Goal: Task Accomplishment & Management: Use online tool/utility

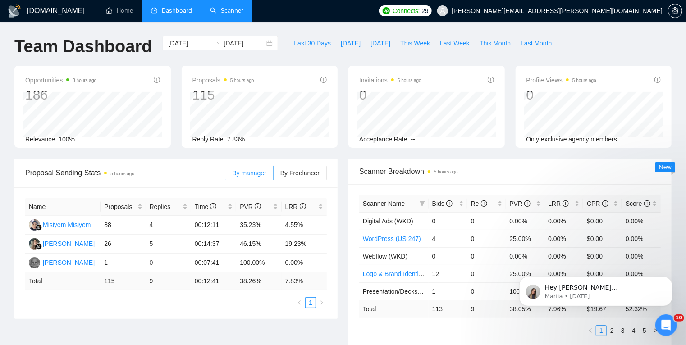
click at [227, 8] on link "Scanner" at bounding box center [226, 11] width 33 height 8
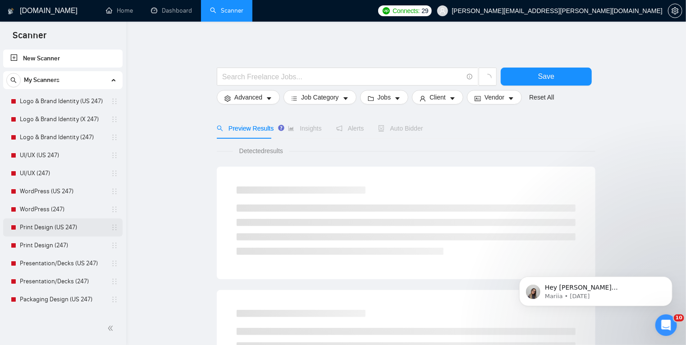
click at [54, 225] on link "Print Design (US 247)" at bounding box center [63, 227] width 86 height 18
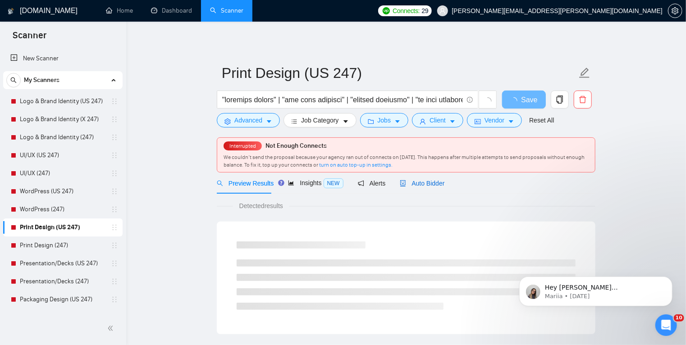
click at [420, 183] on span "Auto Bidder" at bounding box center [422, 183] width 45 height 7
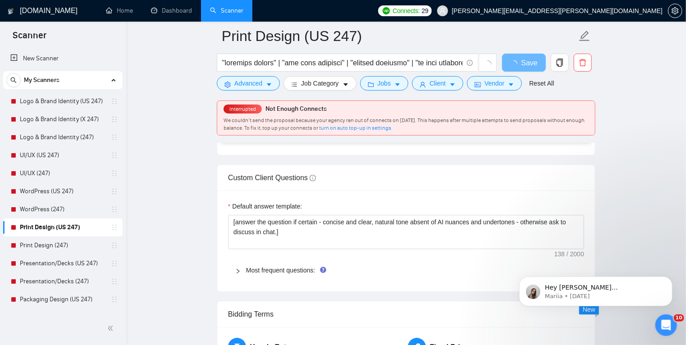
scroll to position [1170, 0]
click at [235, 274] on div "Most frequent questions:" at bounding box center [406, 269] width 356 height 21
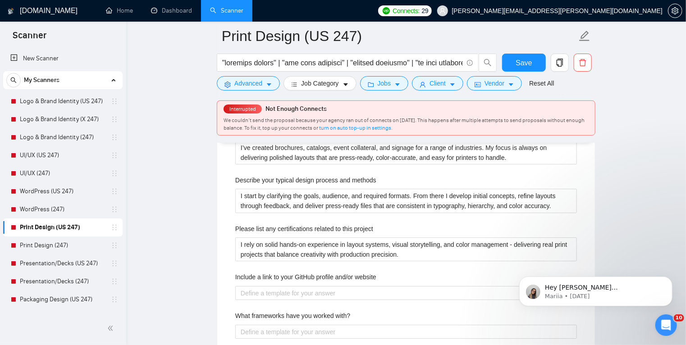
scroll to position [1329, 0]
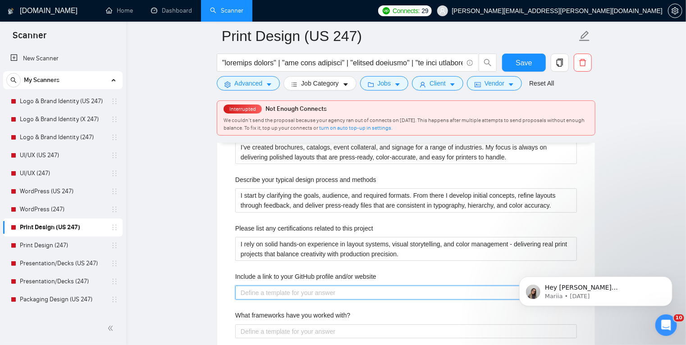
click at [323, 294] on website "Include a link to your GitHub profile and/or website" at bounding box center [405, 293] width 341 height 14
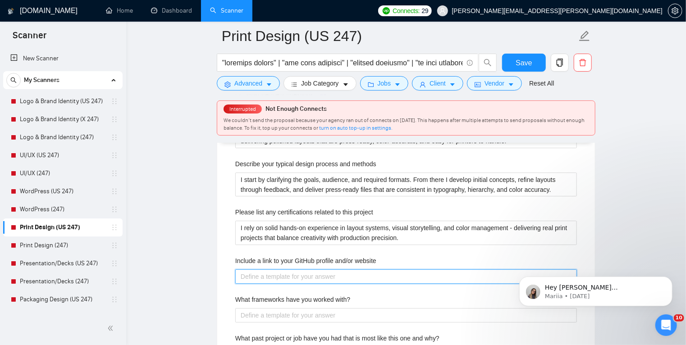
scroll to position [1480, 0]
paste website "Events: https://bit.ly/TH-Events Print design: https://bit.ly/TH-Print Brand, l…"
type website "Events: https://bit.ly/TH-Events Print design: https://bit.ly/TH-Print Brand, l…"
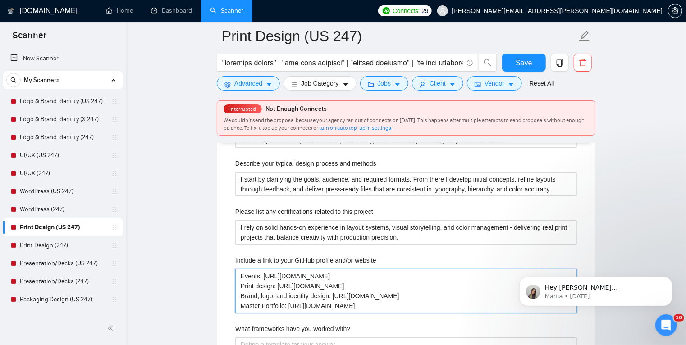
click at [242, 274] on website "Events: https://bit.ly/TH-Events Print design: https://bit.ly/TH-Print Brand, l…" at bounding box center [405, 291] width 341 height 44
drag, startPoint x: 388, startPoint y: 305, endPoint x: 228, endPoint y: 272, distance: 163.2
type website "Events: https://bit.ly/TH-Events Print design: https://bit.ly/TH-Print Brand, l…"
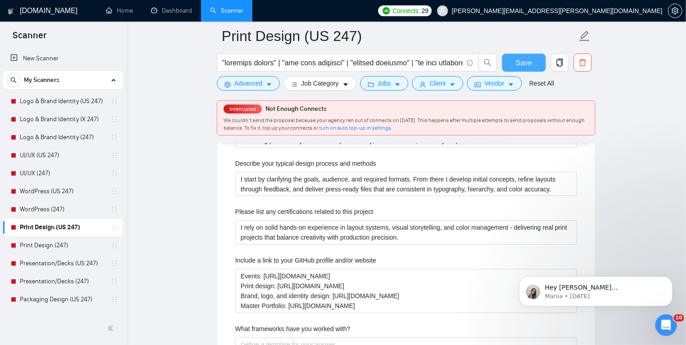
click at [520, 64] on span "Save" at bounding box center [523, 62] width 16 height 11
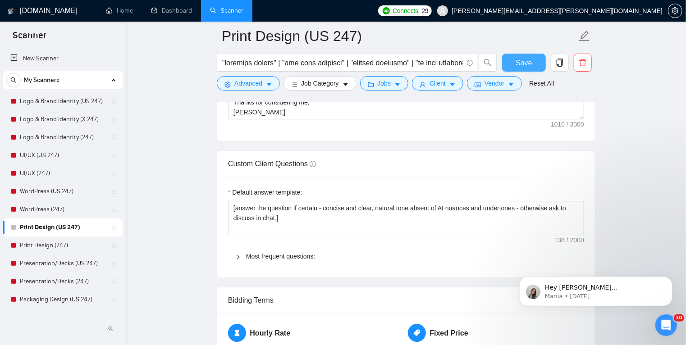
scroll to position [1278, 0]
click at [236, 254] on icon "right" at bounding box center [237, 256] width 5 height 5
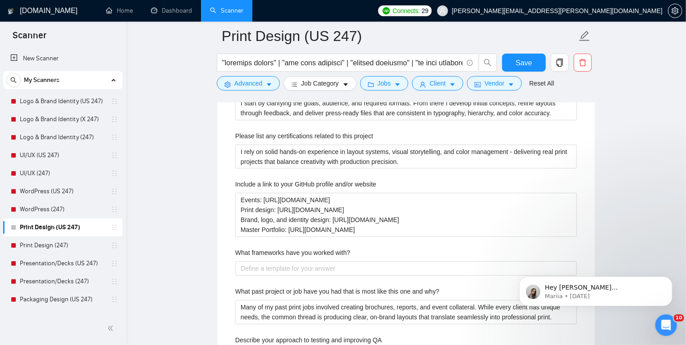
scroll to position [1514, 0]
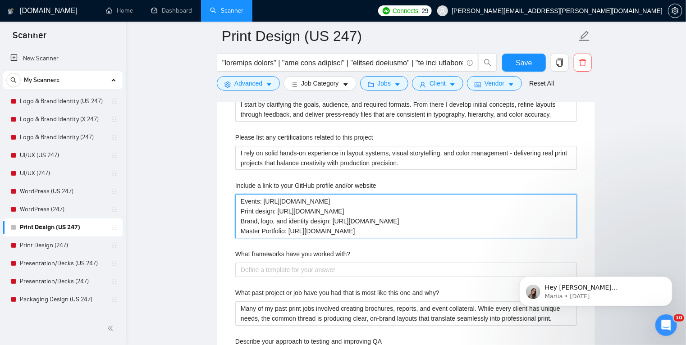
drag, startPoint x: 364, startPoint y: 200, endPoint x: 218, endPoint y: 202, distance: 145.5
click at [218, 202] on div "Default answer template: [answer the question if certain - concise and clear, n…" at bounding box center [406, 267] width 378 height 655
type website "Print design: https://bit.ly/TH-Print Brand, logo, and identity design: https:/…"
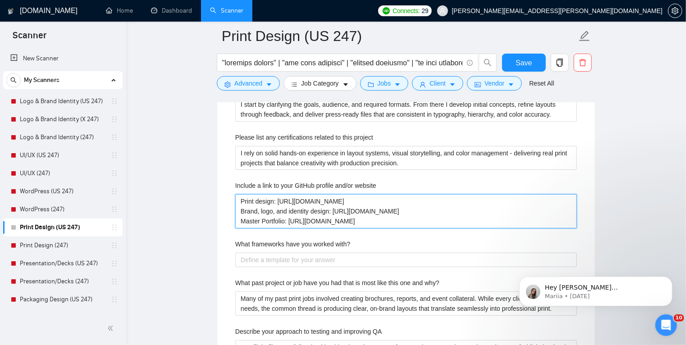
type website "Print design: https://bit.ly/TH-Print Brand, logo, and identity design: https:/…"
drag, startPoint x: 411, startPoint y: 209, endPoint x: 411, endPoint y: 195, distance: 14.4
click at [411, 195] on website "Print design: https://bit.ly/TH-Print Brand, logo, and identity design: https:/…" at bounding box center [405, 211] width 341 height 34
type website "Print design: https://bit.ly/TH-Print Master Portfolio: https://bit.ly/TH-Maste…"
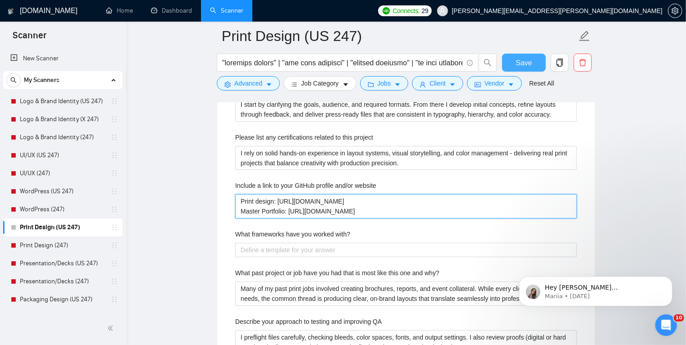
type website "Print design: https://bit.ly/TH-Print Master Portfolio: https://bit.ly/TH-Maste…"
click at [524, 63] on span "Save" at bounding box center [523, 62] width 16 height 11
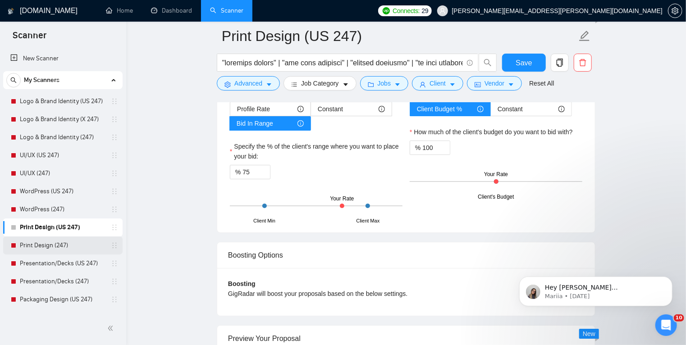
click at [60, 245] on link "Print Design (247)" at bounding box center [63, 246] width 86 height 18
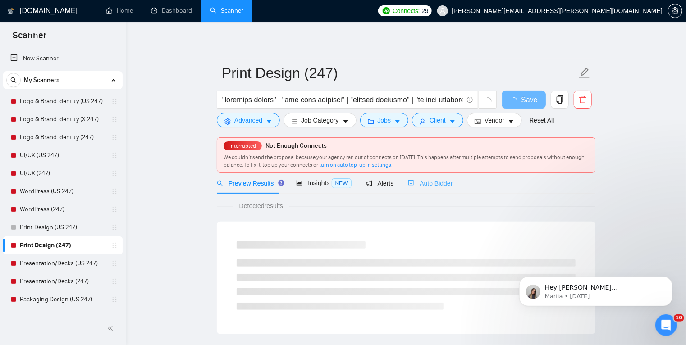
click at [427, 190] on div "Auto Bidder" at bounding box center [430, 183] width 45 height 21
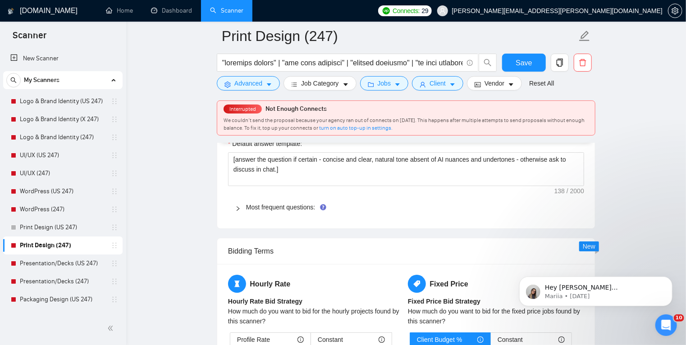
scroll to position [1389, 0]
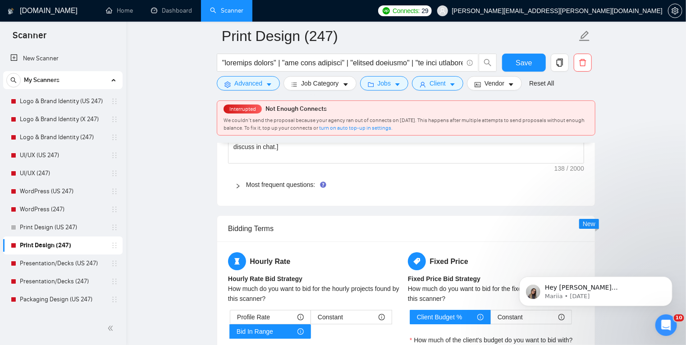
click at [238, 185] on icon "right" at bounding box center [237, 185] width 5 height 5
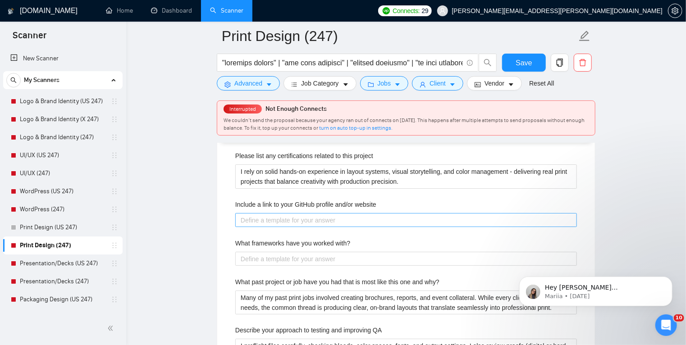
scroll to position [1584, 0]
click at [295, 220] on website "Include a link to your GitHub profile and/or website" at bounding box center [405, 221] width 341 height 14
paste website "Print design: https://bit.ly/TH-Print Master Portfolio: https://bit.ly/TH-Maste…"
type website "Print design: https://bit.ly/TH-Print Master Portfolio: https://bit.ly/TH-Maste…"
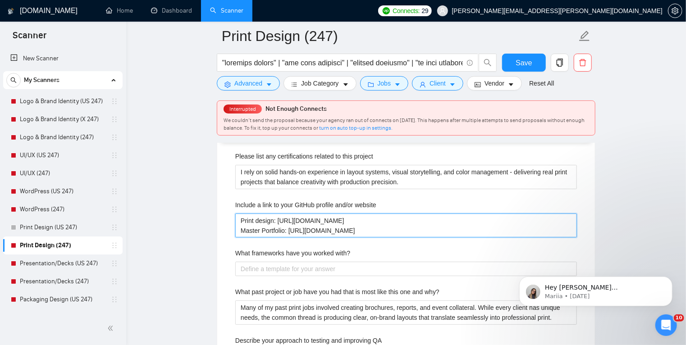
type website "Print design: https://bit.ly/TH-Print Master Portfolio: https://bit.ly/TH-Maste…"
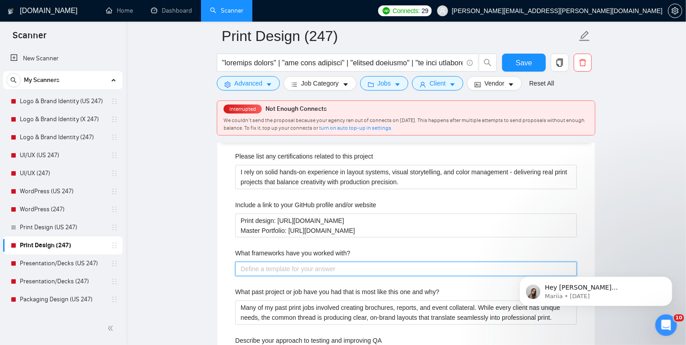
click at [274, 267] on with\? "What frameworks have you worked with?" at bounding box center [405, 269] width 341 height 14
paste with\? "I work with the professional print and layout tools that ensure reliable output…"
type with\? "I work with the professional print and layout tools that ensure reliable output…"
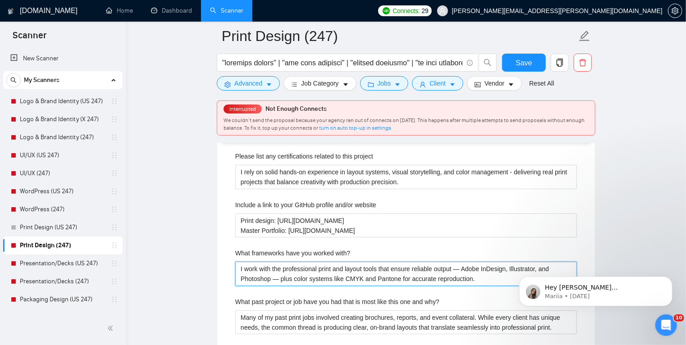
click at [463, 268] on with\? "I work with the professional print and layout tools that ensure reliable output…" at bounding box center [405, 274] width 341 height 24
type with\? "I work with the professional print and layout tools that ensure reliable output…"
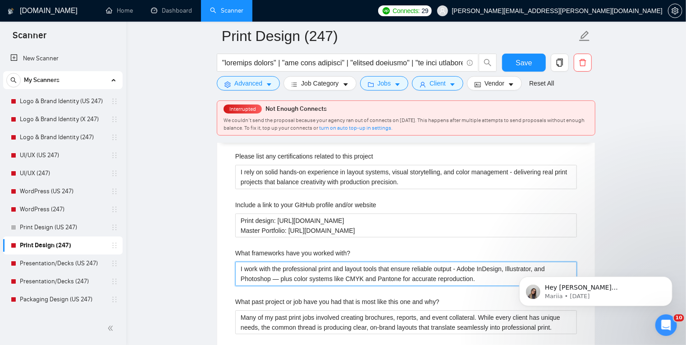
type with\? "I work with the professional print and layout tools that ensure reliable output…"
click at [408, 276] on with\? "I work with the professional print and layout tools that ensure reliable output…" at bounding box center [405, 274] width 341 height 24
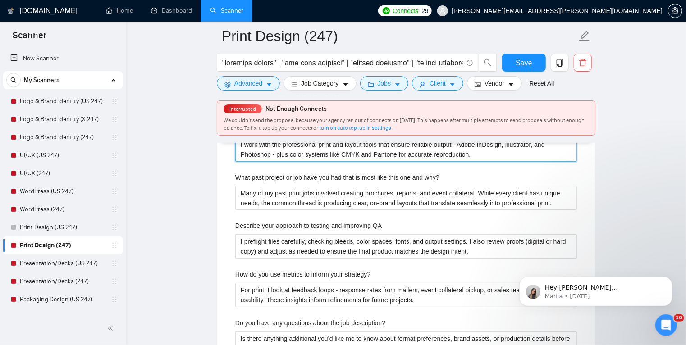
scroll to position [1706, 0]
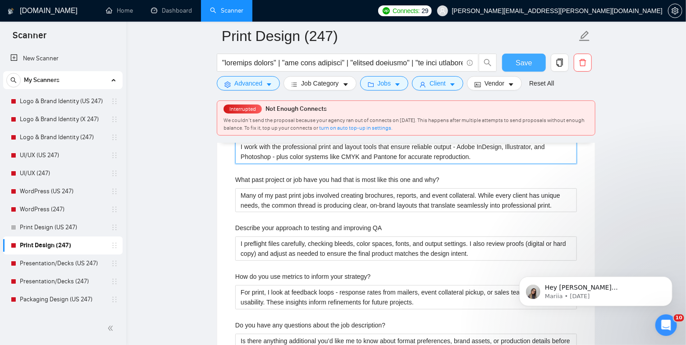
type with\? "I work with the professional print and layout tools that ensure reliable output…"
click at [514, 60] on button "Save" at bounding box center [524, 63] width 44 height 18
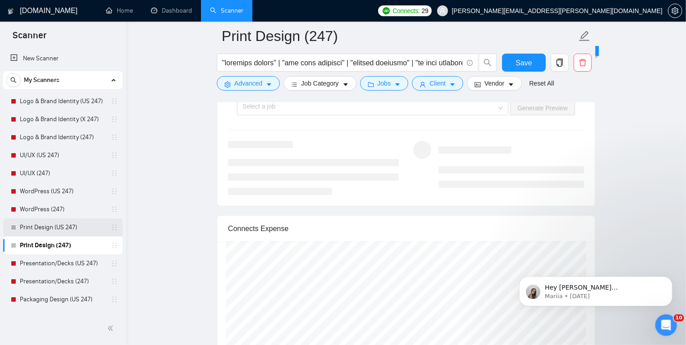
click at [68, 228] on link "Print Design (US 247)" at bounding box center [63, 227] width 86 height 18
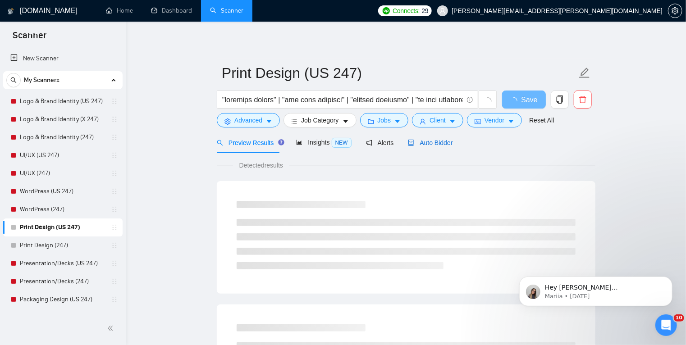
click at [431, 144] on span "Auto Bidder" at bounding box center [430, 142] width 45 height 7
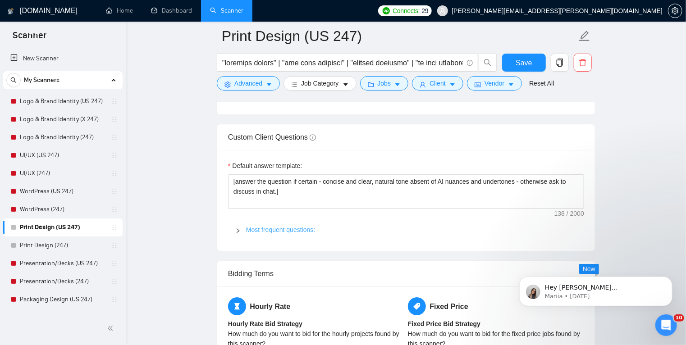
scroll to position [1305, 0]
click at [237, 228] on icon "right" at bounding box center [237, 230] width 5 height 5
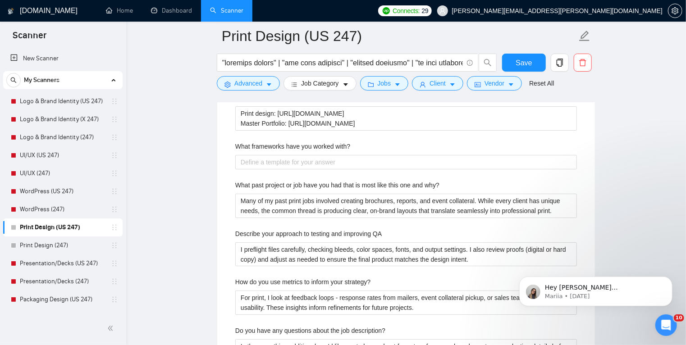
scroll to position [1603, 0]
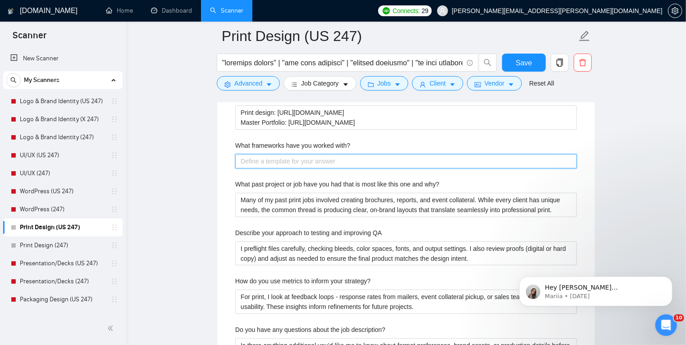
click at [289, 158] on with\? "What frameworks have you worked with?" at bounding box center [405, 161] width 341 height 14
paste with\? "I work with the professional print and layout tools that ensure reliable output…"
type with\? "I work with the professional print and layout tools that ensure reliable output…"
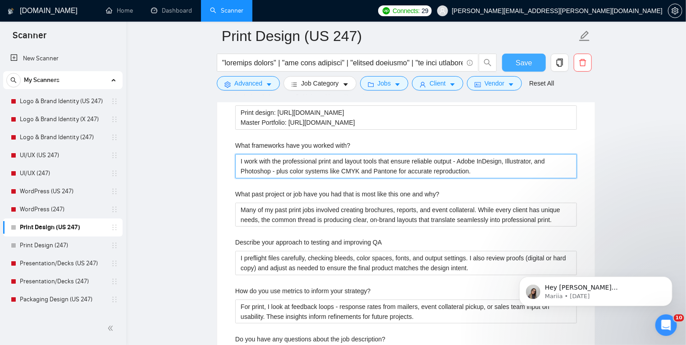
type with\? "I work with the professional print and layout tools that ensure reliable output…"
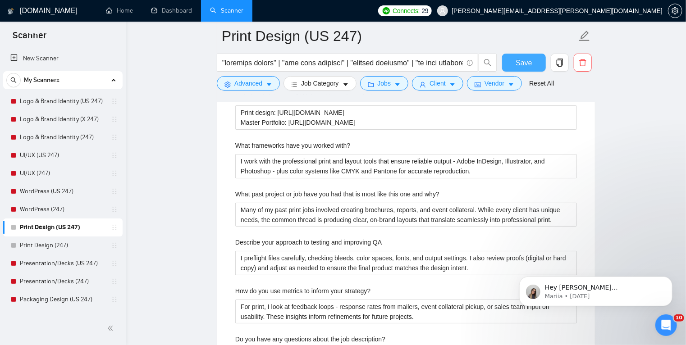
click at [522, 68] on span "Save" at bounding box center [523, 62] width 16 height 11
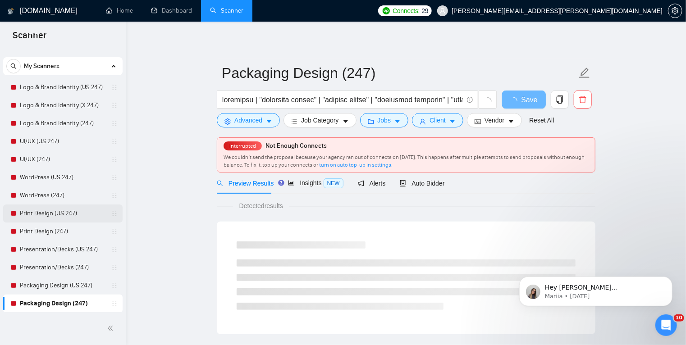
click at [85, 213] on link "Print Design (US 247)" at bounding box center [63, 214] width 86 height 18
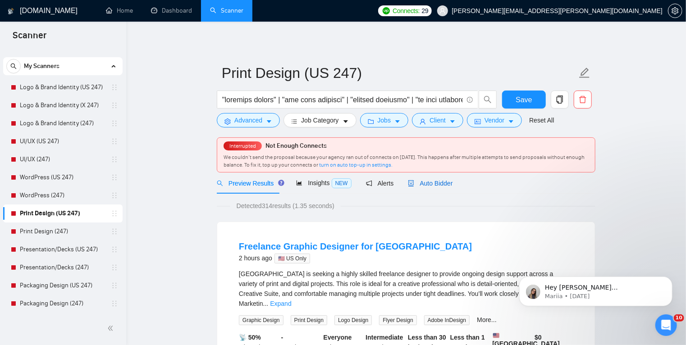
click at [432, 183] on span "Auto Bidder" at bounding box center [430, 183] width 45 height 7
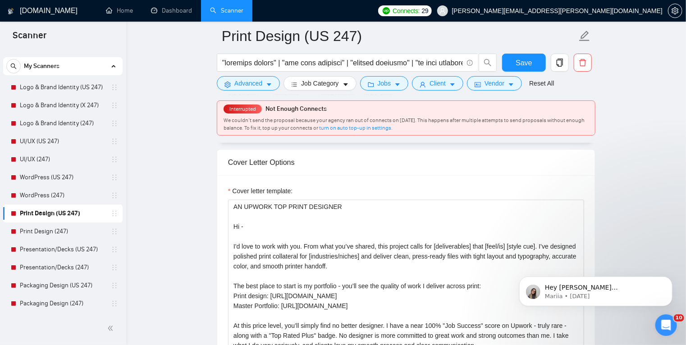
scroll to position [1035, 0]
click at [73, 282] on link "Packaging Design (US 247)" at bounding box center [63, 286] width 86 height 18
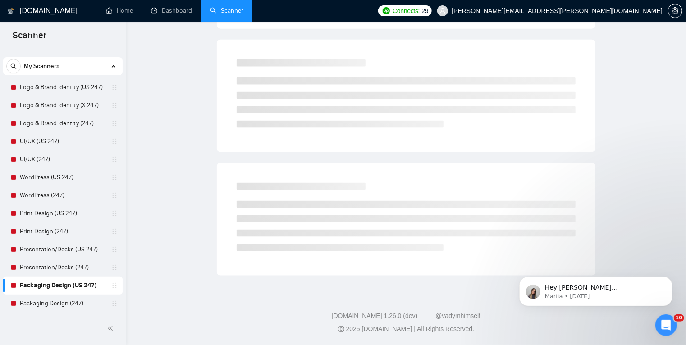
scroll to position [24, 0]
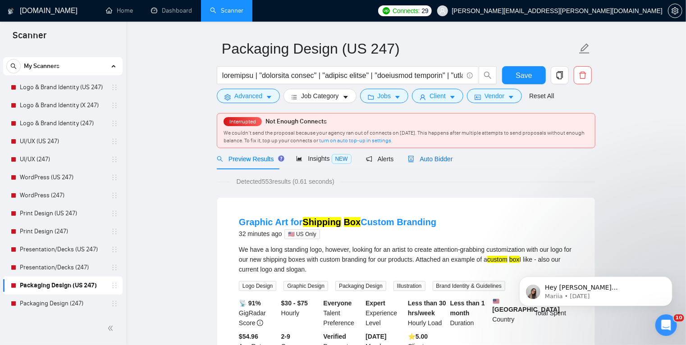
click at [423, 158] on span "Auto Bidder" at bounding box center [430, 158] width 45 height 7
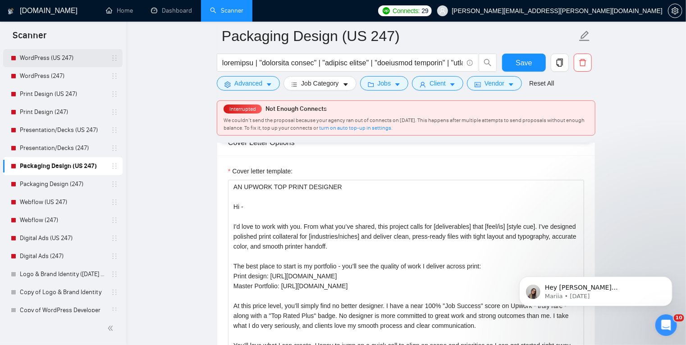
scroll to position [177, 0]
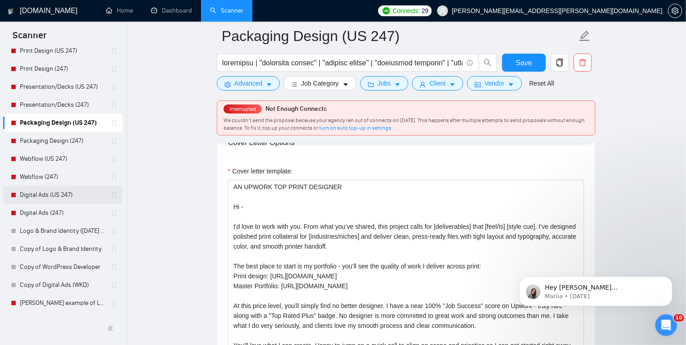
click at [76, 192] on link "Digital Ads (US 247)" at bounding box center [63, 195] width 86 height 18
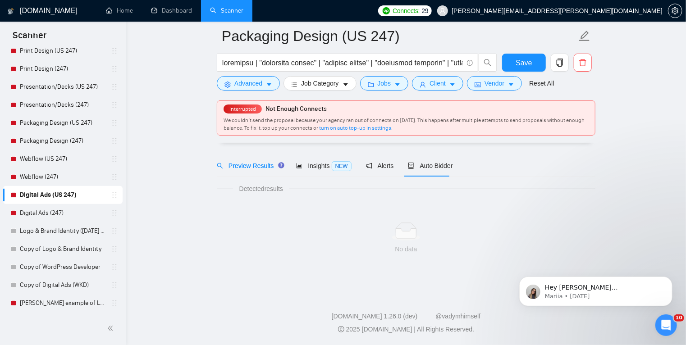
scroll to position [24, 0]
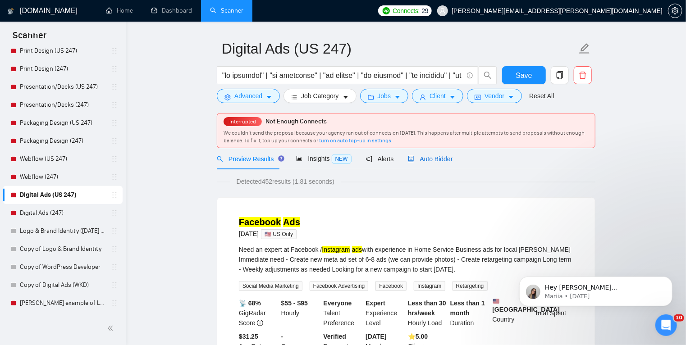
click at [433, 161] on span "Auto Bidder" at bounding box center [430, 158] width 45 height 7
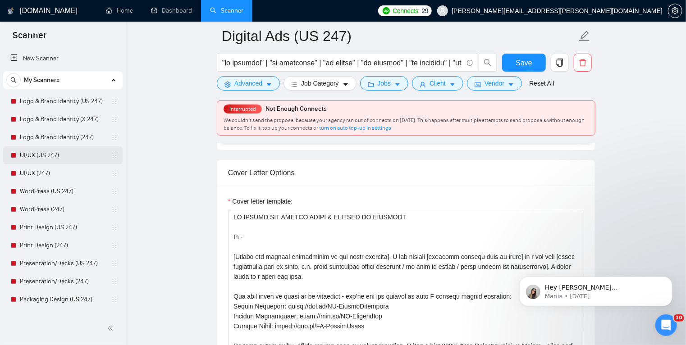
click at [70, 155] on link "UI/UX (US 247)" at bounding box center [63, 155] width 86 height 18
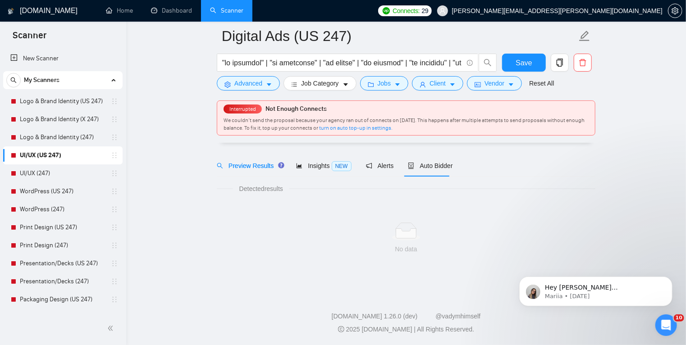
scroll to position [24, 0]
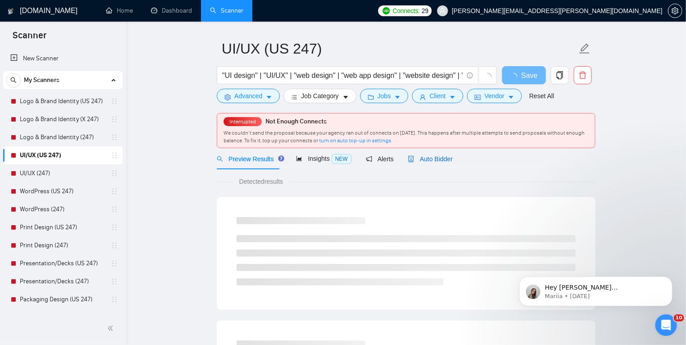
click at [429, 159] on span "Auto Bidder" at bounding box center [430, 158] width 45 height 7
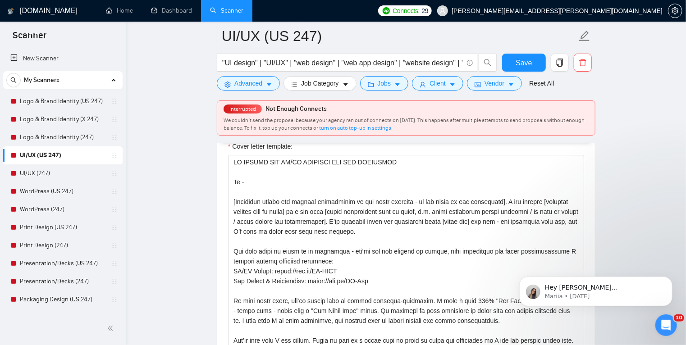
scroll to position [1019, 0]
click at [45, 224] on link "Print Design (US 247)" at bounding box center [63, 227] width 86 height 18
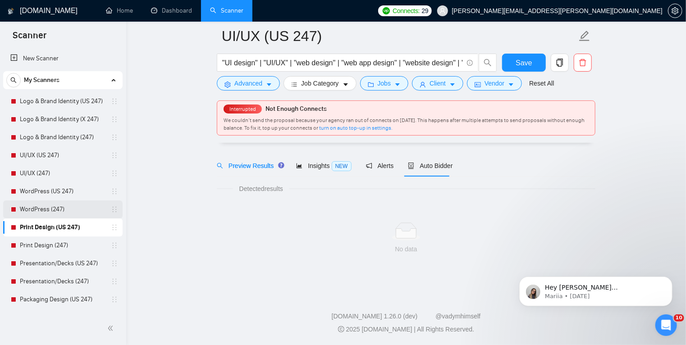
scroll to position [24, 0]
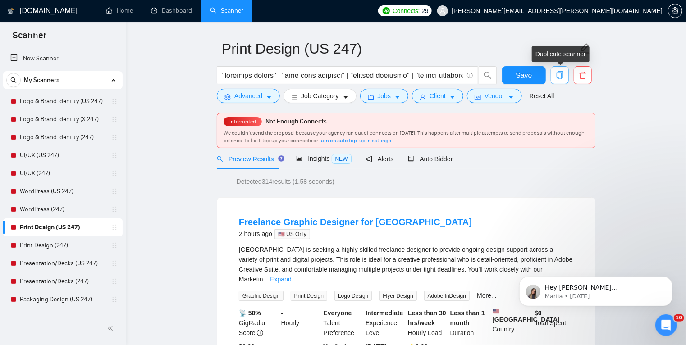
click at [561, 74] on icon "copy" at bounding box center [559, 75] width 6 height 8
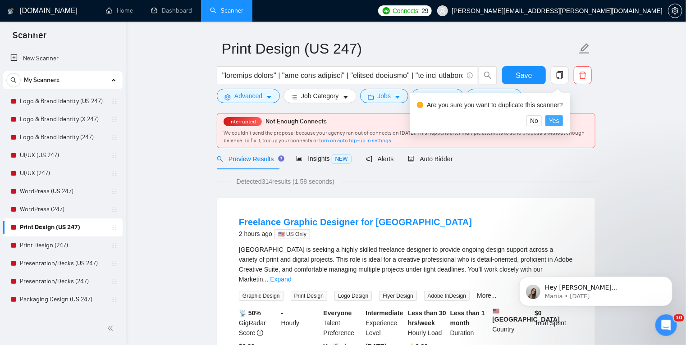
click at [551, 118] on span "Yes" at bounding box center [554, 121] width 10 height 10
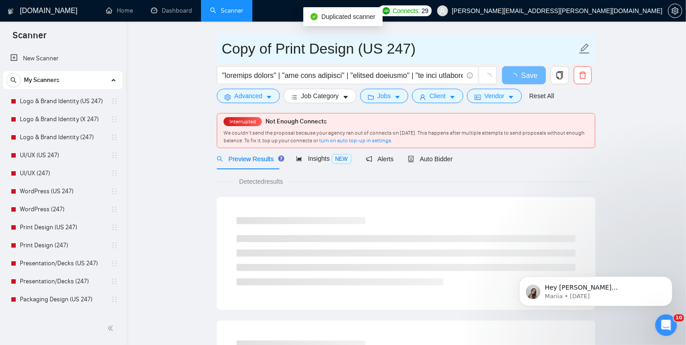
drag, startPoint x: 309, startPoint y: 52, endPoint x: 204, endPoint y: 52, distance: 105.9
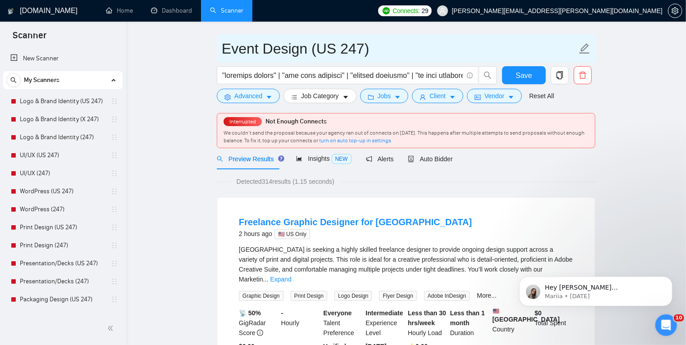
click at [337, 50] on input "Event Design (US 247)" at bounding box center [399, 48] width 355 height 23
type input "Event Design (US 247)"
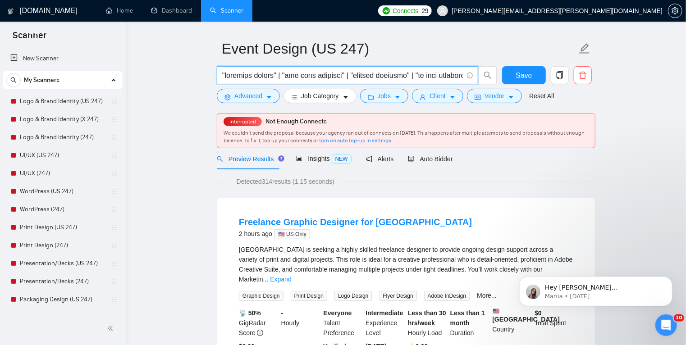
click at [410, 74] on input "text" at bounding box center [342, 75] width 241 height 11
drag, startPoint x: 389, startPoint y: 74, endPoint x: 384, endPoint y: 72, distance: 5.9
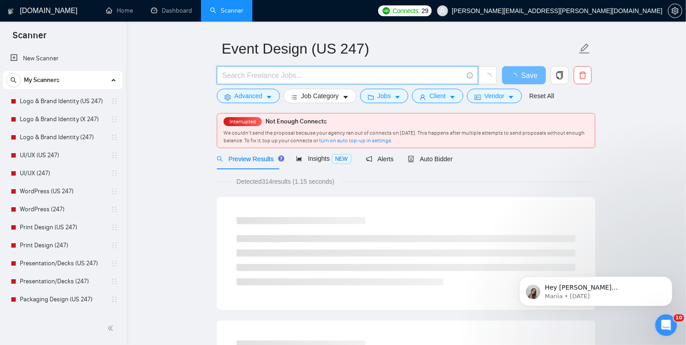
paste input ""event signage" | "event graphics" | "event branding" | "conference branding" |…"
type input ""event signage" | "event graphics" | "event branding" | "conference branding" |…"
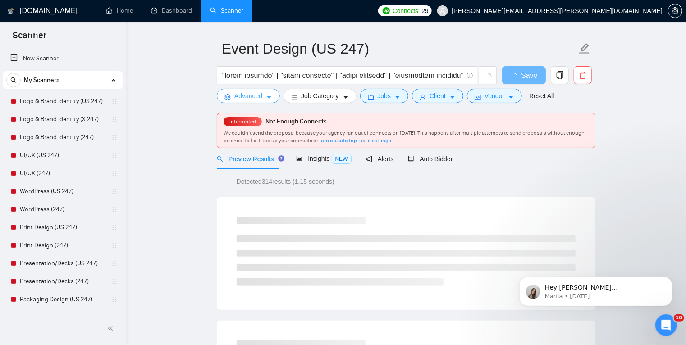
click at [260, 98] on span "Advanced" at bounding box center [248, 96] width 28 height 10
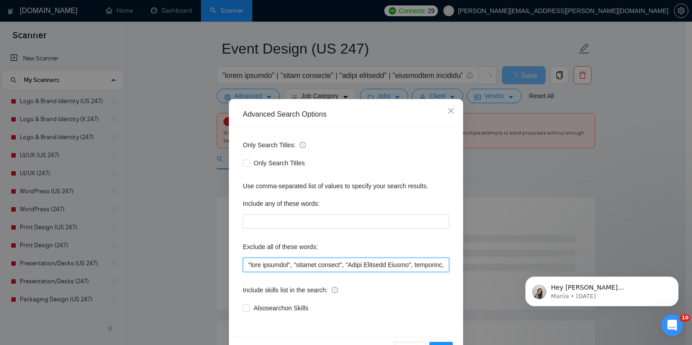
click at [287, 260] on input "text" at bounding box center [346, 265] width 206 height 14
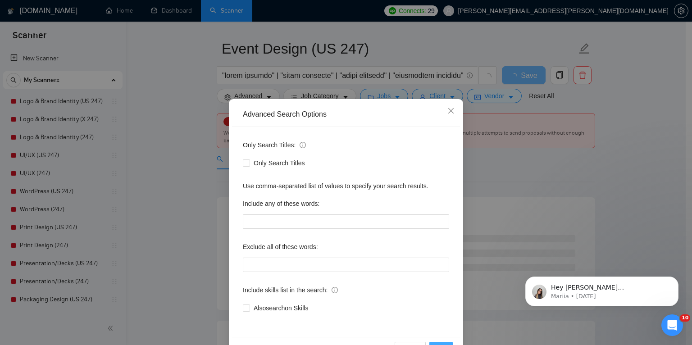
click at [441, 343] on button "OK" at bounding box center [440, 349] width 23 height 14
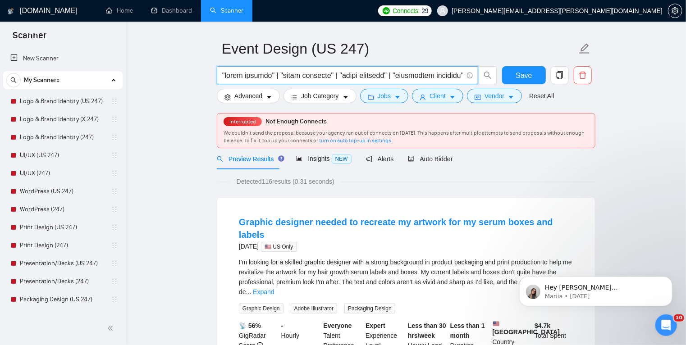
click at [426, 76] on input "text" at bounding box center [342, 75] width 241 height 11
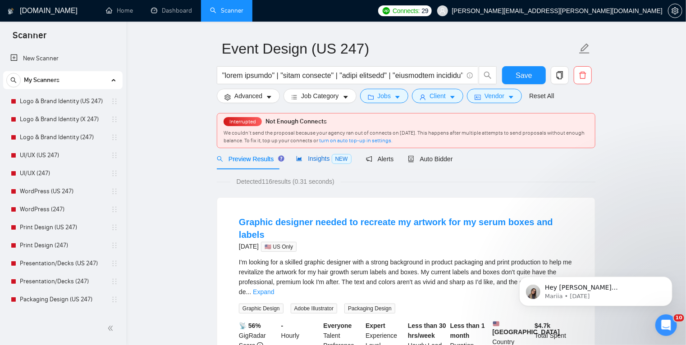
click at [310, 159] on span "Insights NEW" at bounding box center [323, 158] width 55 height 7
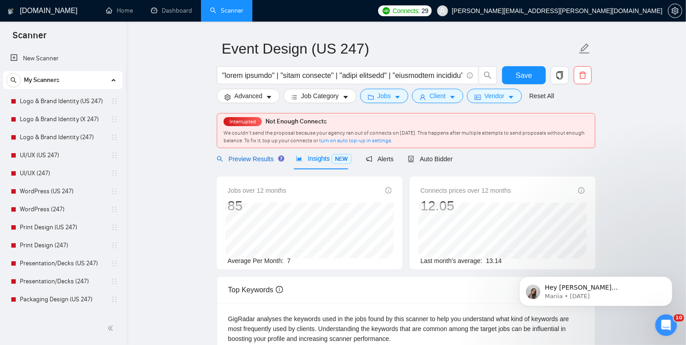
click at [259, 160] on span "Preview Results" at bounding box center [249, 158] width 65 height 7
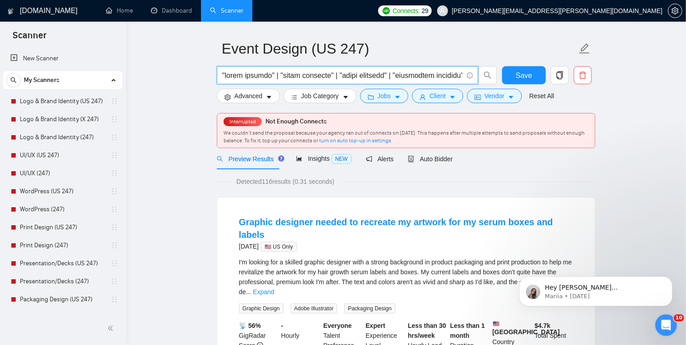
click at [337, 78] on input "text" at bounding box center [342, 75] width 241 height 11
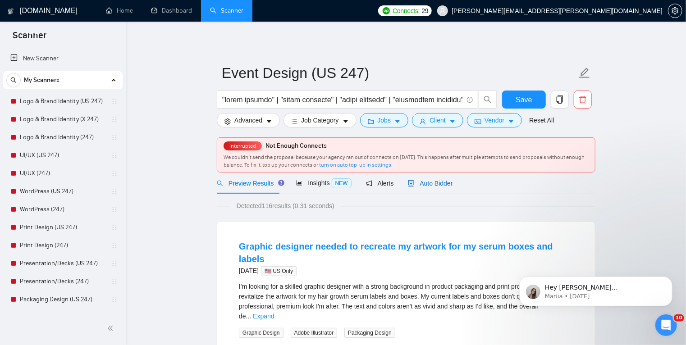
click at [425, 180] on span "Auto Bidder" at bounding box center [430, 183] width 45 height 7
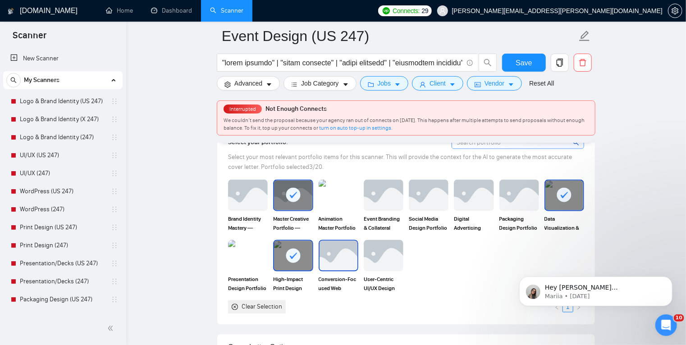
scroll to position [850, 0]
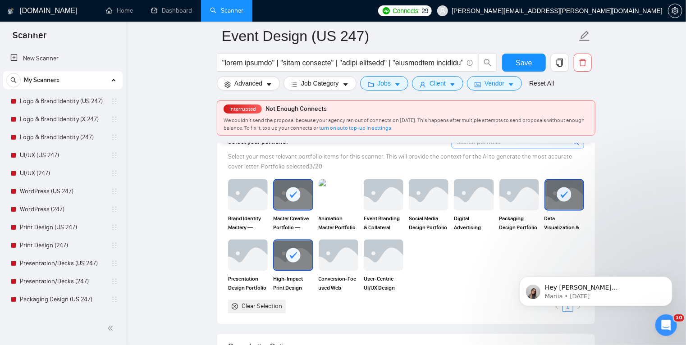
click at [297, 256] on rect at bounding box center [293, 255] width 14 height 14
click at [294, 201] on div at bounding box center [293, 195] width 38 height 30
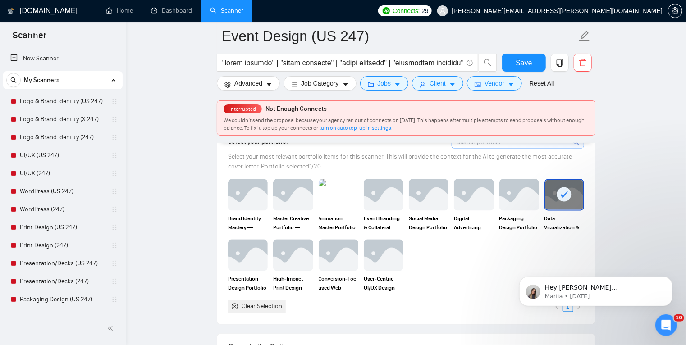
click at [563, 194] on rect at bounding box center [564, 195] width 14 height 14
click at [386, 199] on img at bounding box center [383, 195] width 38 height 30
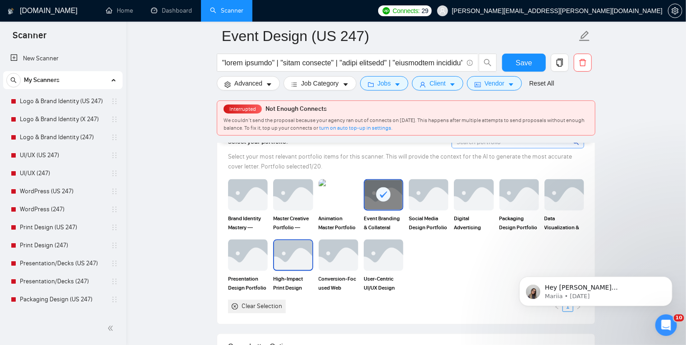
click at [294, 249] on img at bounding box center [293, 256] width 38 height 30
click at [243, 201] on img at bounding box center [248, 195] width 38 height 30
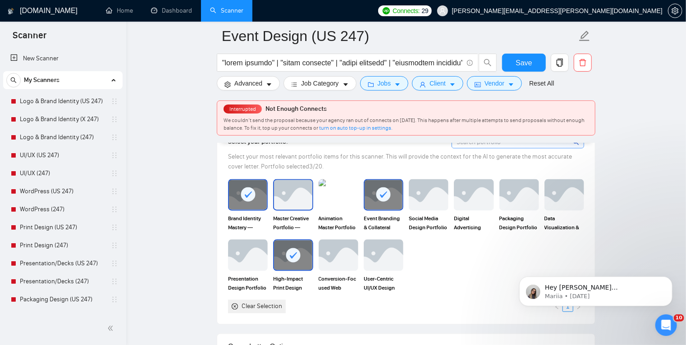
click at [303, 194] on img at bounding box center [293, 195] width 38 height 30
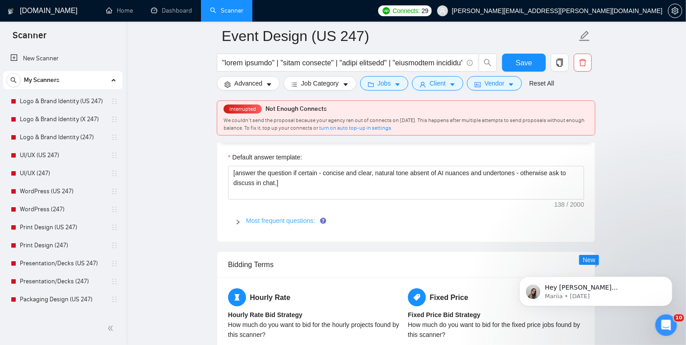
scroll to position [1353, 0]
click at [239, 219] on icon "right" at bounding box center [237, 221] width 5 height 5
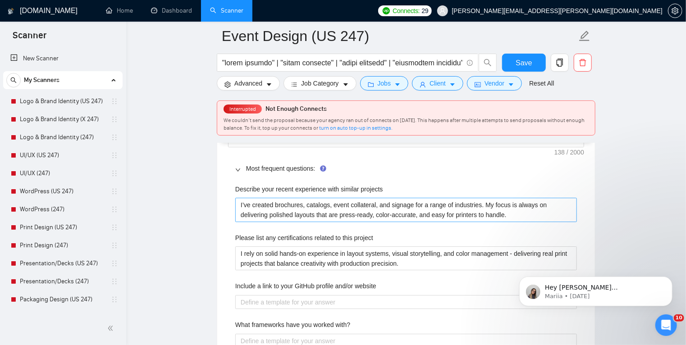
scroll to position [1438, 0]
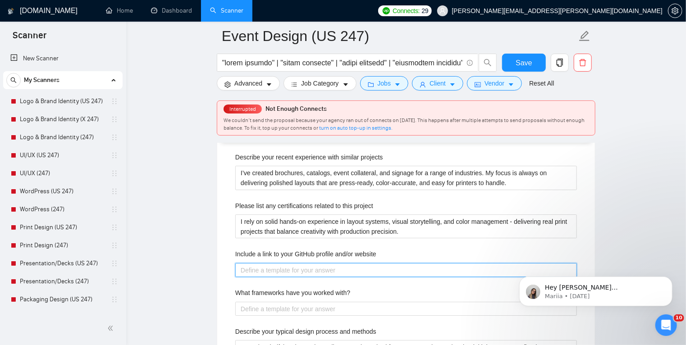
click at [287, 271] on website "Include a link to your GitHub profile and/or website" at bounding box center [405, 270] width 341 height 14
paste website "Events: https://bit.ly/TH-Events Print design: https://bit.ly/TH-Print Brand, l…"
type website "Events: https://bit.ly/TH-Events Print design: https://bit.ly/TH-Print Brand, l…"
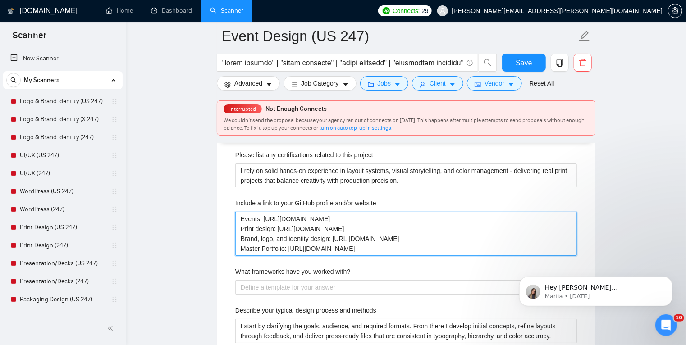
scroll to position [1488, 0]
type website "Events: https://bit.ly/TH-Events Print design: https://bit.ly/TH-Print Brand, l…"
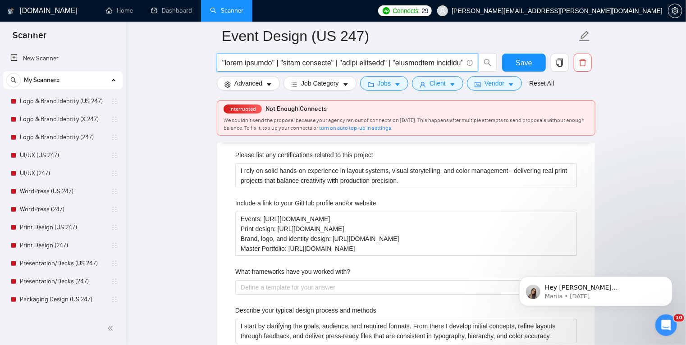
click at [338, 67] on input "text" at bounding box center [342, 62] width 241 height 11
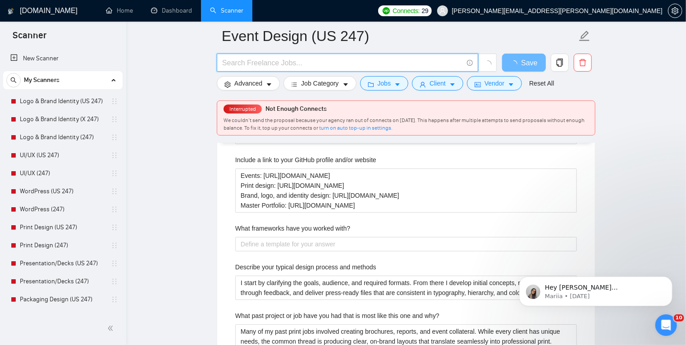
click at [338, 67] on input "text" at bounding box center [342, 62] width 241 height 11
type input "5"
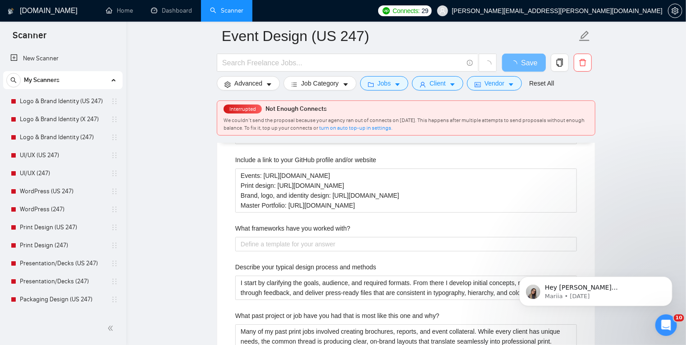
drag, startPoint x: 338, startPoint y: 67, endPoint x: 183, endPoint y: 168, distance: 184.9
click at [183, 168] on main "Event Design (US 247) Save Advanced Job Category Jobs Client Vendor Reset All I…" at bounding box center [406, 45] width 531 height 2995
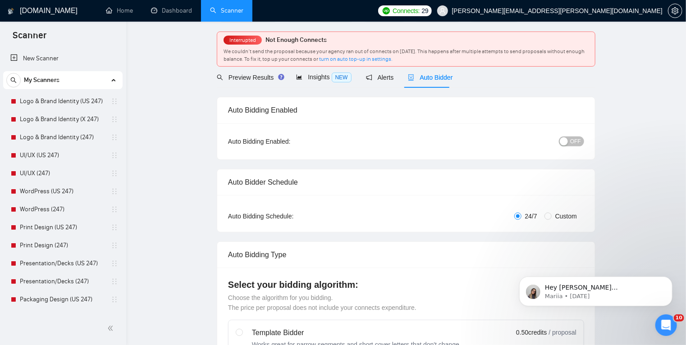
scroll to position [0, 0]
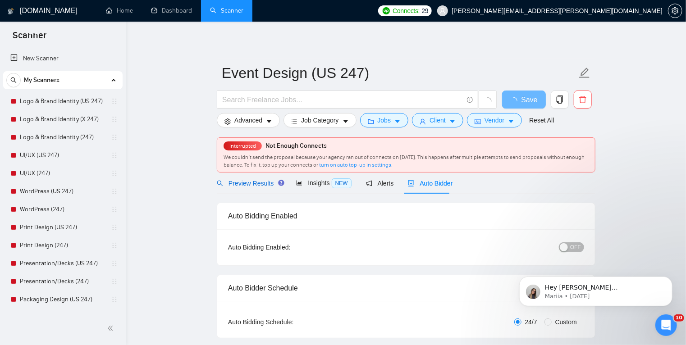
click at [252, 180] on span "Preview Results" at bounding box center [249, 183] width 65 height 7
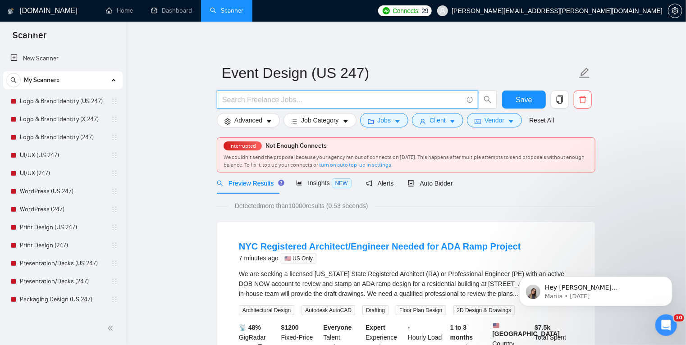
click at [337, 102] on input "text" at bounding box center [342, 99] width 241 height 11
paste input ""event signage" | "event graphics" | "event branding" | "event collateral" | "e…"
type input ""event signage" | "event graphics" | "event branding" | "event collateral" | "e…"
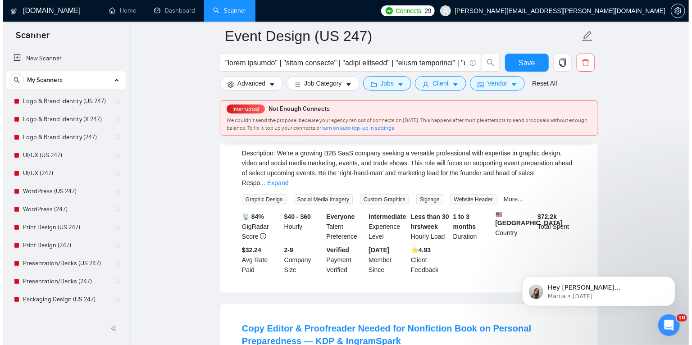
scroll to position [560, 0]
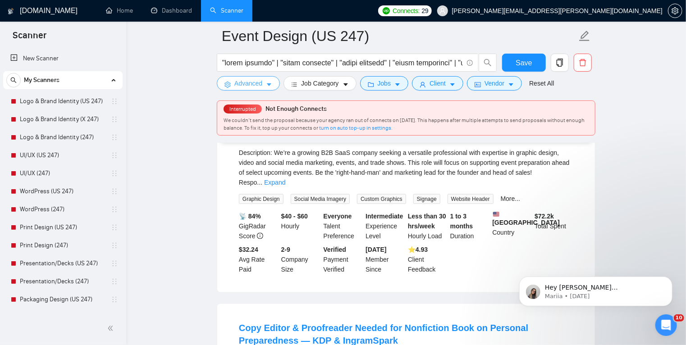
click at [253, 81] on span "Advanced" at bounding box center [248, 83] width 28 height 10
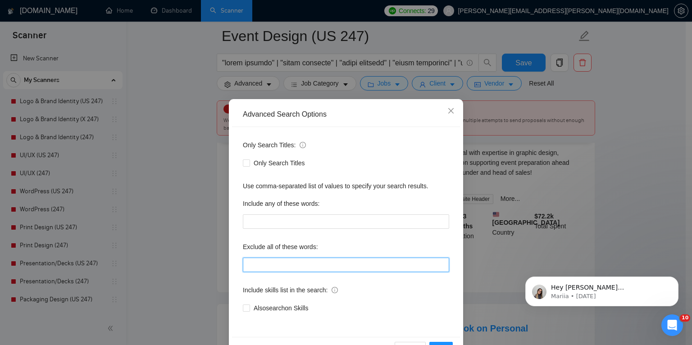
click at [262, 263] on input "text" at bounding box center [346, 265] width 206 height 14
paste input "wordpress, shopify, webflow, wix, squarespace, "website design", "web design", …"
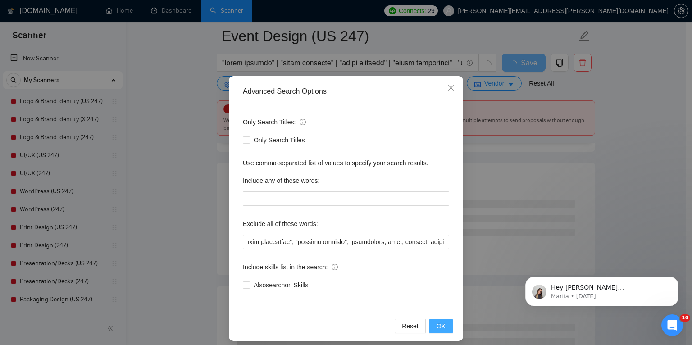
scroll to position [0, 0]
click at [438, 325] on span "OK" at bounding box center [441, 326] width 9 height 10
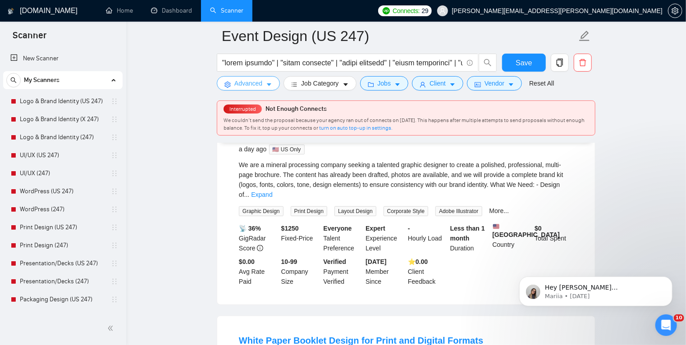
scroll to position [132, 0]
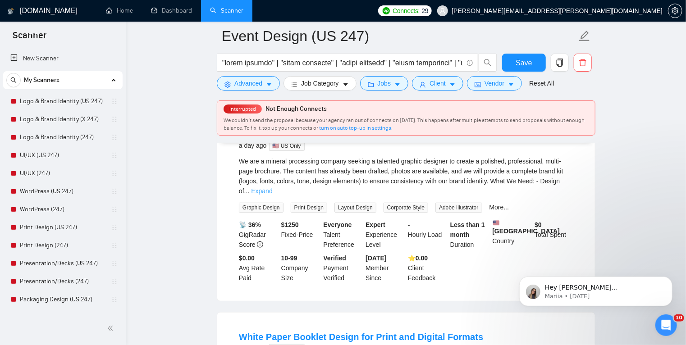
click at [272, 187] on link "Expand" at bounding box center [261, 190] width 21 height 7
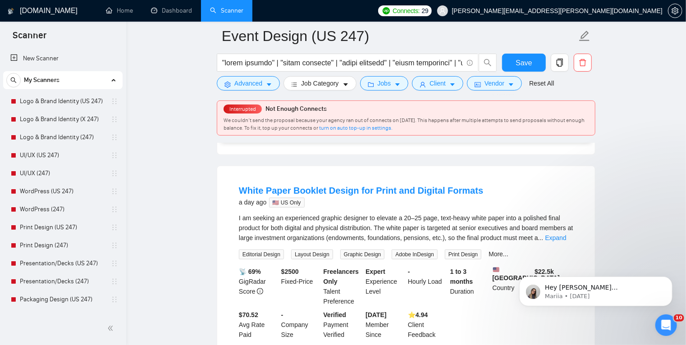
scroll to position [359, 0]
click at [560, 241] on link "Expand" at bounding box center [555, 236] width 21 height 7
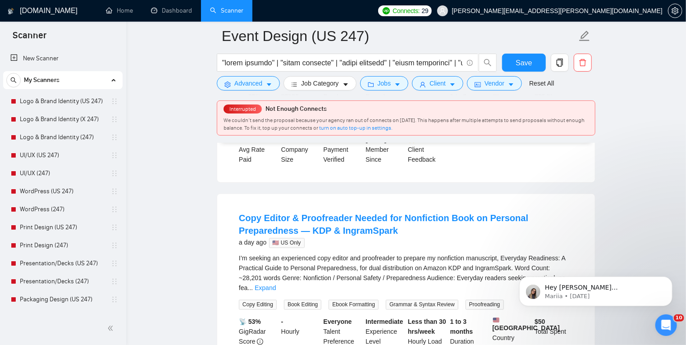
scroll to position [736, 0]
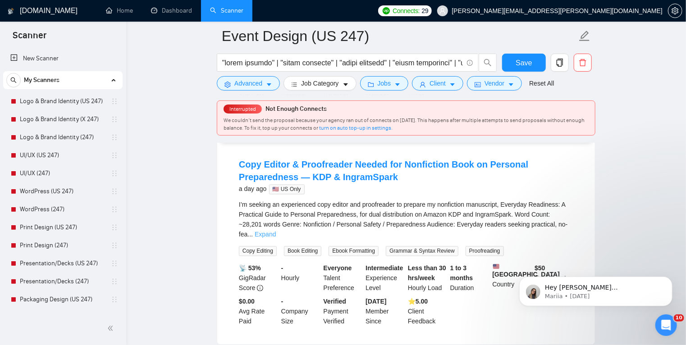
click at [276, 232] on link "Expand" at bounding box center [265, 234] width 21 height 7
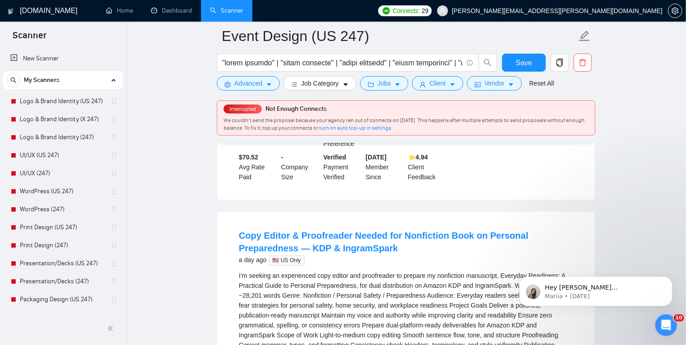
scroll to position [663, 0]
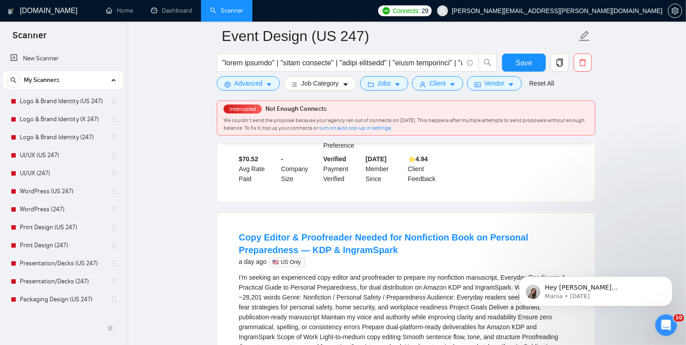
drag, startPoint x: 232, startPoint y: 244, endPoint x: 278, endPoint y: 244, distance: 46.0
copy link "Copy Editor"
click at [267, 82] on icon "caret-down" at bounding box center [269, 85] width 6 height 6
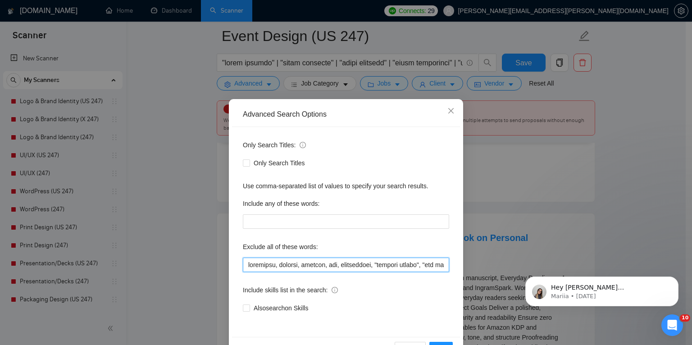
click at [246, 263] on input "text" at bounding box center [346, 265] width 206 height 14
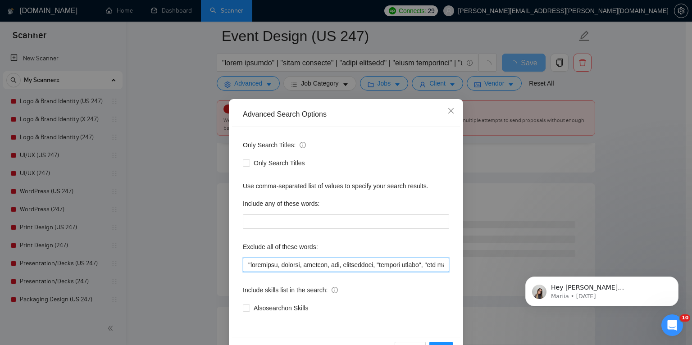
paste input "Copy Editor"
click at [252, 264] on input "text" at bounding box center [346, 265] width 206 height 14
type input "copy editor", wordpress, shopify, webflow, wix, squarespace, "website design", …"
click at [441, 343] on button "OK" at bounding box center [440, 349] width 23 height 14
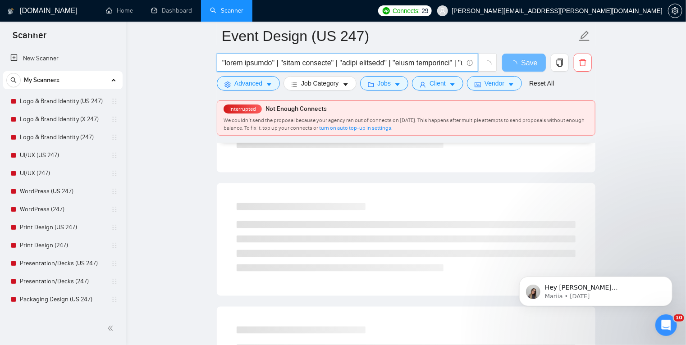
click at [426, 64] on input "text" at bounding box center [342, 62] width 241 height 11
drag, startPoint x: 385, startPoint y: 62, endPoint x: 295, endPoint y: 65, distance: 90.1
click at [295, 65] on input "text" at bounding box center [342, 62] width 241 height 11
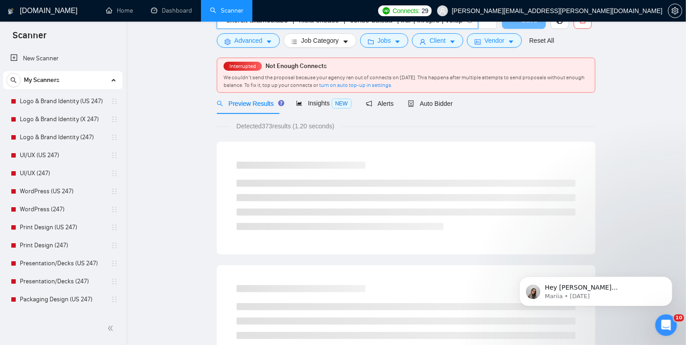
scroll to position [0, 0]
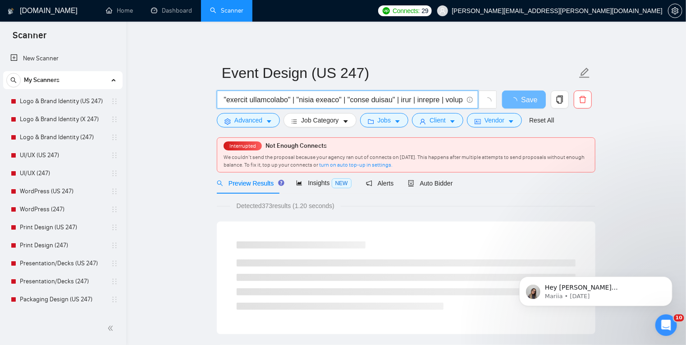
type input ""event signage" | "event graphics" | "event branding" | "event collateral" | "e…"
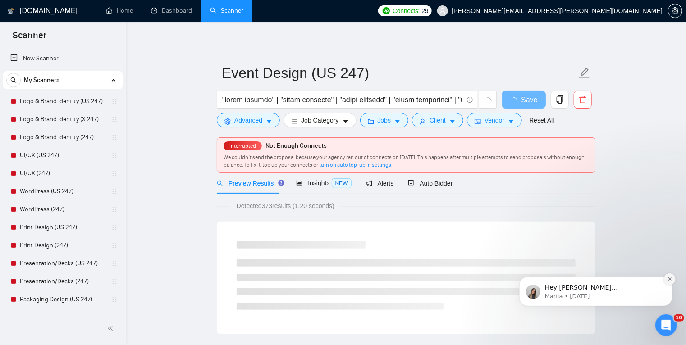
click at [670, 282] on button "Dismiss notification" at bounding box center [669, 279] width 12 height 12
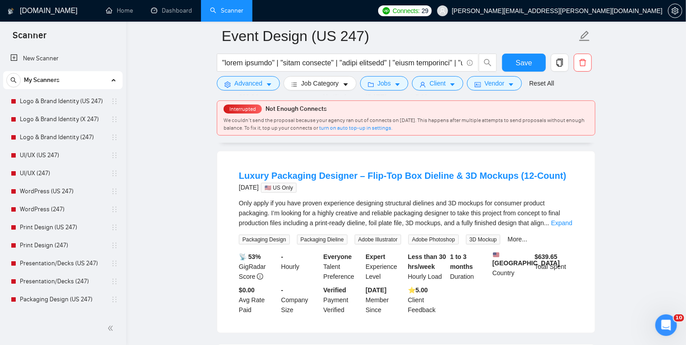
scroll to position [294, 0]
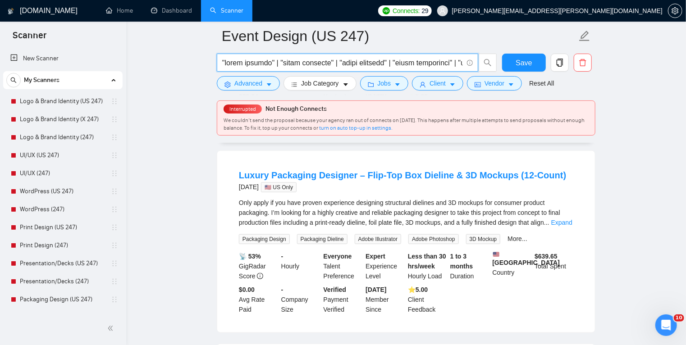
click at [415, 61] on input "text" at bounding box center [342, 62] width 241 height 11
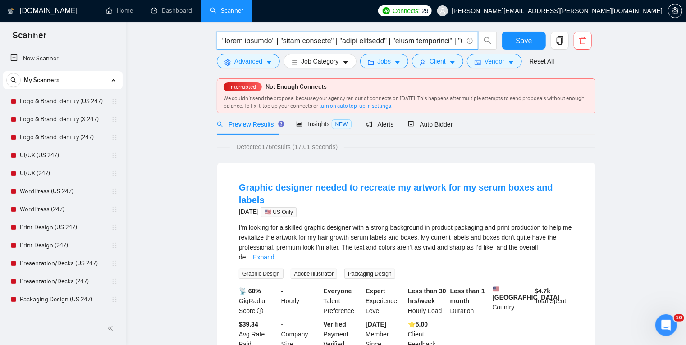
scroll to position [0, 0]
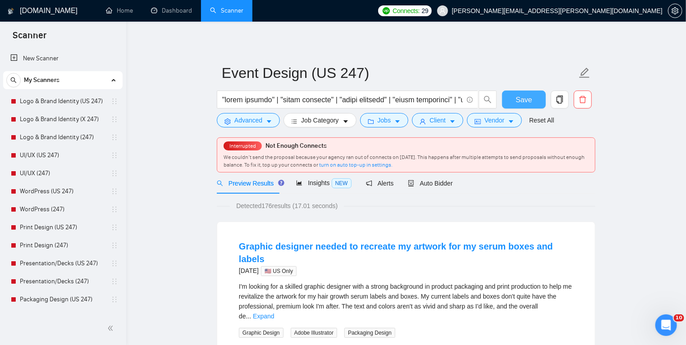
click at [514, 98] on button "Save" at bounding box center [524, 100] width 44 height 18
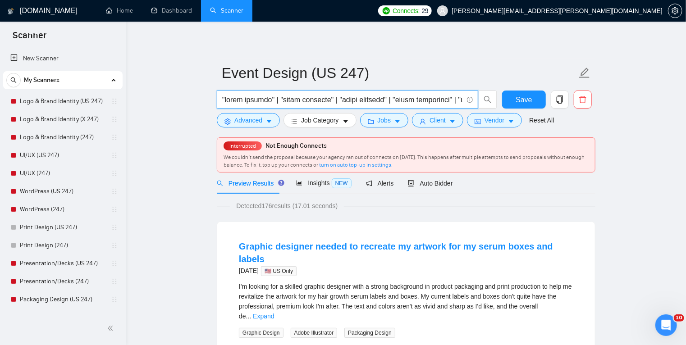
click at [346, 105] on input "text" at bounding box center [342, 99] width 241 height 11
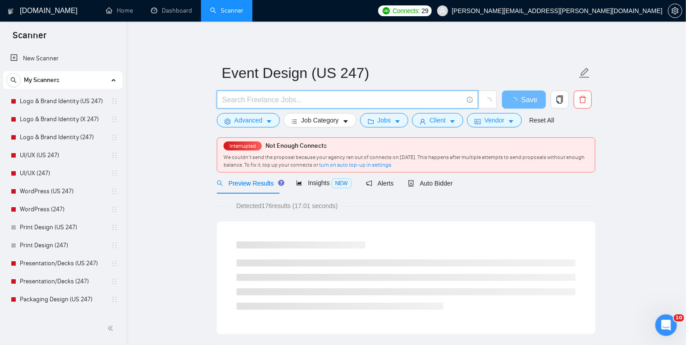
paste input "signage | banner | banners | retractable | rollup | roller | popup | bannerstan…"
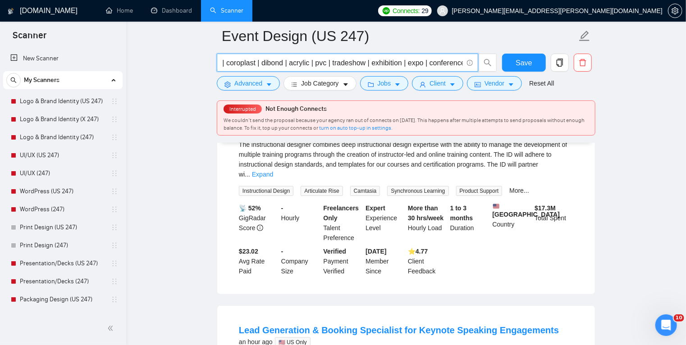
scroll to position [214, 0]
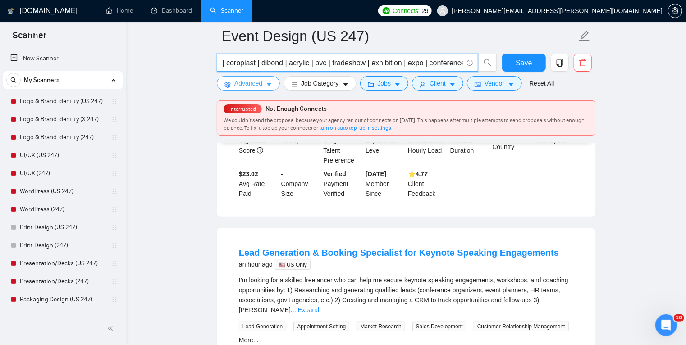
type input "signage | banner | banners | retractable | rollup | roller | popup | bannerstan…"
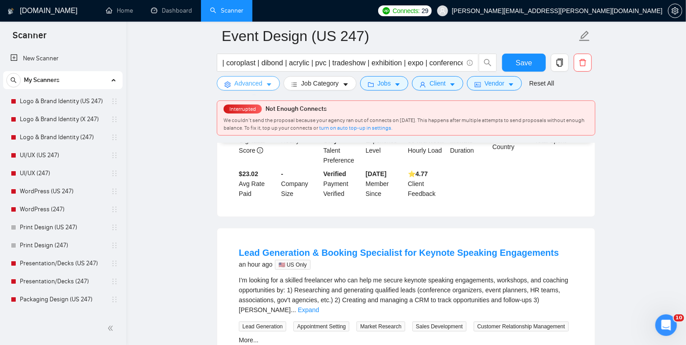
scroll to position [0, 0]
click at [269, 88] on icon "caret-down" at bounding box center [269, 85] width 6 height 6
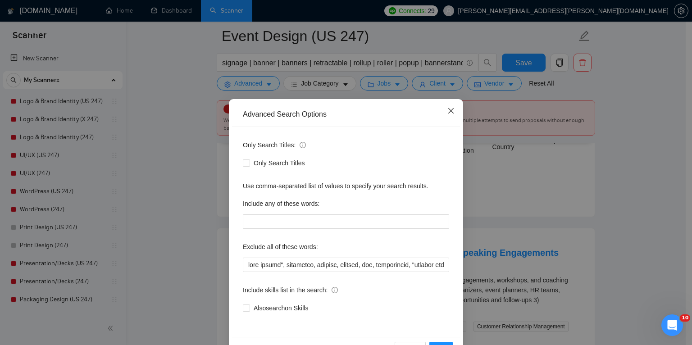
click at [449, 109] on icon "close" at bounding box center [450, 110] width 5 height 5
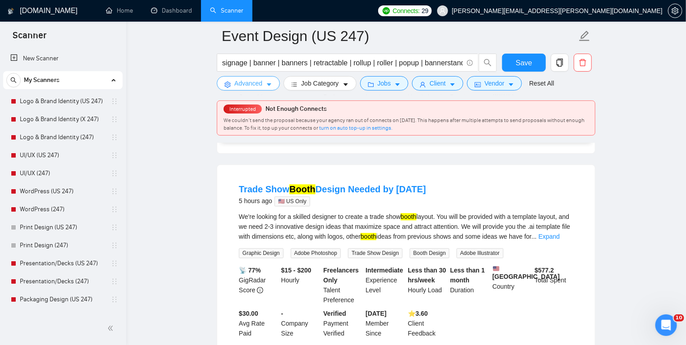
scroll to position [1114, 0]
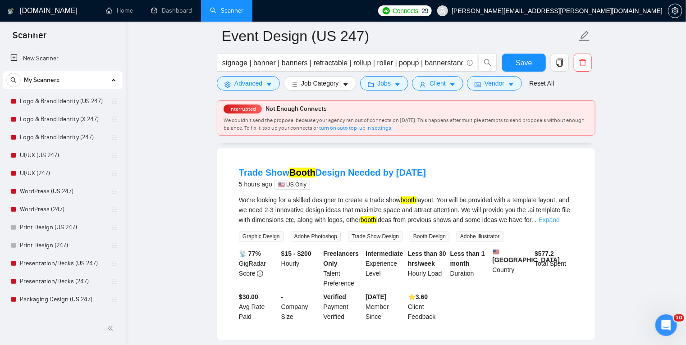
click at [560, 216] on link "Expand" at bounding box center [548, 219] width 21 height 7
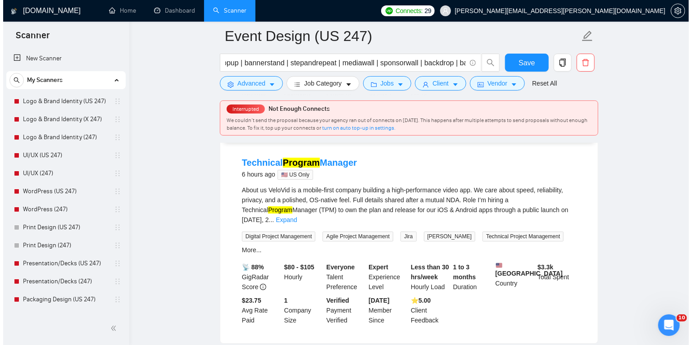
scroll to position [1359, 0]
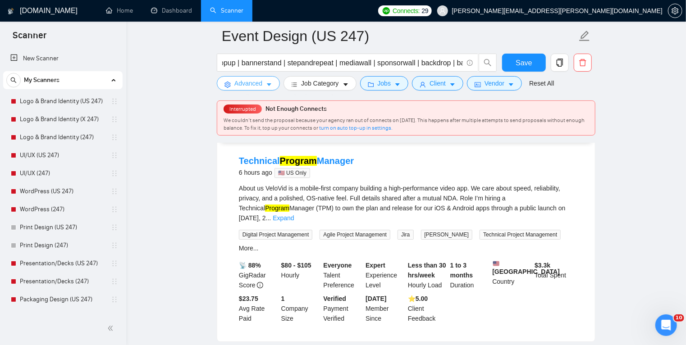
click at [269, 84] on icon "caret-down" at bounding box center [269, 85] width 6 height 6
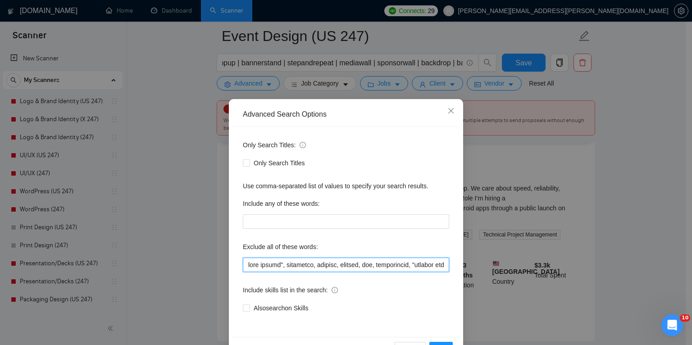
click at [250, 262] on input "text" at bounding box center [346, 265] width 206 height 14
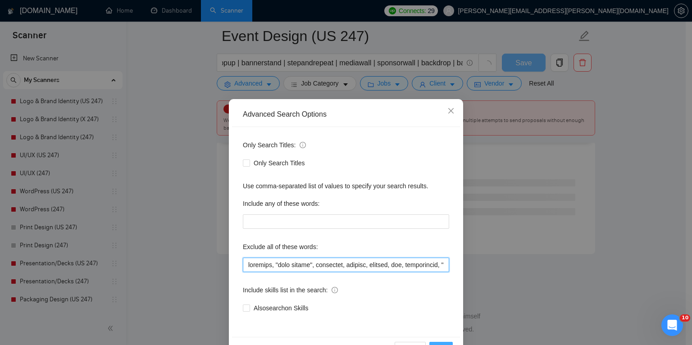
scroll to position [1198, 0]
click at [264, 267] on input "text" at bounding box center [346, 265] width 206 height 14
click at [498, 270] on div "Advanced Search Options Only Search Titles: Only Search Titles Use comma-separa…" at bounding box center [346, 172] width 692 height 345
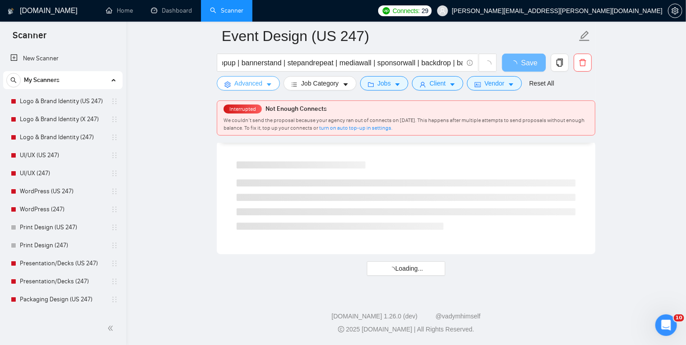
click at [275, 82] on button "Advanced" at bounding box center [248, 83] width 63 height 14
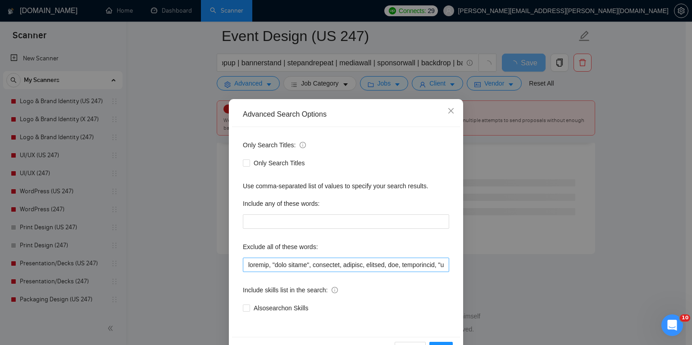
scroll to position [30, 0]
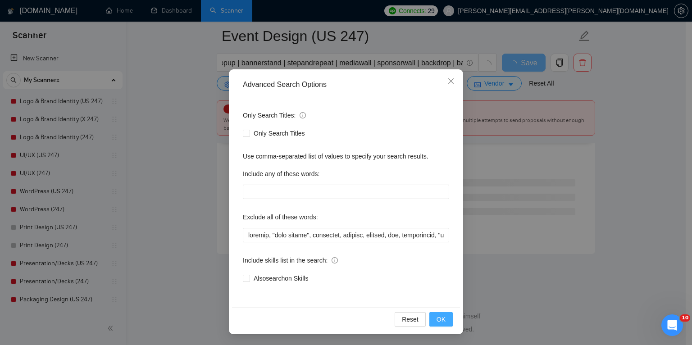
click at [438, 318] on span "OK" at bounding box center [441, 319] width 9 height 10
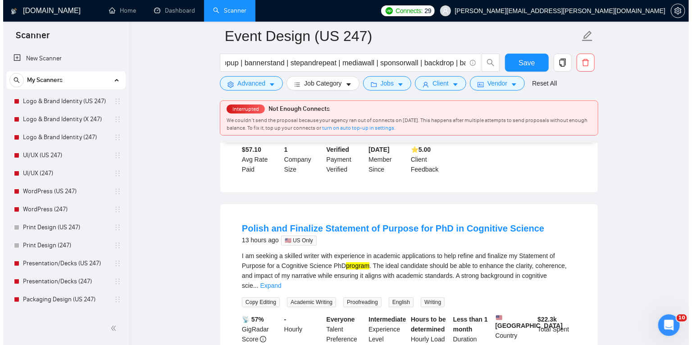
scroll to position [1259, 0]
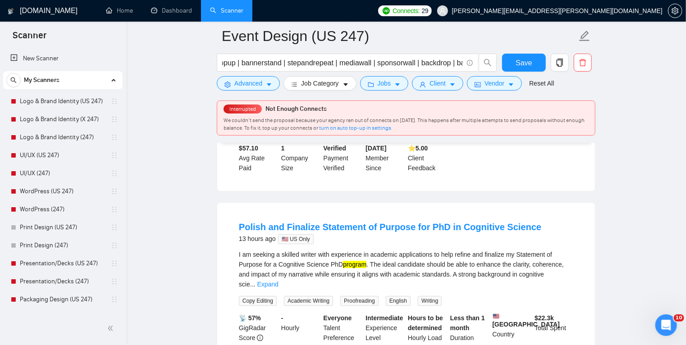
click at [307, 250] on div "I am seeking a skilled writer with experience in academic applications to help …" at bounding box center [406, 270] width 334 height 40
copy div "writer"
click at [266, 85] on icon "caret-down" at bounding box center [269, 85] width 6 height 6
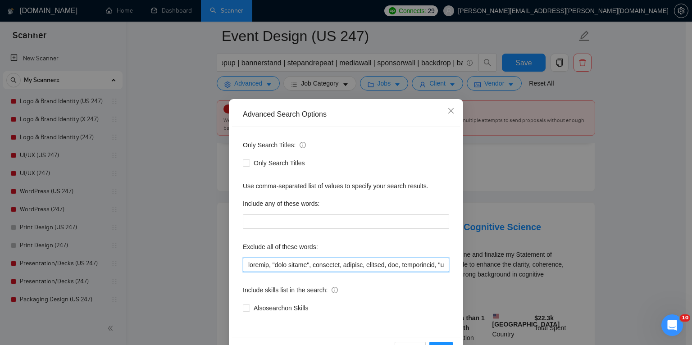
click at [249, 268] on input "text" at bounding box center [346, 265] width 206 height 14
paste input "writer"
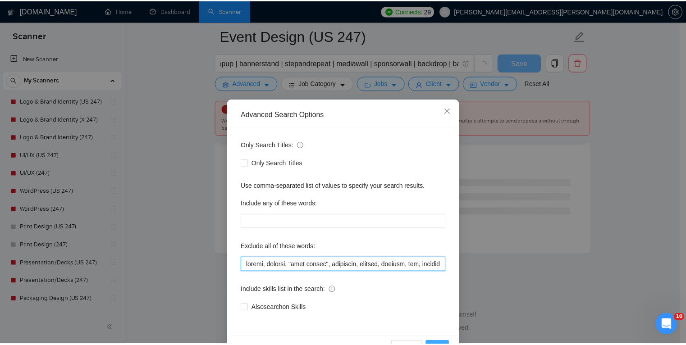
scroll to position [1198, 0]
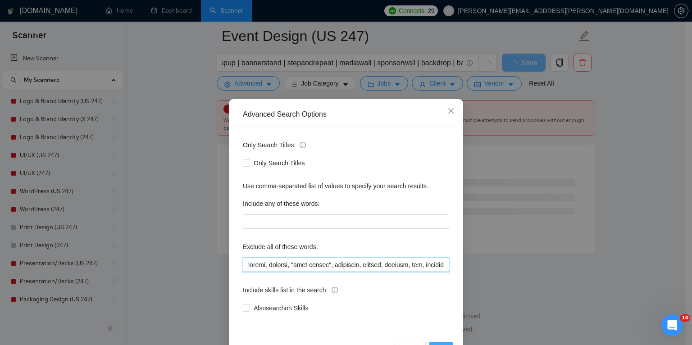
type input "writer, manager, "copy editor", wordpress, shopify, webflow, wix, squarespace, …"
click at [437, 342] on button "OK" at bounding box center [440, 349] width 23 height 14
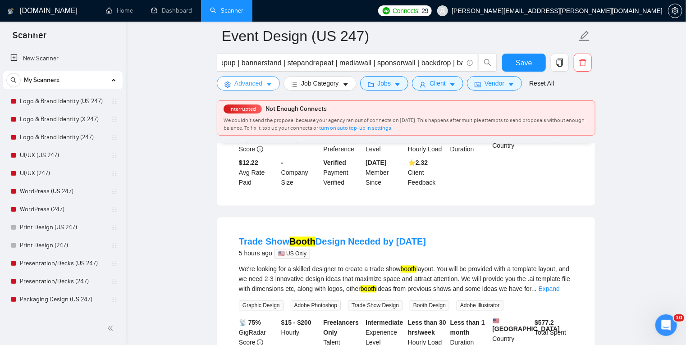
scroll to position [838, 0]
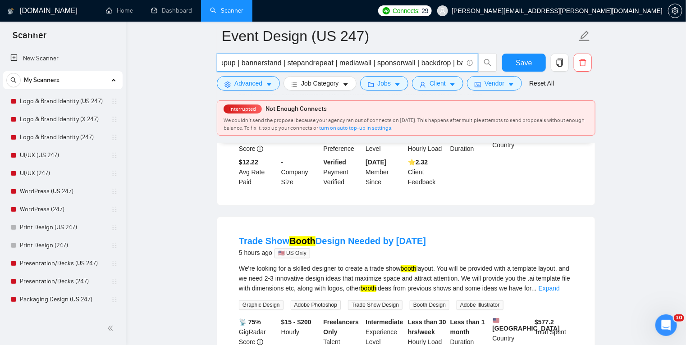
click at [356, 68] on input "signage | banner | banners | retractable | rollup | roller | popup | bannerstan…" at bounding box center [342, 62] width 241 height 11
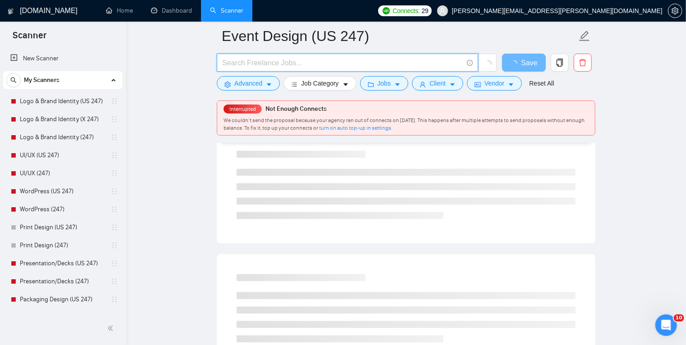
paste input ""event signage" | "event graphics" | "event branding" | "trade show graphics" |…"
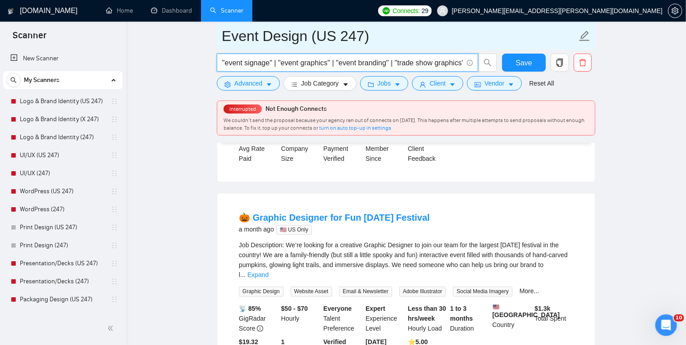
type input ""event signage" | "event graphics" | "event branding" | "trade show graphics" |…"
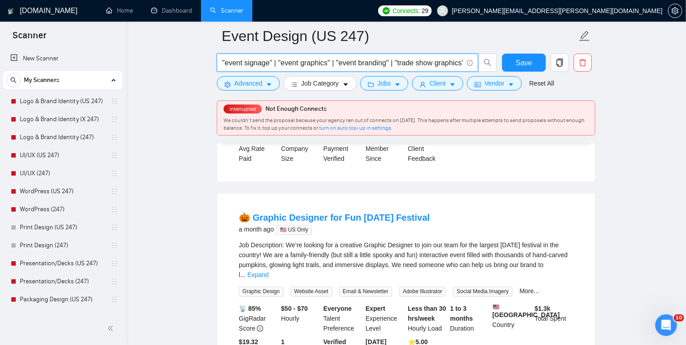
click at [461, 66] on input ""event signage" | "event graphics" | "event branding" | "trade show graphics" |…" at bounding box center [342, 62] width 241 height 11
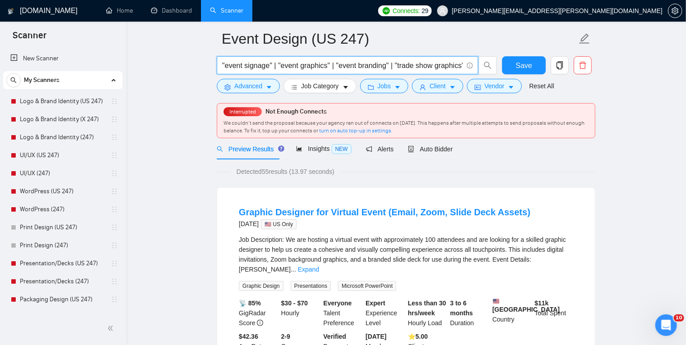
scroll to position [13, 0]
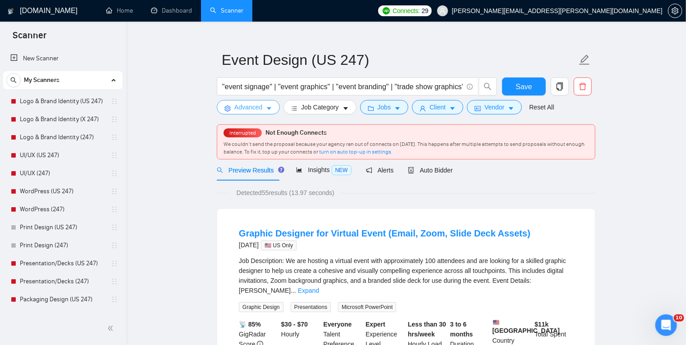
click at [270, 106] on icon "caret-down" at bounding box center [269, 108] width 6 height 6
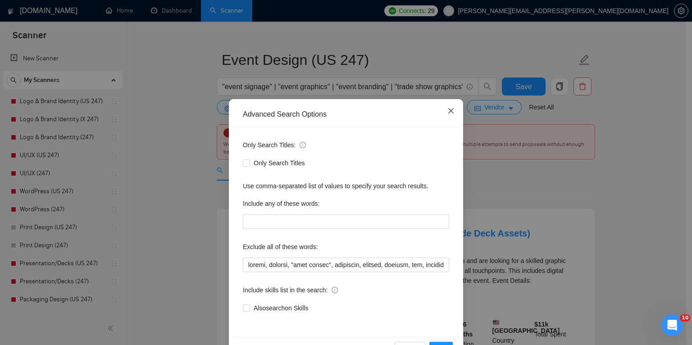
click at [449, 114] on icon "close" at bounding box center [450, 110] width 7 height 7
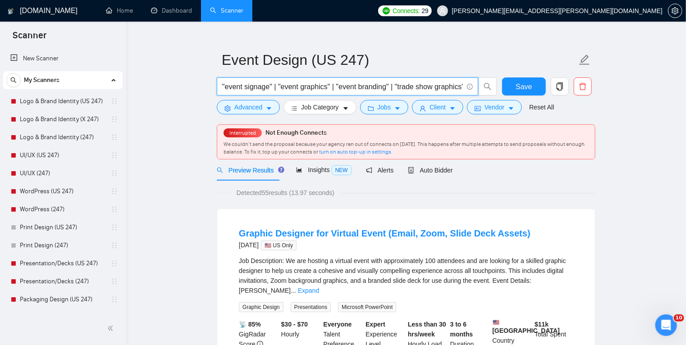
click at [321, 91] on input ""event signage" | "event graphics" | "event branding" | "trade show graphics" |…" at bounding box center [342, 86] width 241 height 11
click at [356, 86] on input ""event signage" | "event graphics" | "event branding" | "trade show graphics" |…" at bounding box center [342, 86] width 241 height 11
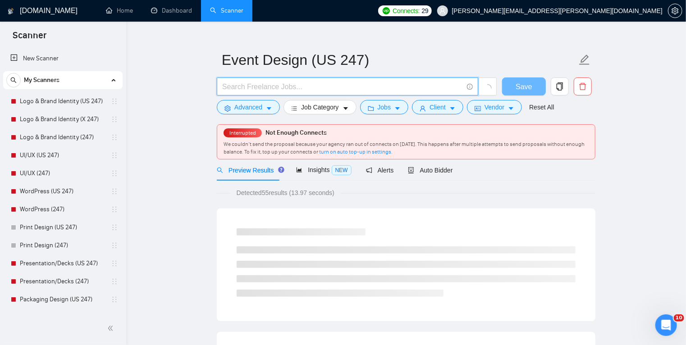
drag, startPoint x: 356, startPoint y: 86, endPoint x: 350, endPoint y: 86, distance: 5.9
paste input ""event signage" | "event graphics" | "event branding" | "event collateral" | "c…"
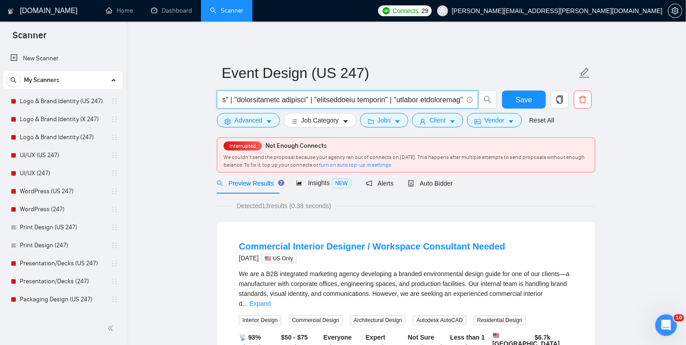
type input ""event signage" | "event graphics" | "event branding" | "event collateral" | "c…"
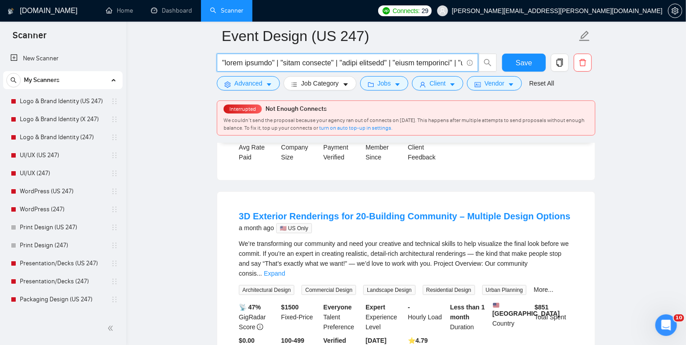
scroll to position [241, 0]
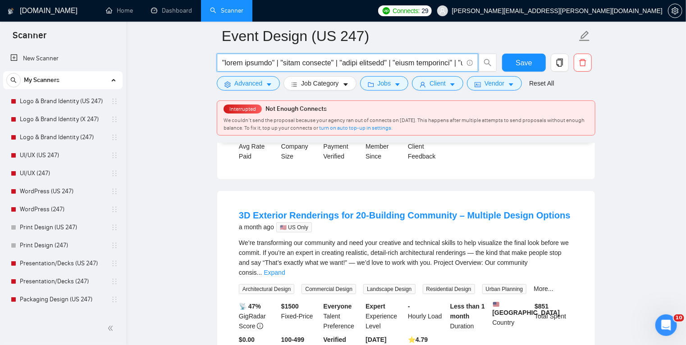
click at [327, 64] on input "text" at bounding box center [342, 62] width 241 height 11
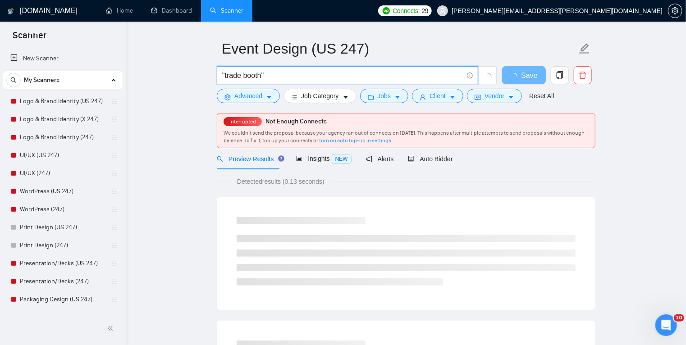
scroll to position [17, 0]
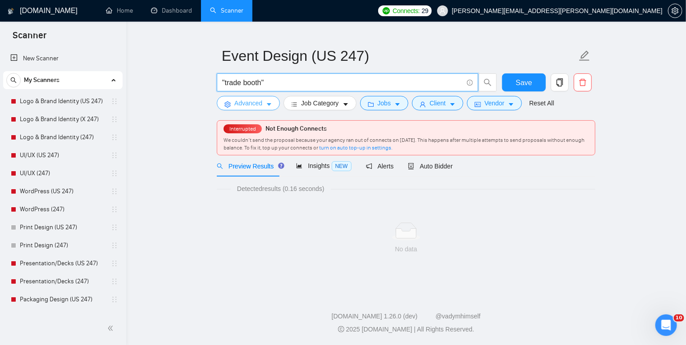
type input ""trade booth""
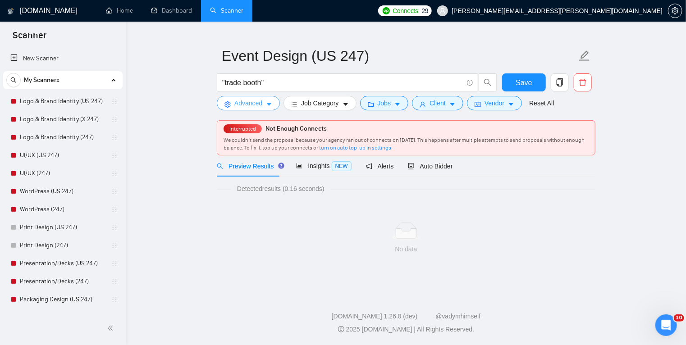
click at [273, 105] on button "Advanced" at bounding box center [248, 103] width 63 height 14
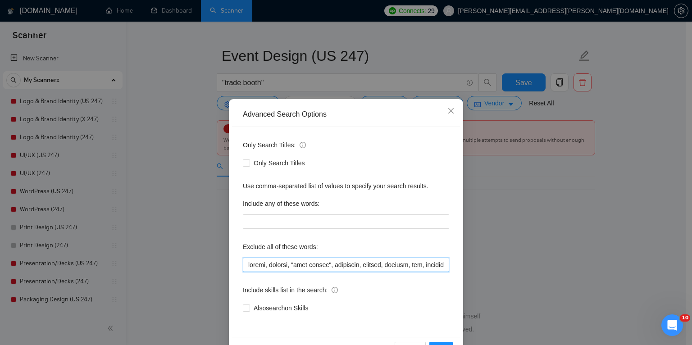
click at [315, 265] on input "text" at bounding box center [346, 265] width 206 height 14
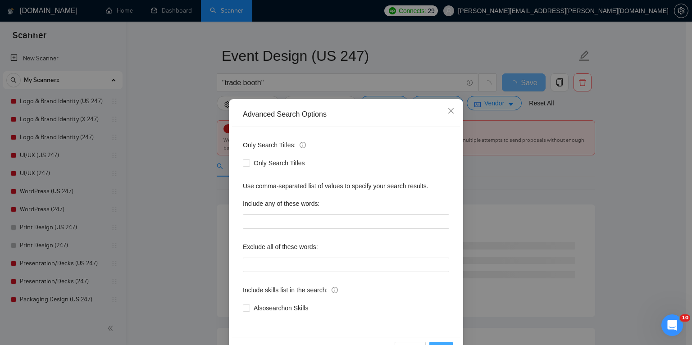
click at [440, 342] on button "OK" at bounding box center [440, 349] width 23 height 14
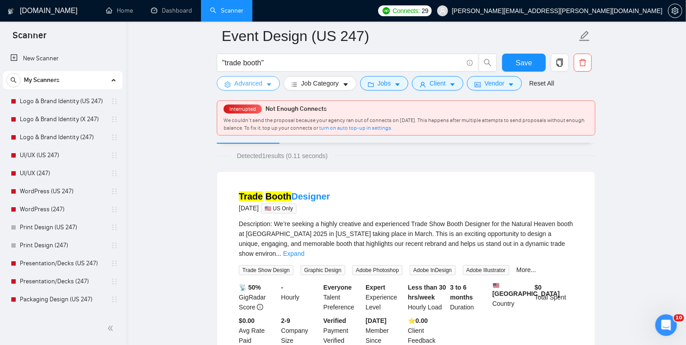
scroll to position [0, 0]
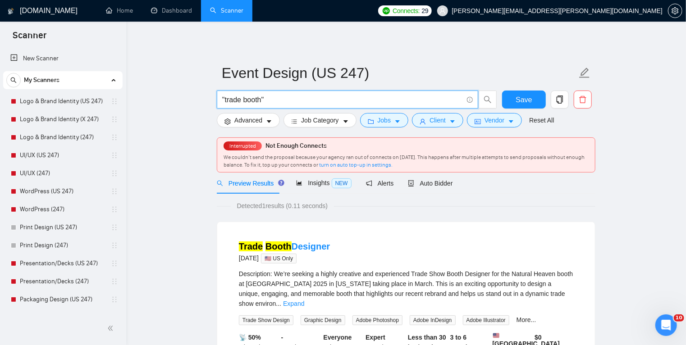
click at [281, 101] on input ""trade booth"" at bounding box center [342, 99] width 241 height 11
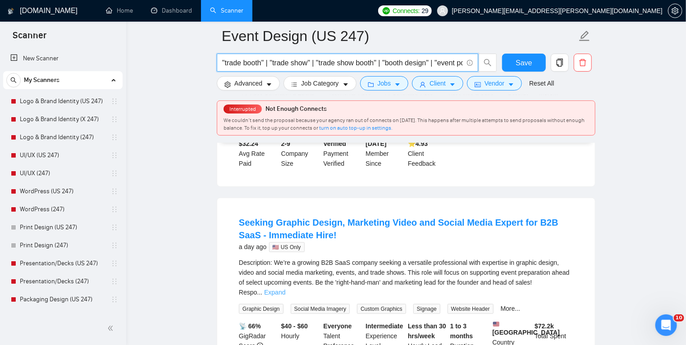
click at [285, 289] on link "Expand" at bounding box center [274, 292] width 21 height 7
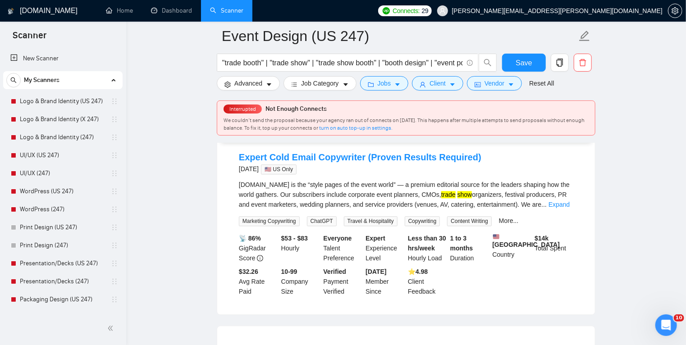
scroll to position [1029, 0]
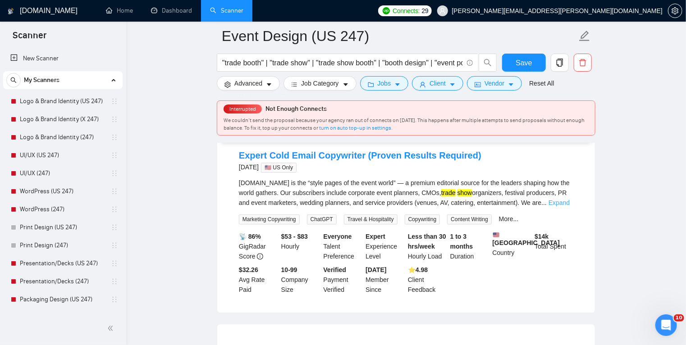
click at [567, 202] on link "Expand" at bounding box center [558, 202] width 21 height 7
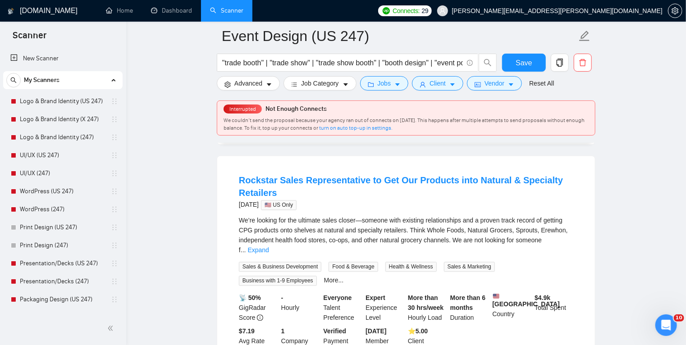
scroll to position [774, 0]
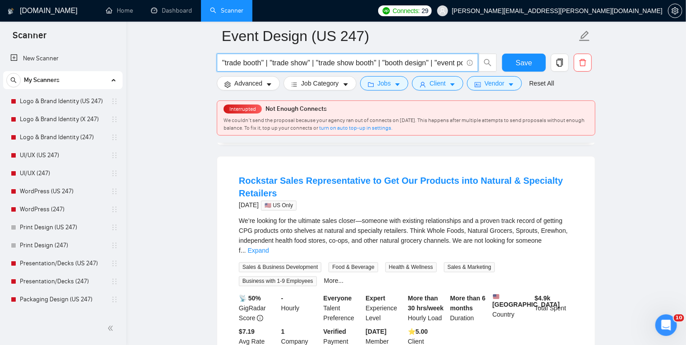
click at [274, 59] on input ""trade booth" | "trade show" | "trade show booth" | "booth design" | "event pos…" at bounding box center [342, 62] width 241 height 11
paste input ""event signage" | "event graphics" | "event branding" | "event collateral" | "c…"
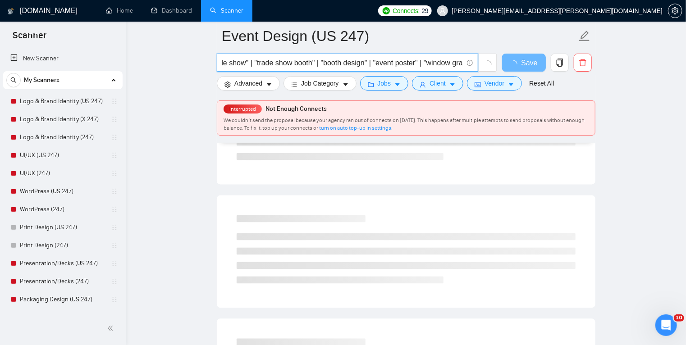
scroll to position [0, 1222]
drag, startPoint x: 367, startPoint y: 64, endPoint x: 315, endPoint y: 65, distance: 51.8
click at [315, 65] on input ""event signage" | "event graphics" | "event branding" | "event collateral" | "c…" at bounding box center [342, 62] width 241 height 11
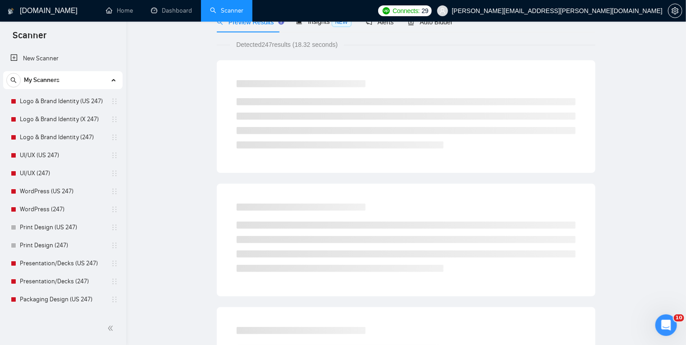
scroll to position [0, 0]
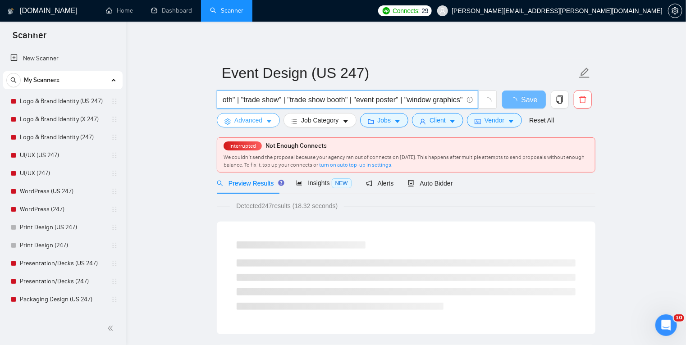
type input ""event signage" | "event graphics" | "event branding" | "event collateral" | "c…"
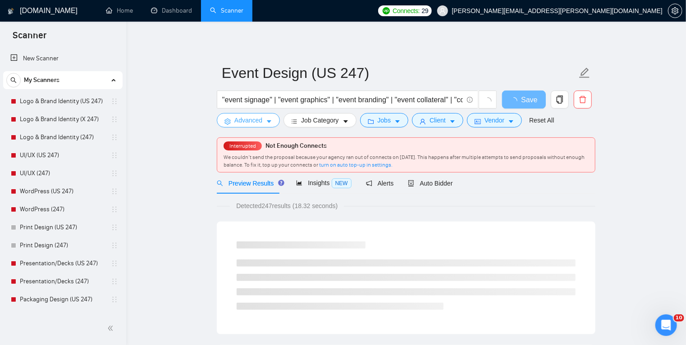
click at [269, 119] on icon "caret-down" at bounding box center [269, 121] width 6 height 6
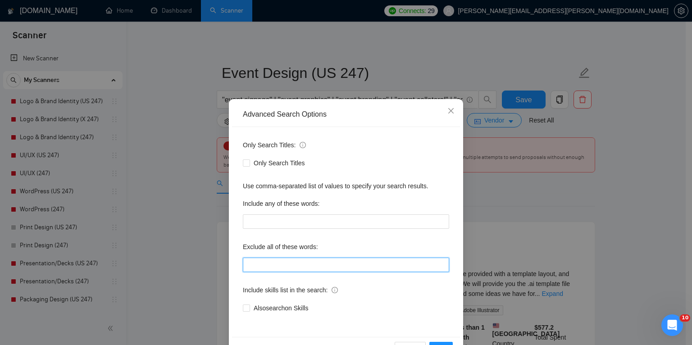
click at [258, 264] on input "text" at bounding box center [346, 265] width 206 height 14
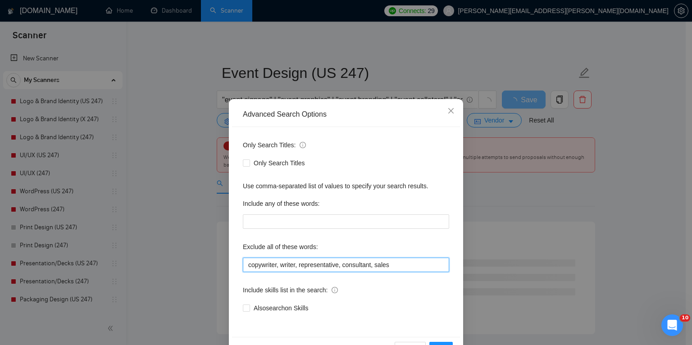
click at [314, 265] on input "copywriter, writer, representative, consultant, sales" at bounding box center [346, 265] width 206 height 14
click at [404, 263] on input "copywriter, writer, representative, consultant, sales" at bounding box center [346, 265] width 206 height 14
paste input "representative"
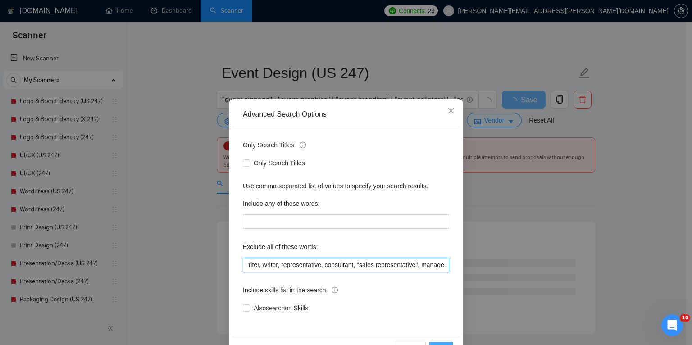
type input "copywriter, writer, representative, consultant, "sales representative", manager"
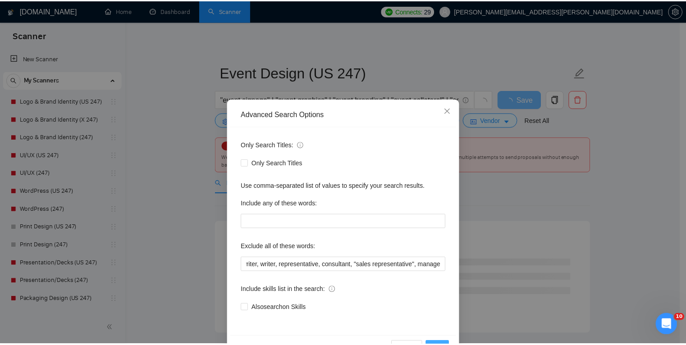
scroll to position [0, 0]
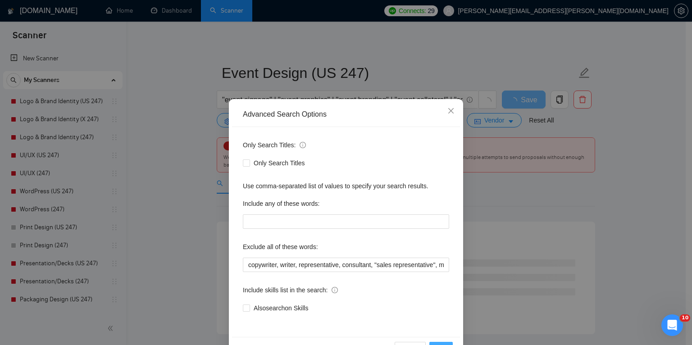
click at [444, 342] on button "OK" at bounding box center [440, 349] width 23 height 14
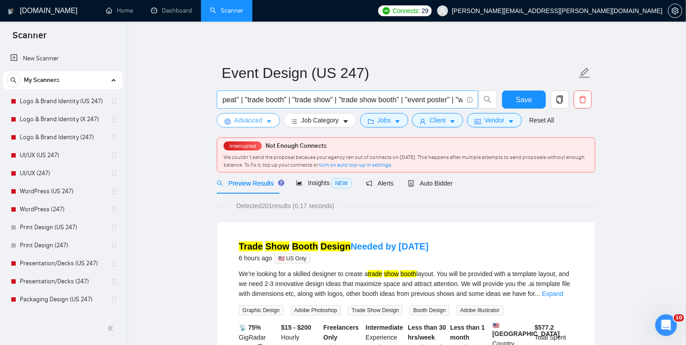
scroll to position [0, 1183]
click at [448, 101] on input ""event signage" | "event graphics" | "event branding" | "event collateral" | "c…" at bounding box center [342, 99] width 241 height 11
paste input "| "sponsor wall" | "media wall" | "photo backdrop" | "stage backdrop" | "hangin…"
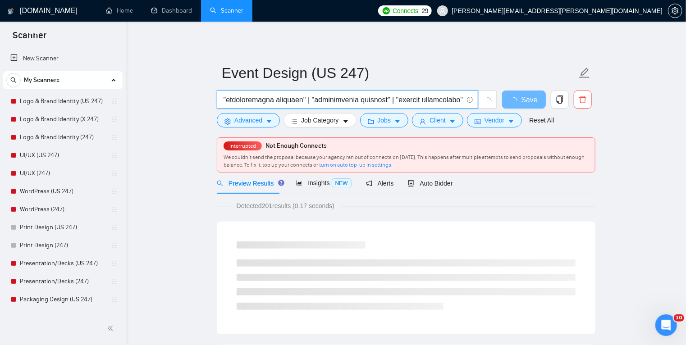
click at [291, 98] on input "text" at bounding box center [342, 99] width 241 height 11
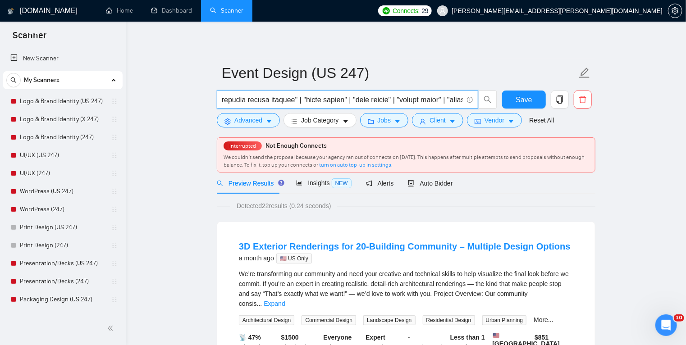
scroll to position [0, 2580]
type input ""event signage" | "event graphics" | "event branding" | "event collateral" | "c…"
click at [342, 104] on input "text" at bounding box center [342, 99] width 241 height 11
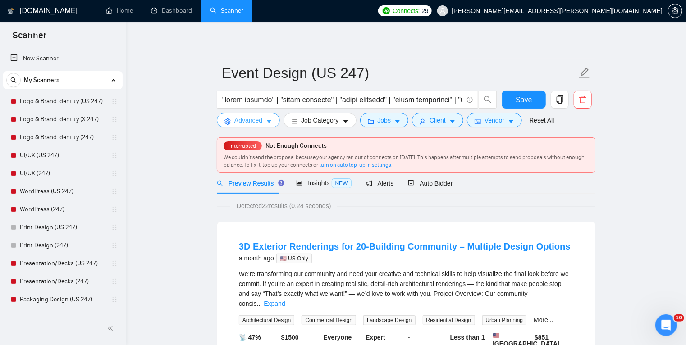
click at [260, 122] on span "Advanced" at bounding box center [248, 120] width 28 height 10
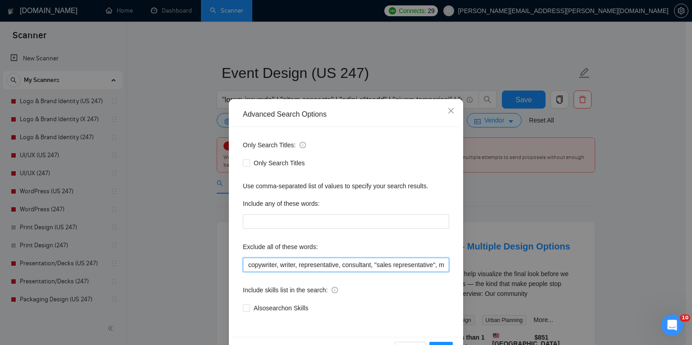
click at [294, 263] on input "copywriter, writer, representative, consultant, "sales representative", manager" at bounding box center [346, 265] width 206 height 14
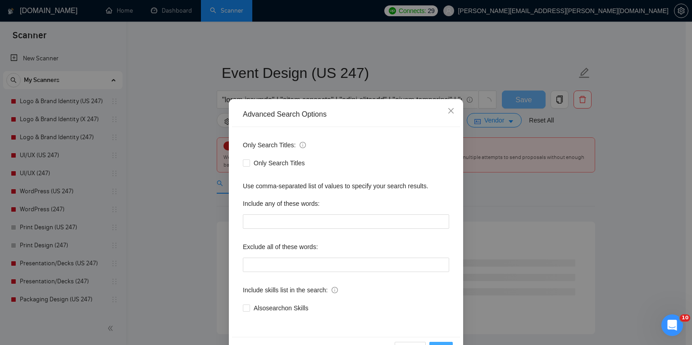
click at [438, 342] on button "OK" at bounding box center [440, 349] width 23 height 14
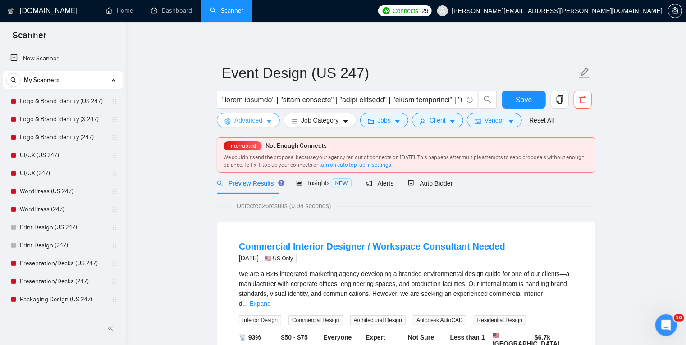
click at [267, 123] on icon "caret-down" at bounding box center [269, 121] width 6 height 6
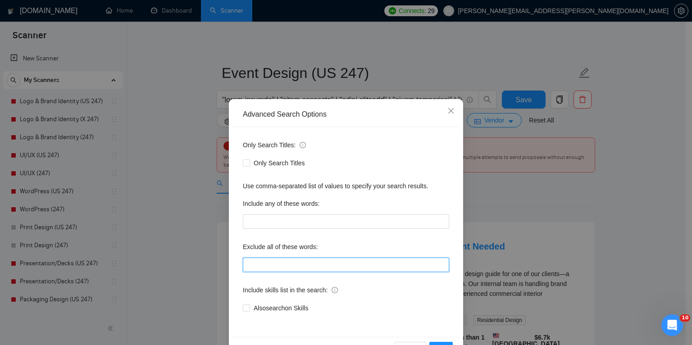
paste input "copywriter, writer, representative, consultant, "sales representative", manager"
click at [278, 269] on input "text" at bounding box center [346, 265] width 206 height 14
type input "copywriter, writer, representative, consultant, "sales representative", manager"
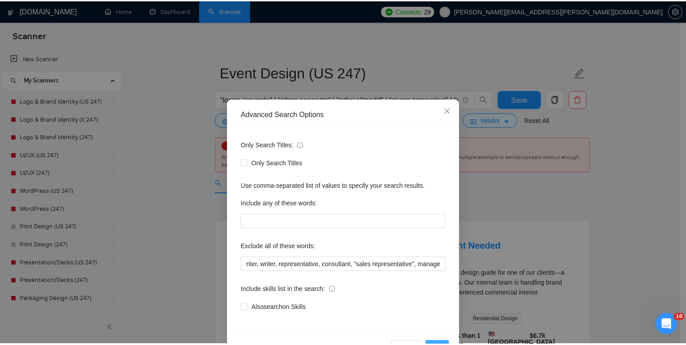
scroll to position [0, 0]
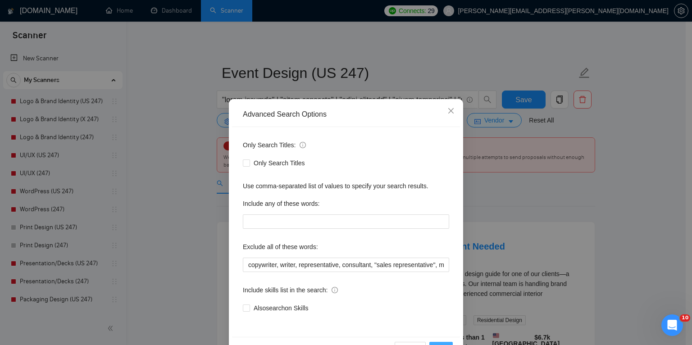
click at [443, 343] on button "OK" at bounding box center [440, 349] width 23 height 14
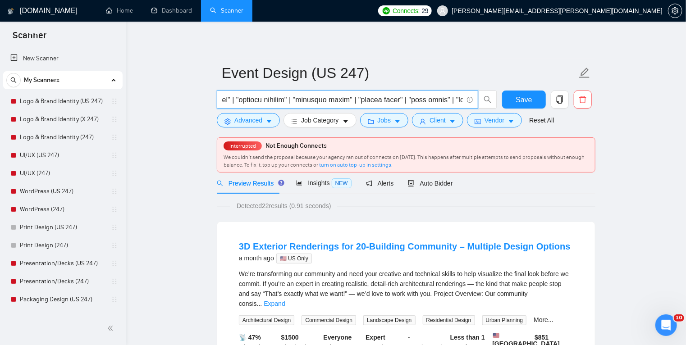
scroll to position [0, 3982]
drag, startPoint x: 277, startPoint y: 99, endPoint x: 596, endPoint y: 106, distance: 319.5
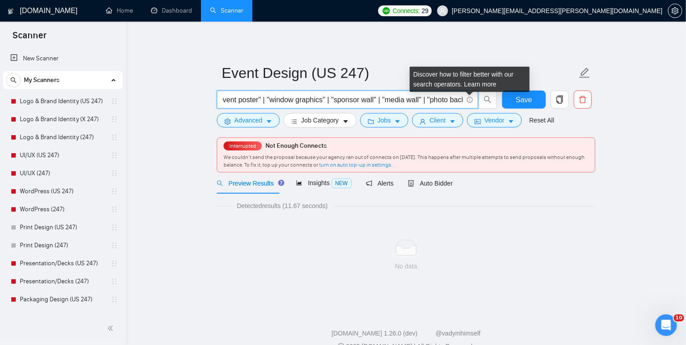
scroll to position [0, 1316]
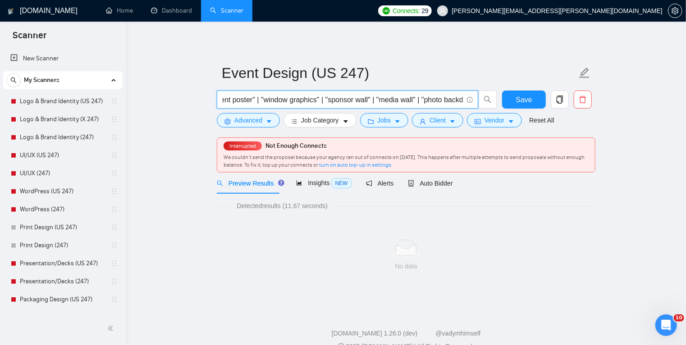
drag, startPoint x: 462, startPoint y: 101, endPoint x: 384, endPoint y: 96, distance: 78.1
click at [384, 96] on input ""event signage" | "event graphics" | "event branding" | "event collateral" | "c…" at bounding box center [342, 99] width 241 height 11
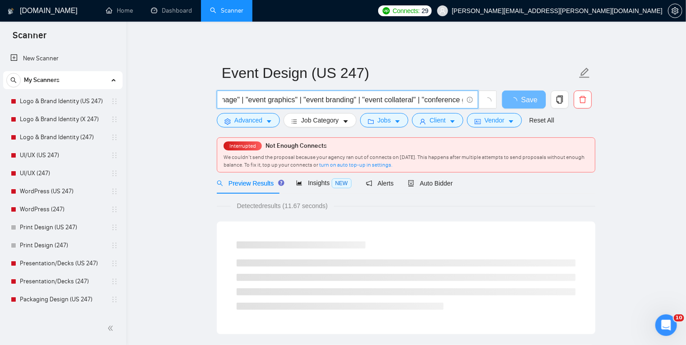
scroll to position [0, 0]
click at [384, 96] on input ""event signage" | "event graphics" | "event branding" | "event collateral" | "c…" at bounding box center [342, 99] width 241 height 11
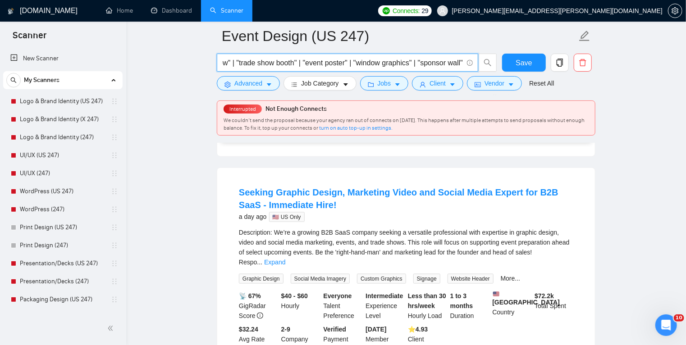
scroll to position [467, 0]
type input ""event signage" | "event graphics" | "event branding" | "event collateral" | "c…"
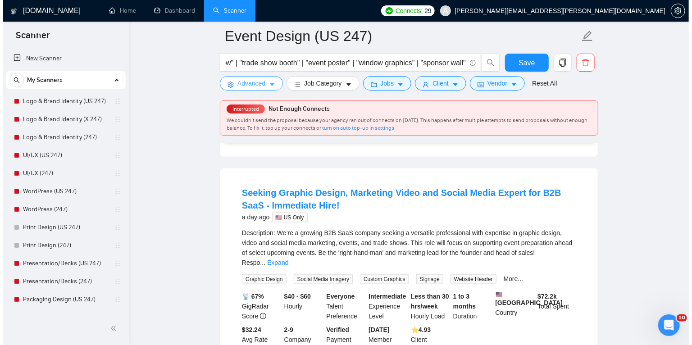
scroll to position [0, 0]
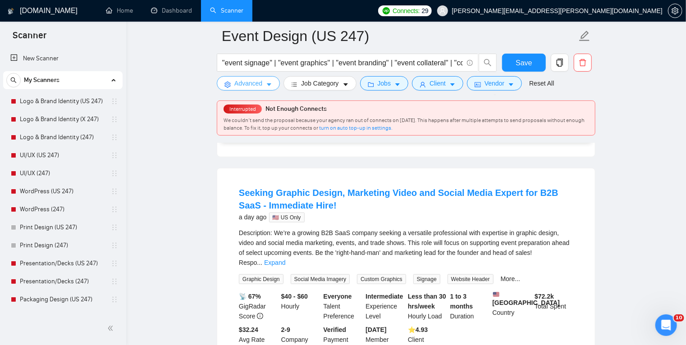
click at [271, 87] on icon "caret-down" at bounding box center [269, 85] width 6 height 6
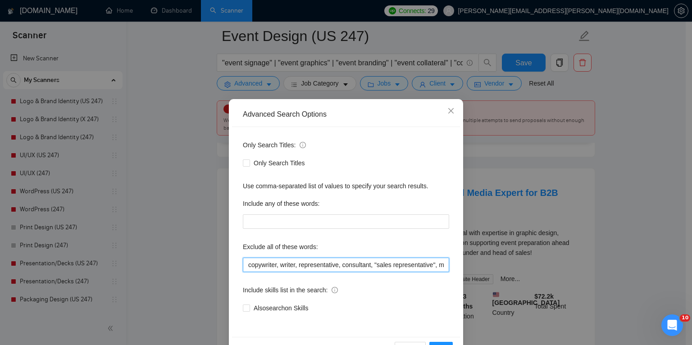
click at [247, 266] on input "copywriter, writer, representative, consultant, "sales representative", manager" at bounding box center [346, 265] width 206 height 14
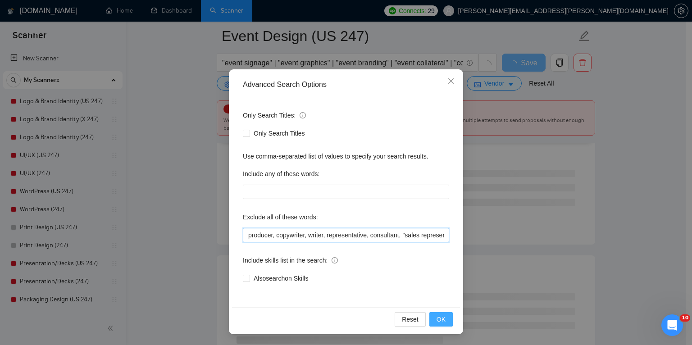
type input "producer, copywriter, writer, representative, consultant, "sales representative…"
click at [441, 317] on span "OK" at bounding box center [441, 319] width 9 height 10
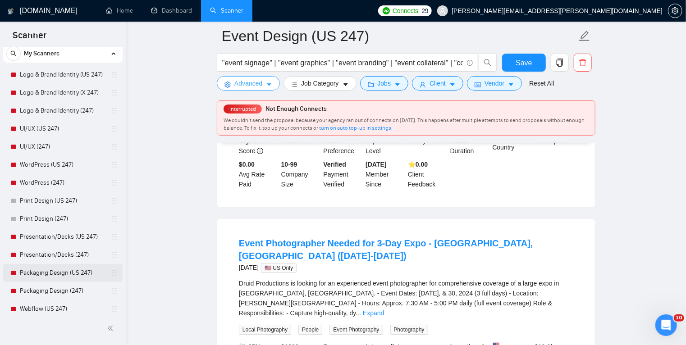
scroll to position [28, 0]
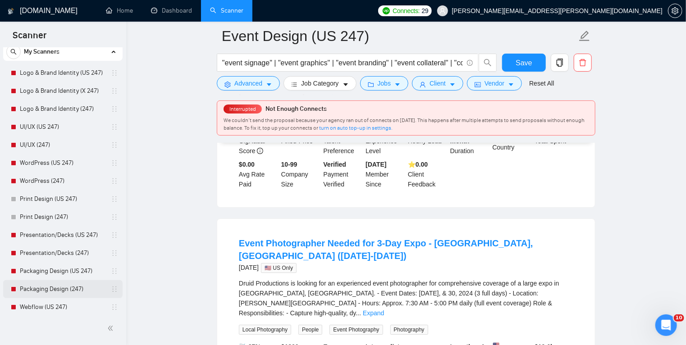
click at [47, 286] on link "Packaging Design (247)" at bounding box center [63, 289] width 86 height 18
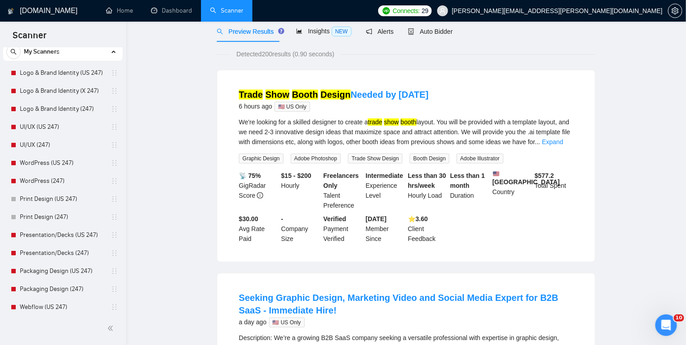
scroll to position [0, 0]
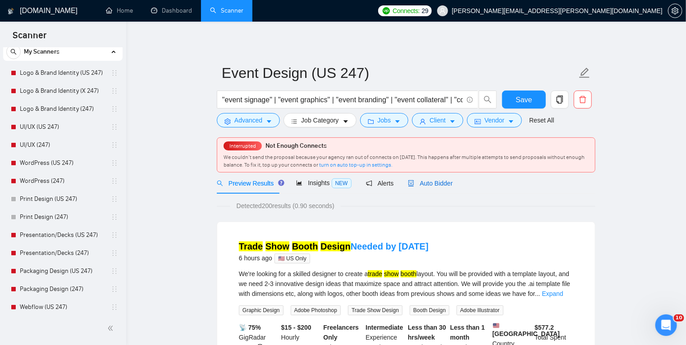
click at [433, 181] on span "Auto Bidder" at bounding box center [430, 183] width 45 height 7
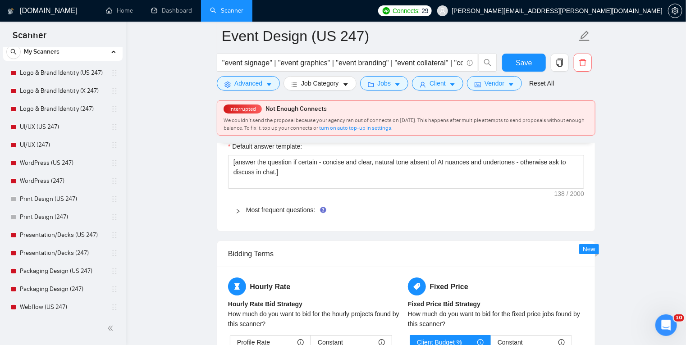
scroll to position [1379, 0]
click at [240, 208] on icon "right" at bounding box center [237, 210] width 5 height 5
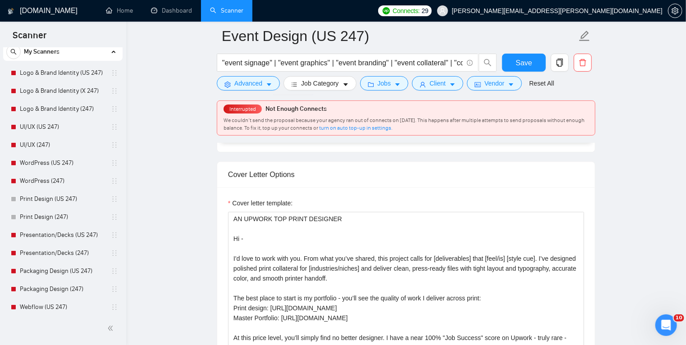
scroll to position [1038, 0]
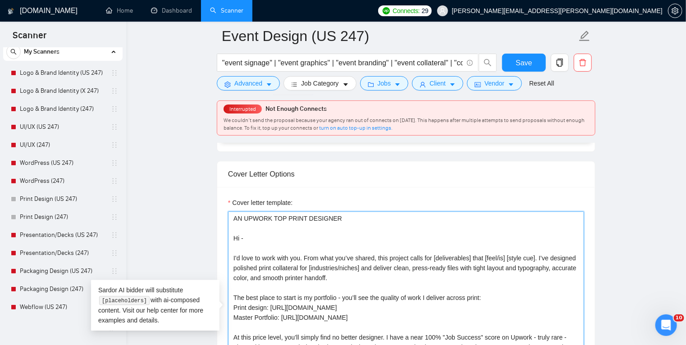
drag, startPoint x: 350, startPoint y: 220, endPoint x: 221, endPoint y: 209, distance: 129.3
click at [221, 209] on div "Cover letter template:" at bounding box center [406, 311] width 378 height 249
paste textarea "EVENT GRAPHICS"
drag, startPoint x: 335, startPoint y: 276, endPoint x: 223, endPoint y: 241, distance: 117.0
click at [223, 241] on div "Cover letter template:" at bounding box center [406, 311] width 378 height 249
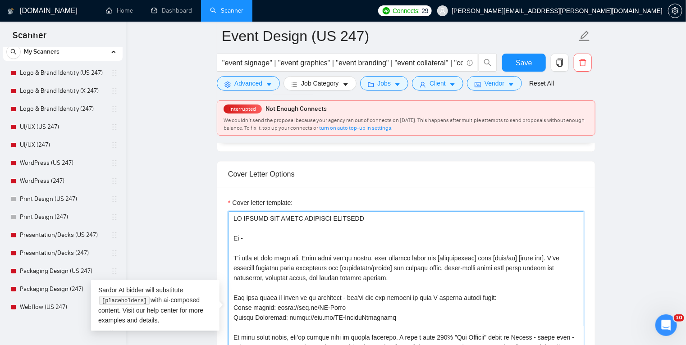
paste textarea "’d love to work with you. From what you’ve shared, this project calls for [deli…"
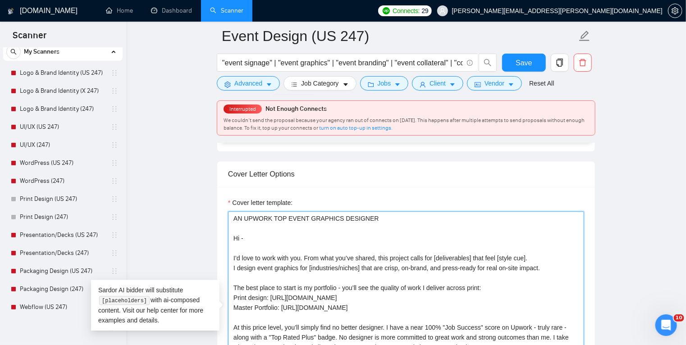
drag, startPoint x: 541, startPoint y: 263, endPoint x: 305, endPoint y: 257, distance: 236.6
click at [305, 257] on textarea "AN UPWORK TOP EVENT GRAPHICS DESIGNER Hi - I’d love to work with you. From what…" at bounding box center [406, 312] width 356 height 203
paste textarea "[Mirror the project description in one clear sentence]. I can deliver [specific…"
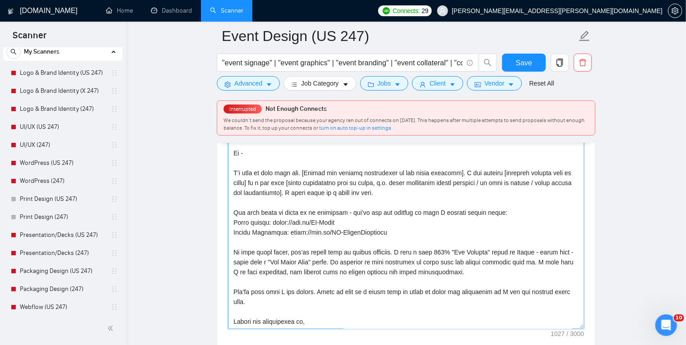
scroll to position [1123, 0]
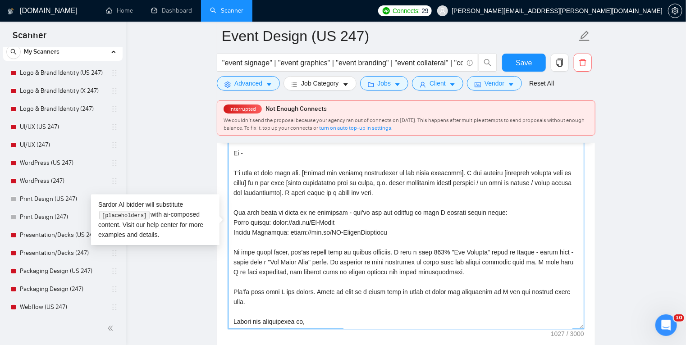
drag, startPoint x: 378, startPoint y: 232, endPoint x: 230, endPoint y: 219, distance: 149.2
click at [230, 219] on textarea "Cover letter template:" at bounding box center [406, 227] width 356 height 203
paste textarea "Events: https://bit.ly/TH-Events Print design: https://bit.ly/TH-Print Brand, l…"
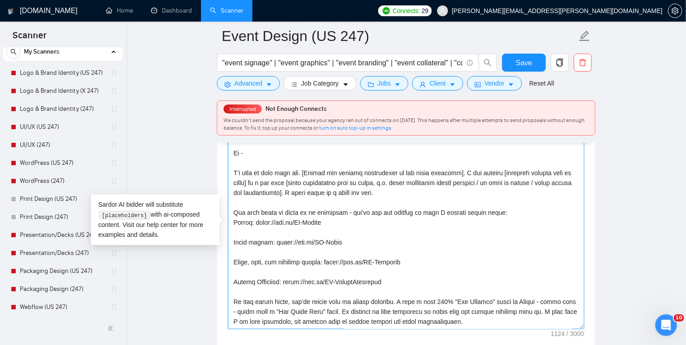
drag, startPoint x: 499, startPoint y: 212, endPoint x: 218, endPoint y: 214, distance: 280.2
paste textarea "across event signage, wraps, and collateral"
click at [342, 220] on textarea "Cover letter template:" at bounding box center [406, 227] width 356 height 203
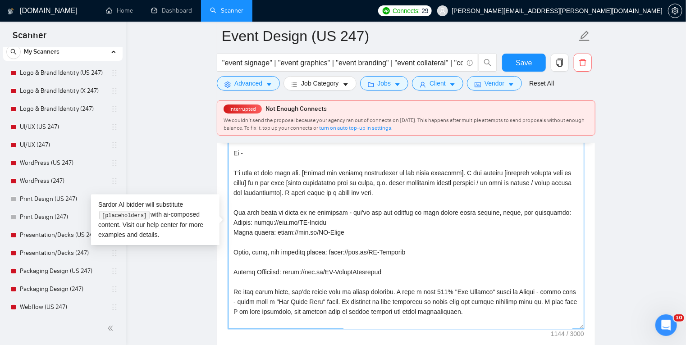
click at [350, 230] on textarea "Cover letter template:" at bounding box center [406, 227] width 356 height 203
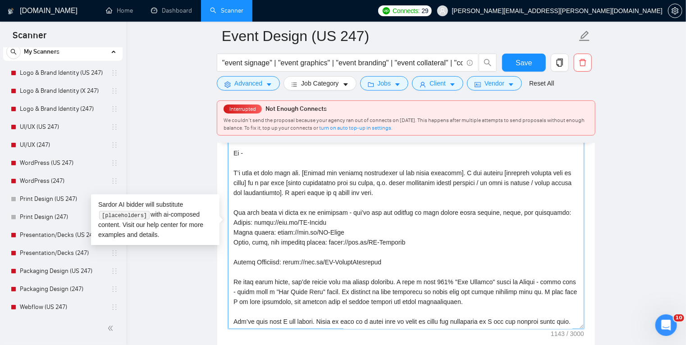
click at [401, 241] on textarea "Cover letter template:" at bounding box center [406, 227] width 356 height 203
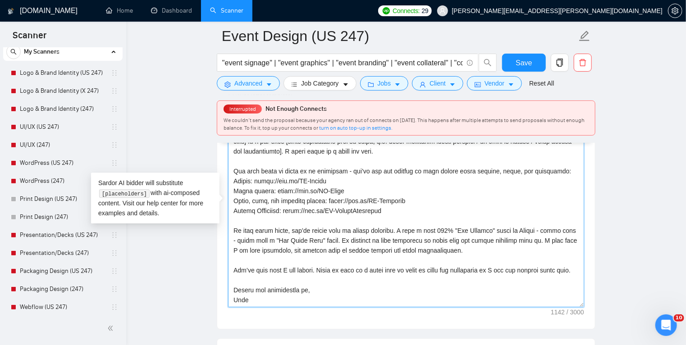
scroll to position [1145, 0]
drag, startPoint x: 485, startPoint y: 249, endPoint x: 516, endPoint y: 317, distance: 75.0
click at [516, 317] on div "Cover letter template:" at bounding box center [406, 204] width 378 height 249
paste textarea "I’d love to bring that same clarity and quality to your project. You’ll love wh…"
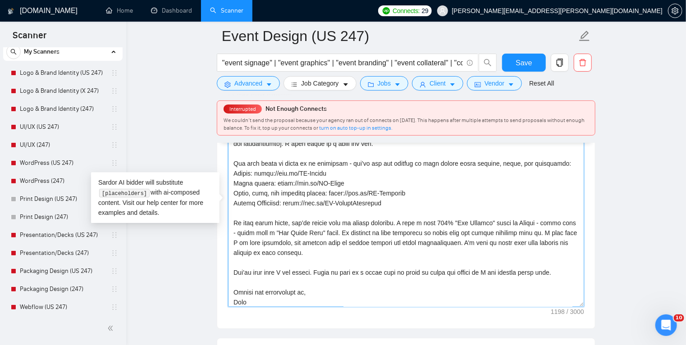
scroll to position [29, 0]
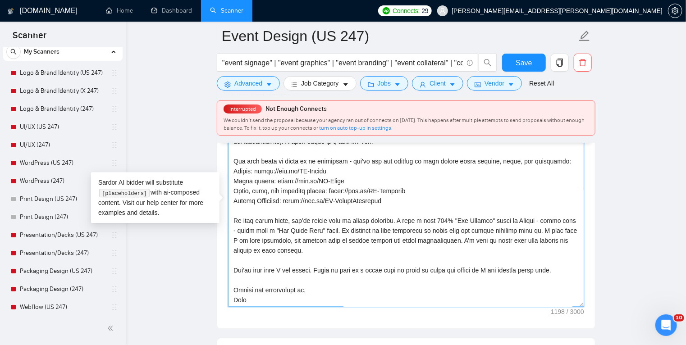
click at [336, 248] on textarea "Cover letter template:" at bounding box center [406, 205] width 356 height 203
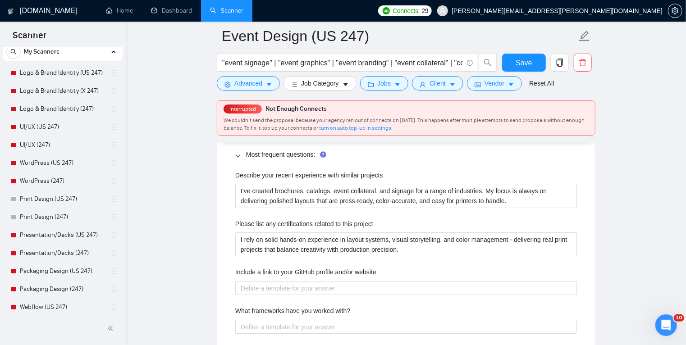
scroll to position [1432, 0]
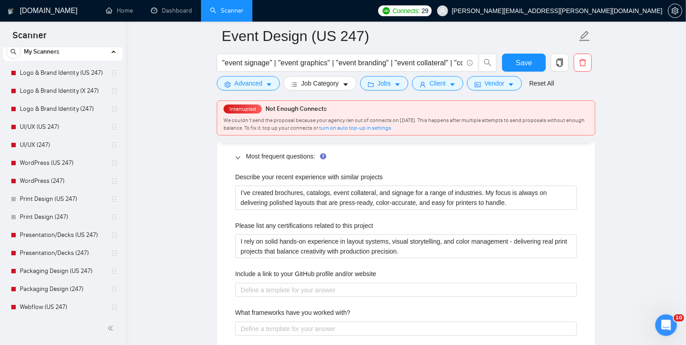
type textarea "AN UPWORK TOP EVENT GRAPHICS DESIGNER Hi - I’d love to work with you. [Mirror t…"
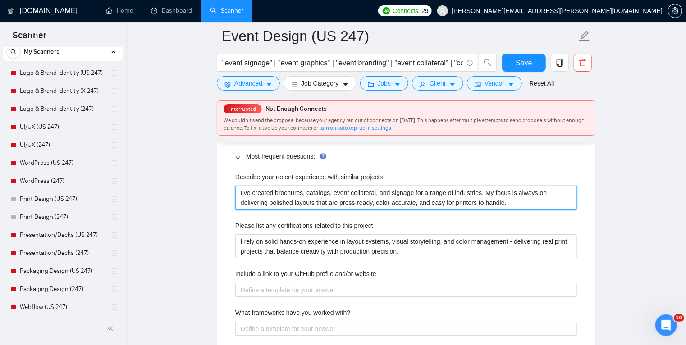
click at [293, 190] on projects "I’ve created brochures, catalogs, event collateral, and signage for a range of …" at bounding box center [405, 198] width 341 height 24
paste projects "Recent work includes booth backdrops, sponsor walls, step-and-repeats, lightbox…"
type projects "Recent work includes booth backdrops, sponsor walls, step-and-repeats, lightbox…"
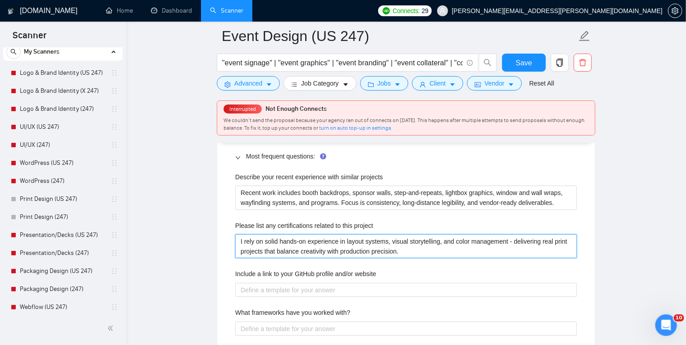
click at [305, 243] on project "I rely on solid hands-on experience in layout systems, visual storytelling, and…" at bounding box center [405, 246] width 341 height 24
paste project "rge-format setup, color management, and production accuracy, delivering real ev…"
type project "I rely on solid hands-on experience in large-format setup, color management, an…"
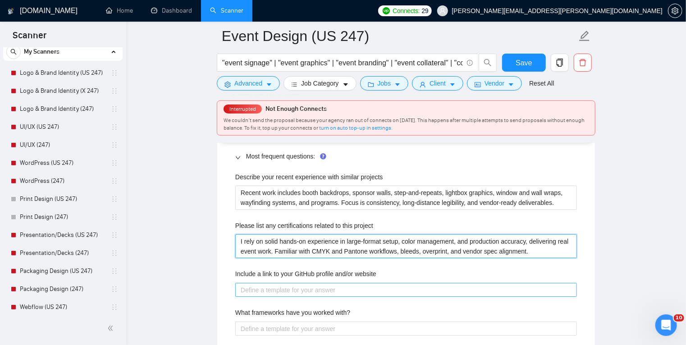
type project "I rely on solid hands-on experience in large-format setup, color management, an…"
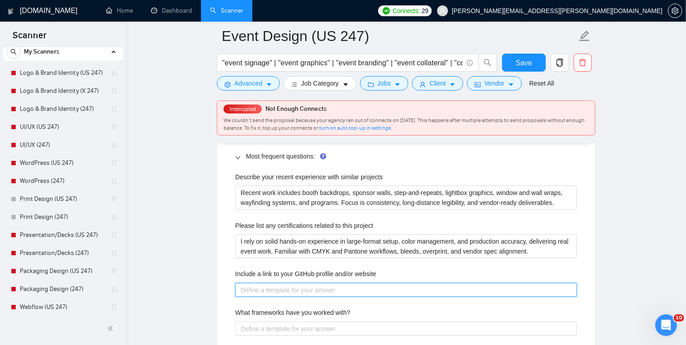
click at [292, 291] on website "Include a link to your GitHub profile and/or website" at bounding box center [405, 290] width 341 height 14
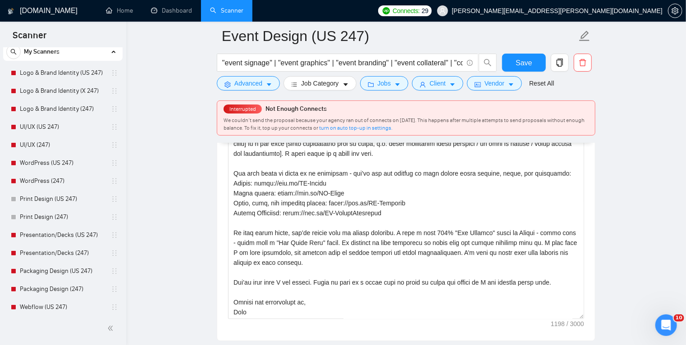
scroll to position [0, 0]
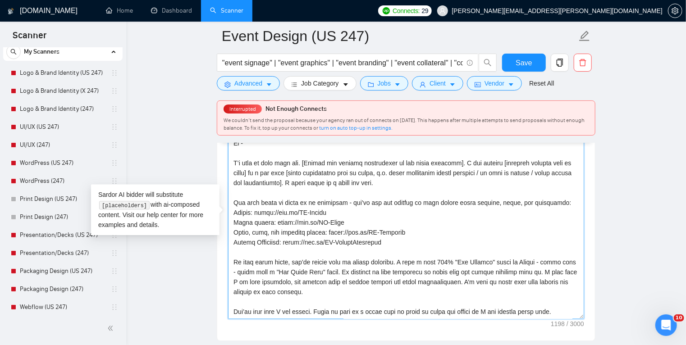
drag, startPoint x: 376, startPoint y: 241, endPoint x: 224, endPoint y: 210, distance: 155.0
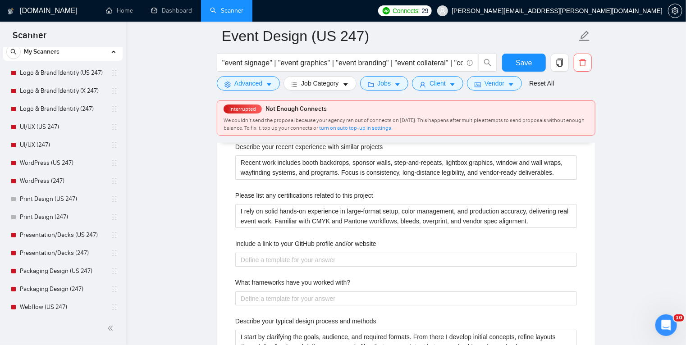
scroll to position [1465, 0]
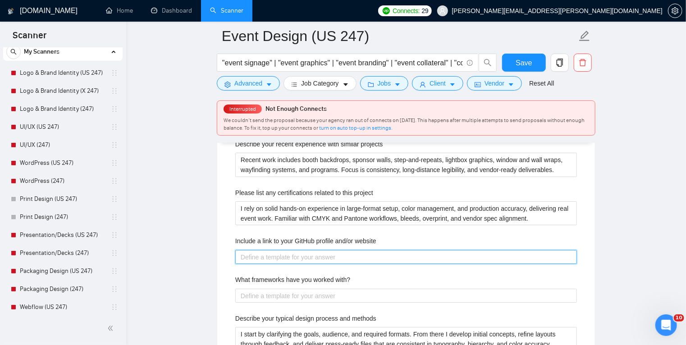
click at [290, 258] on website "Include a link to your GitHub profile and/or website" at bounding box center [405, 257] width 341 height 14
paste website "Events: https://bit.ly/TH-Events Print design: https://bit.ly/TH-Print Brand, l…"
type website "Events: https://bit.ly/TH-Events Print design: https://bit.ly/TH-Print Brand, l…"
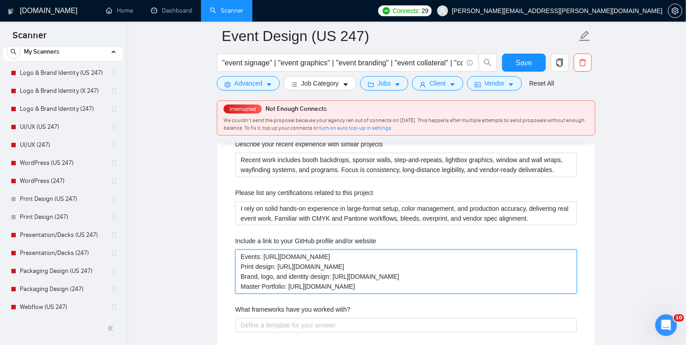
drag, startPoint x: 414, startPoint y: 275, endPoint x: 418, endPoint y: 254, distance: 22.1
click at [418, 254] on website "Events: https://bit.ly/TH-Events Print design: https://bit.ly/TH-Print Brand, l…" at bounding box center [405, 272] width 341 height 44
type website "Events: [URL][DOMAIN_NAME] Master Portfolio: [URL][DOMAIN_NAME]"
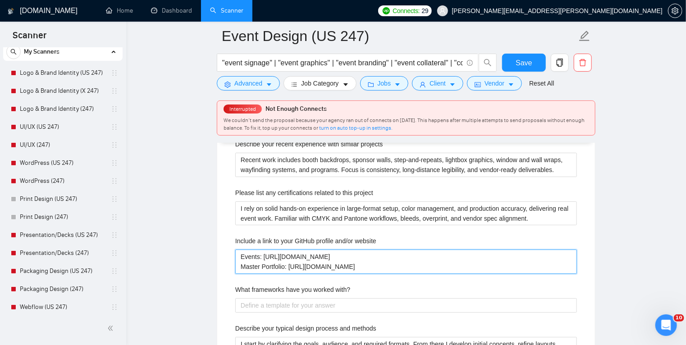
type website "Events: [URL][DOMAIN_NAME] Master Portfolio: [URL][DOMAIN_NAME]"
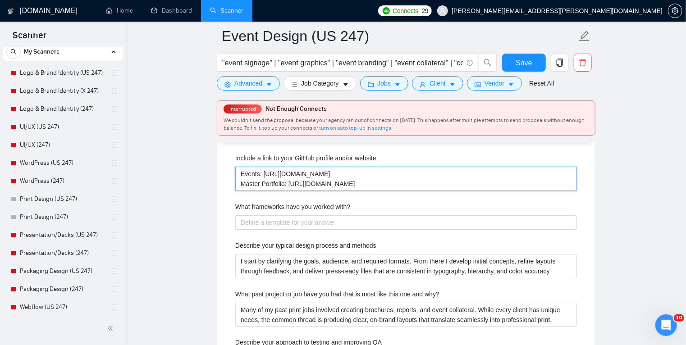
scroll to position [1550, 0]
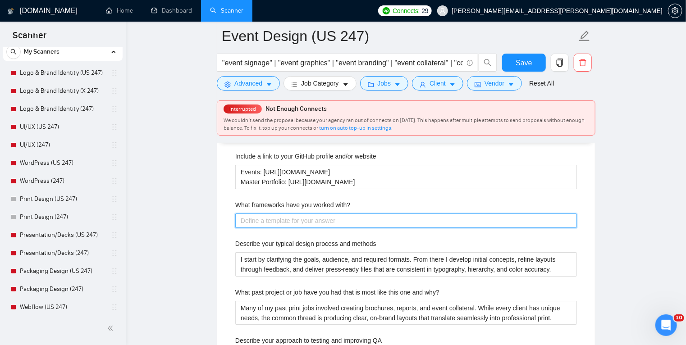
click at [328, 218] on with\? "What frameworks have you worked with?" at bounding box center [405, 221] width 341 height 14
paste with\? "Adobe Illustrator, InDesign, and Photoshop for artwork and layout. Large-format…"
type with\? "Adobe Illustrator, InDesign, and Photoshop for artwork and layout. Large-format…"
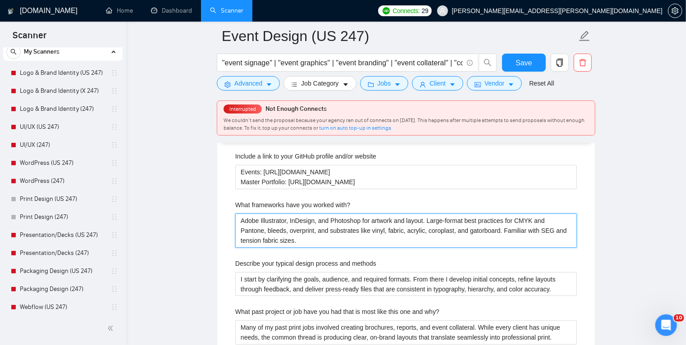
type with\? "Adobe Illustrator, InDesign, and Photoshop for artwork and layout. Large-format…"
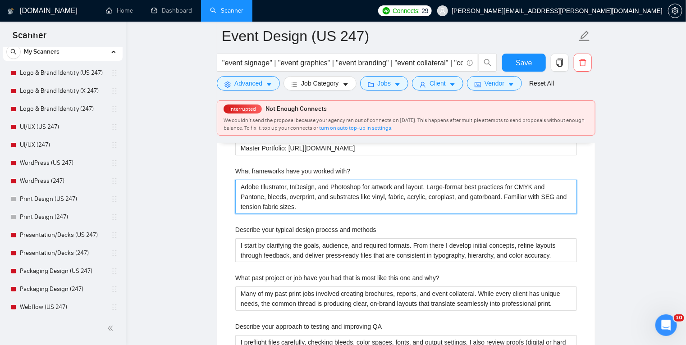
scroll to position [1584, 0]
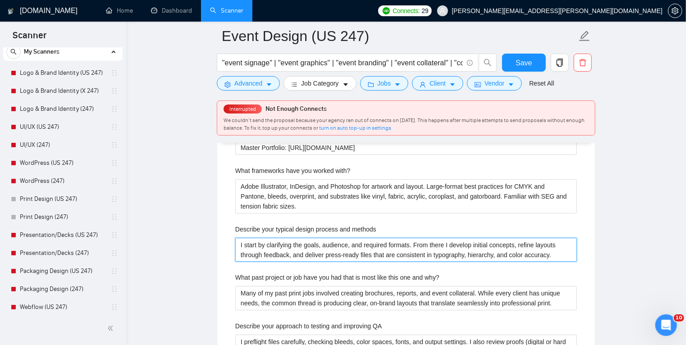
click at [292, 249] on methods "I start by clarifying the goals, audience, and required formats. From there I d…" at bounding box center [405, 250] width 341 height 24
paste methods "Clarify goals, venue constraints, hardware systems, and sizes. Gather brand ass…"
type methods "Clarify goals, venue constraints, hardware systems, and sizes. Gather brand ass…"
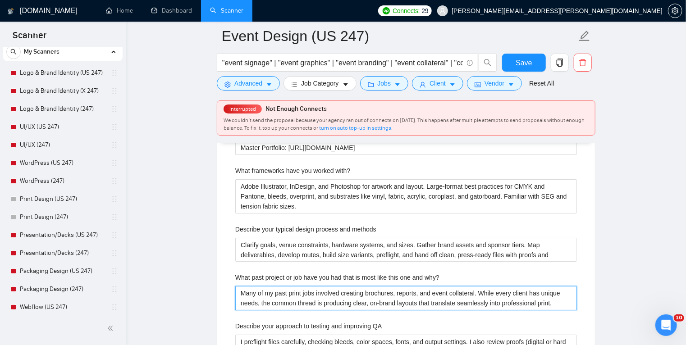
click at [291, 296] on why\? "Many of my past print jobs involved creating brochures, reports, and event coll…" at bounding box center [405, 298] width 341 height 24
paste why\? "events projects combine booth backdrops, step-and-repeats, wraps, and wayfindin…"
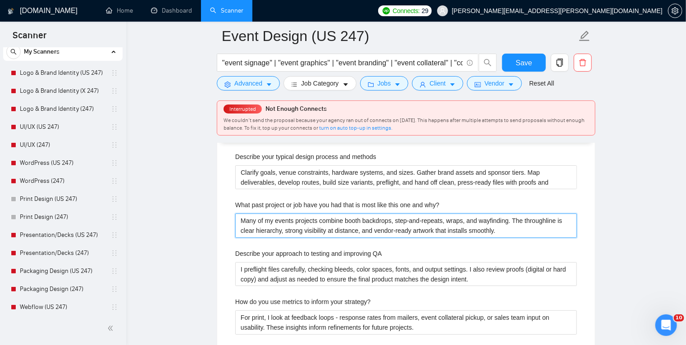
scroll to position [1657, 0]
type why\? "Many of my events projects combine booth backdrops, step-and-repeats, wraps, an…"
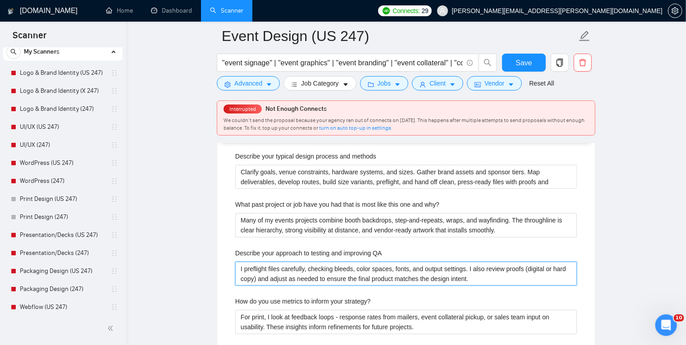
click at [309, 267] on QA "I preflight files carefully, checking bleeds, color spaces, fonts, and output s…" at bounding box center [405, 274] width 341 height 24
paste QA "Preflight for bleeds, scale, DPI, color spaces, overprint, and hardware fit. Le…"
type QA "Preflight for bleeds, scale, DPI, color spaces, overprint, and hardware fit. Le…"
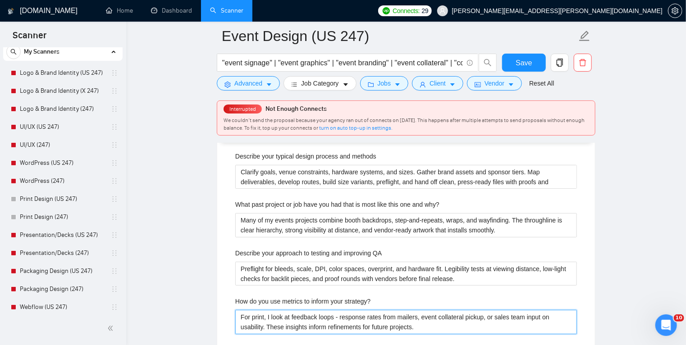
click at [331, 316] on strategy\? "For print, I look at feedback loops - response rates from mailers, event collat…" at bounding box center [405, 322] width 341 height 24
paste strategy\? "I look at attendee flow feedback, photo-op usage on walls, sponsor visibility c…"
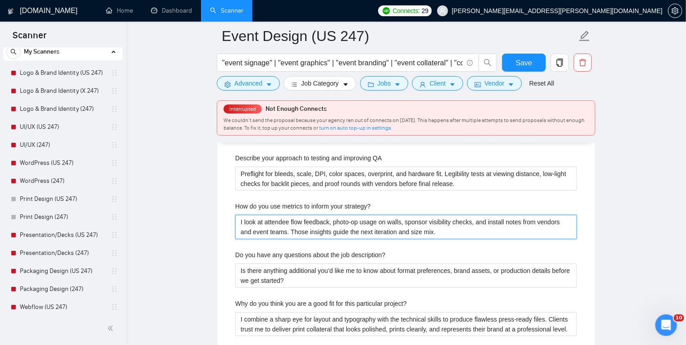
scroll to position [1752, 0]
type strategy\? "I look at attendee flow feedback, photo-op usage on walls, sponsor visibility c…"
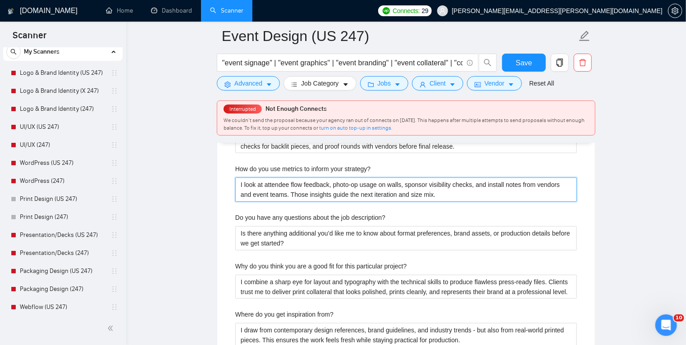
scroll to position [1789, 0]
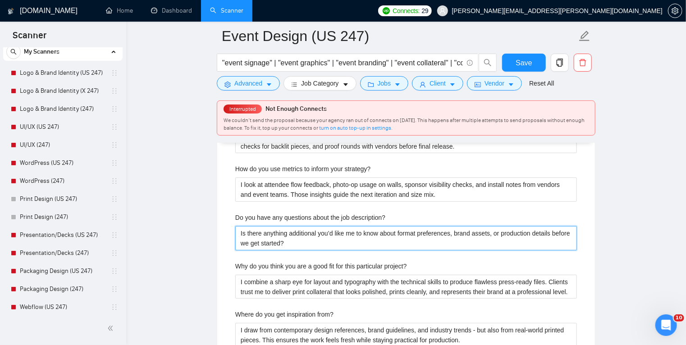
click at [319, 237] on description\? "Is there anything additional you’d like me to know about format preferences, br…" at bounding box center [405, 238] width 341 height 24
drag, startPoint x: 400, startPoint y: 231, endPoint x: 492, endPoint y: 229, distance: 92.4
click at [492, 229] on description\? "Is there anything additional you’d like me to know about format preferences, br…" at bounding box center [405, 238] width 341 height 24
paste description\? "hardware systems or vendor specs"
type description\? "Is there anything additional you’d like me to know about hardware systems or ve…"
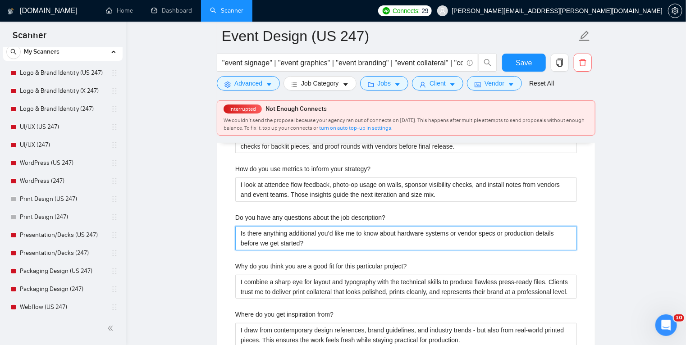
click at [457, 231] on description\? "Is there anything additional you’d like me to know about hardware systems or ve…" at bounding box center [405, 238] width 341 height 24
type description\? "Is there anything additional you’d like me to know about hardware systems o ven…"
type description\? "Is there anything additional you’d like me to know about hardware systems vendo…"
type description\? "Is there anything additional you’d like me to know about hardware systems, vend…"
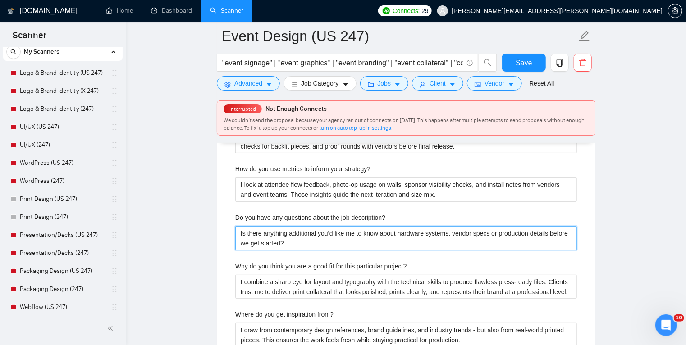
drag, startPoint x: 490, startPoint y: 232, endPoint x: 496, endPoint y: 232, distance: 5.9
click at [496, 232] on description\? "Is there anything additional you’d like me to know about hardware systems, vend…" at bounding box center [405, 238] width 341 height 24
type description\? "Is there anything additional you’d like me to know about hardware systems, vend…"
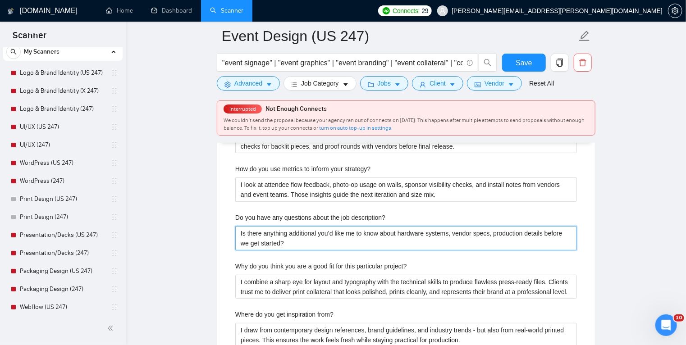
type description\? "Is there anything additional you’d like me to know about hardware systems, vend…"
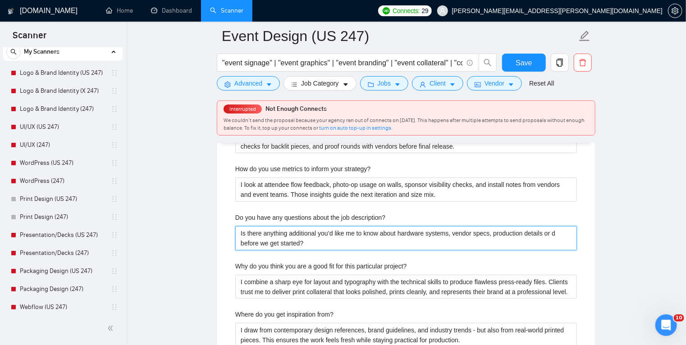
type description\? "Is there anything additional you’d like me to know about hardware systems, vend…"
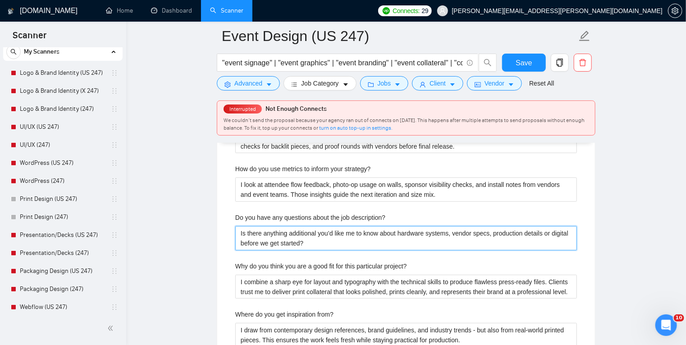
type description\? "Is there anything additional you’d like me to know about hardware systems, vend…"
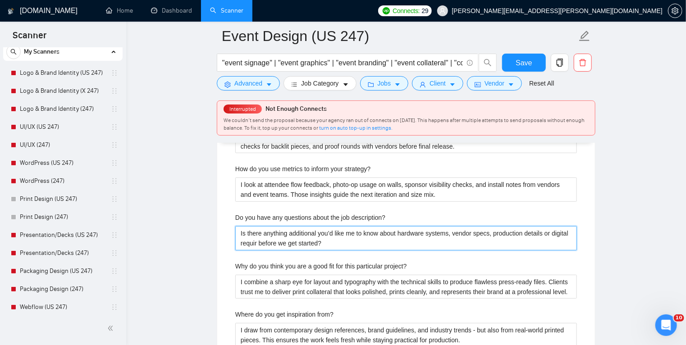
type description\? "Is there anything additional you’d like me to know about hardware systems, vend…"
click at [414, 237] on description\? "Is there anything additional you’d like me to know about hardware systems, vend…" at bounding box center [405, 238] width 341 height 24
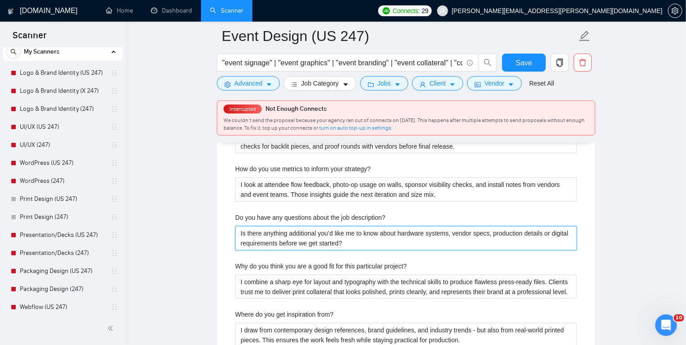
type description\? "Is there anything additional you’d like me to know about hardware systems, vend…"
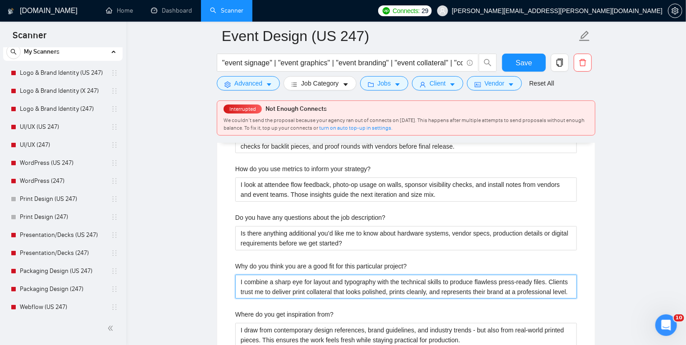
click at [287, 279] on project\? "I combine a sharp eye for layout and typography with the technical skills to pr…" at bounding box center [405, 287] width 341 height 24
paste project\? "pair strong visual systems with precise production setup, so the graphics look …"
type project\? "I pair strong visual systems with precise production setup, so the graphics loo…"
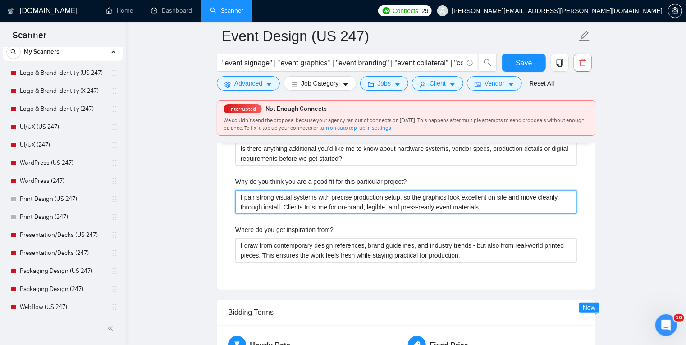
scroll to position [1874, 0]
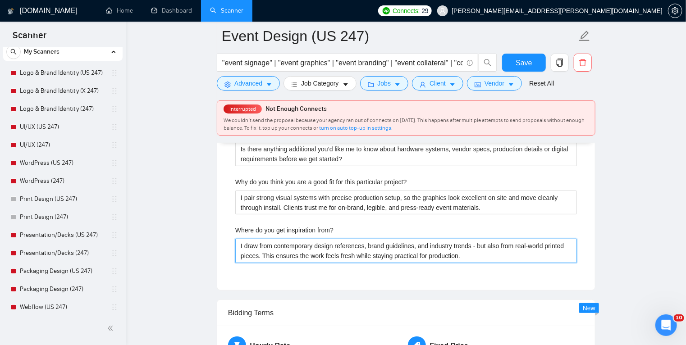
click at [290, 254] on from\? "I draw from contemporary design references, brand guidelines, and industry tren…" at bounding box center [405, 251] width 341 height 24
paste from\? "Category and venue audits, attendee flow, sponsor grids, wayfinding systems, an…"
type from\? "Category and venue audits, attendee flow, sponsor grids, wayfinding systems, an…"
type from\? "I draw from contemporary design references, brand guidelines, and industry tren…"
click at [274, 245] on from\? "I draw from contemporary design references, brand guidelines, and industry tren…" at bounding box center [405, 251] width 341 height 24
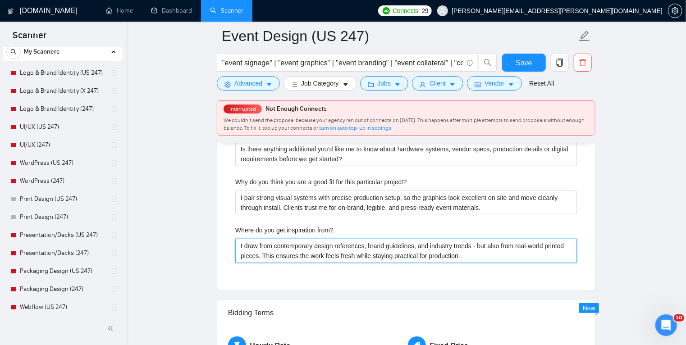
drag, startPoint x: 275, startPoint y: 245, endPoint x: 465, endPoint y: 259, distance: 191.1
click at [465, 259] on from\? "I draw from contemporary design references, brand guidelines, and industry tren…" at bounding box center [405, 251] width 341 height 24
paste from\? "Category and venue audits, attendee flow, sponsor grids, wayfinding systems, an…"
type from\? "I draw from Category and venue audits, attendee flow, sponsor grids, wayfinding…"
click at [278, 244] on from\? "I draw from Category and venue audits, attendee flow, sponsor grids, wayfinding…" at bounding box center [405, 251] width 341 height 24
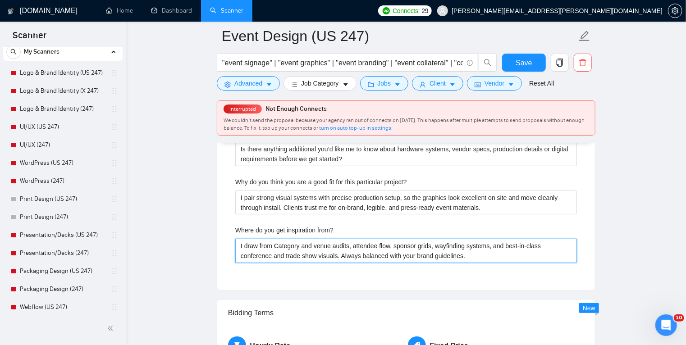
type from\? "I draw from ategory and venue audits, attendee flow, sponsor grids, wayfinding …"
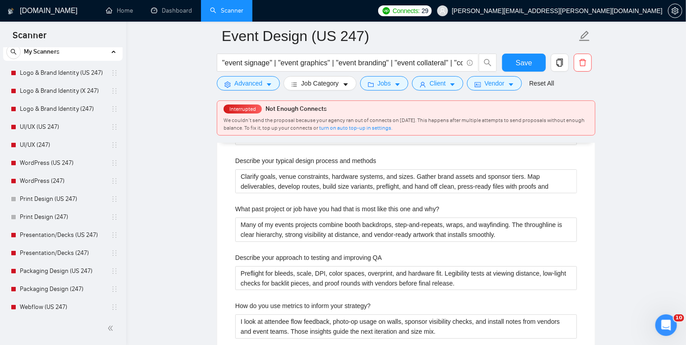
scroll to position [1653, 0]
type from\? "I draw from category and venue audits, attendee flow, sponsor grids, wayfinding…"
drag, startPoint x: 243, startPoint y: 174, endPoint x: 234, endPoint y: 173, distance: 9.1
click at [234, 173] on div "Describe your recent experience with similar projects Recent work includes boot…" at bounding box center [406, 223] width 356 height 554
type methods "Ilarify goals, venue constraints, hardware systems, and sizes. Gather brand ass…"
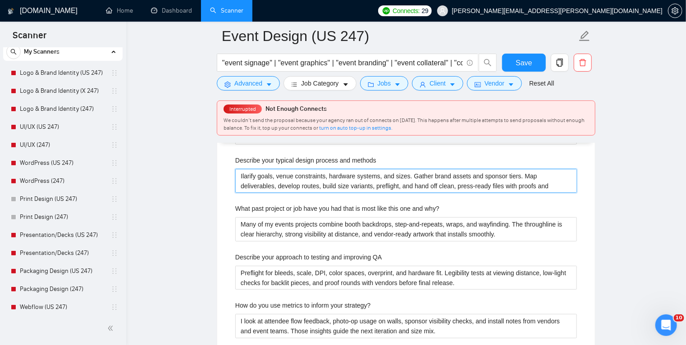
type methods "I larify goals, venue constraints, hardware systems, and sizes. Gather brand as…"
type methods "I sclarify goals, venue constraints, hardware systems, and sizes. Gather brand …"
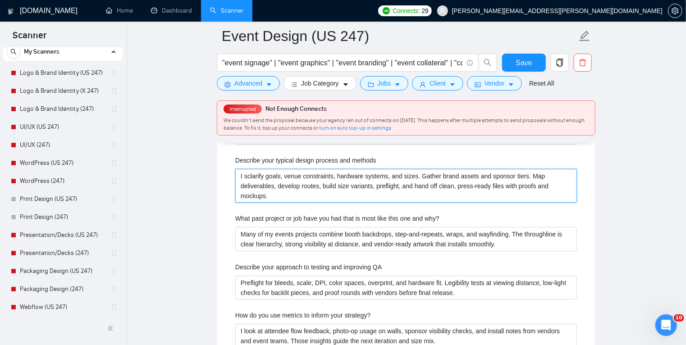
type methods "I stclarify goals, venue constraints, hardware systems, and sizes. Gather brand…"
type methods "I staclarify goals, venue constraints, hardware systems, and sizes. Gather bran…"
type methods "I startclarify goals, venue constraints, hardware systems, and sizes. Gather br…"
type methods "I start oclarify goals, venue constraints, hardware systems, and sizes. Gather …"
type methods "I start ofclarify goals, venue constraints, hardware systems, and sizes. Gather…"
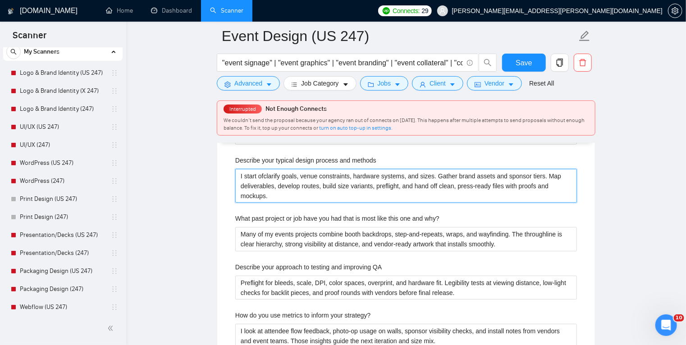
type methods "I start offclarify goals, venue constraints, hardware systems, and sizes. Gathe…"
type methods "I start off clarify goals, venue constraints, hardware systems, and sizes. Gath…"
type methods "I start off wclarify goals, venue constraints, hardware systems, and sizes. Gat…"
type methods "I start off wiclarify goals, venue constraints, hardware systems, and sizes. Ga…"
type methods "I start off witclarify goals, venue constraints, hardware systems, and sizes. G…"
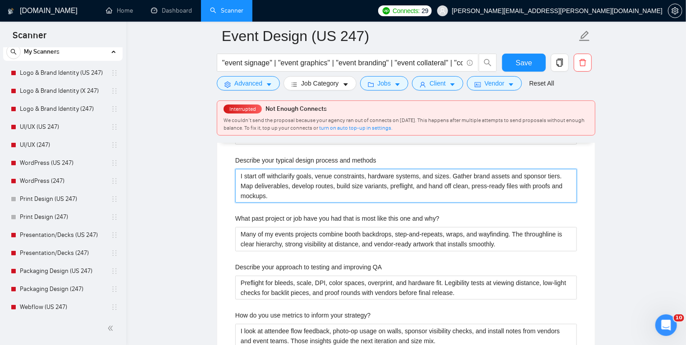
type methods "I start off with clarify goals, venue constraints, hardware systems, and sizes.…"
type methods "I start off with clarifyin goals, venue constraints, hardware systems, and size…"
type methods "I start off with clarifying goals, venue constraints, hardware systems, and siz…"
click at [361, 183] on methods "I start off with clarifying goals, venue constraints, hardware systems, and siz…" at bounding box center [405, 186] width 341 height 34
click at [459, 174] on methods "I start off with clarifying goals, venue constraints, hardware systems, and siz…" at bounding box center [405, 186] width 341 height 34
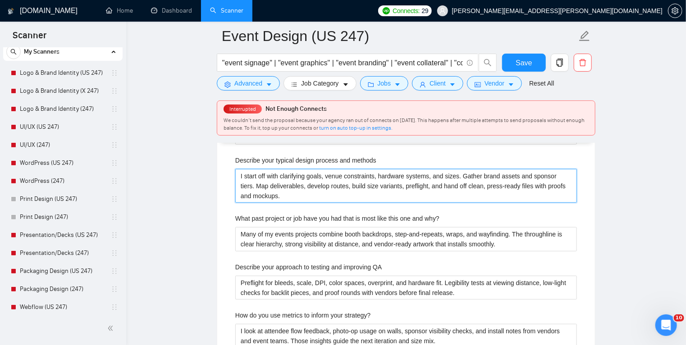
type methods "I start off with clarifying goals, venue constraints, hardware systems, and siz…"
click at [449, 177] on methods "I start off with clarifying goals, venue constraints, hardware systems, and siz…" at bounding box center [405, 186] width 341 height 34
click at [246, 186] on methods "I start off with clarifying goals, venue constraints, hardware systems, and siz…" at bounding box center [405, 186] width 341 height 34
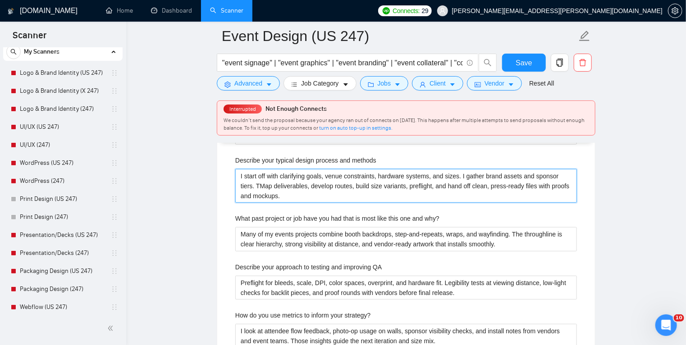
type methods "I start off with clarifying goals, venue constraints, hardware systems, and siz…"
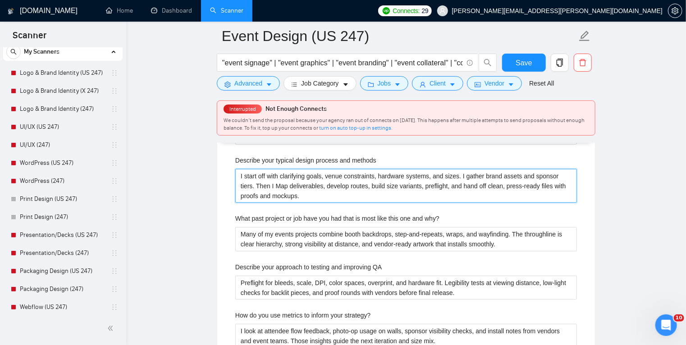
type methods "I start off with clarifying goals, venue constraints, hardware systems, and siz…"
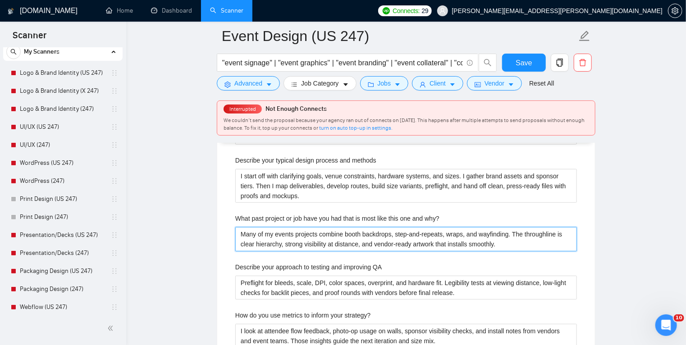
click at [282, 236] on why\? "Many of my events projects combine booth backdrops, step-and-repeats, wraps, an…" at bounding box center [405, 239] width 341 height 24
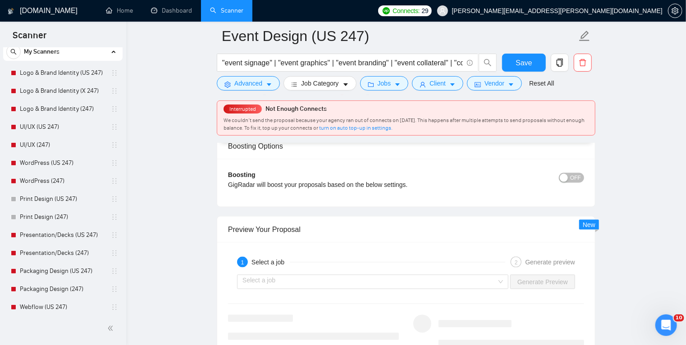
scroll to position [2285, 0]
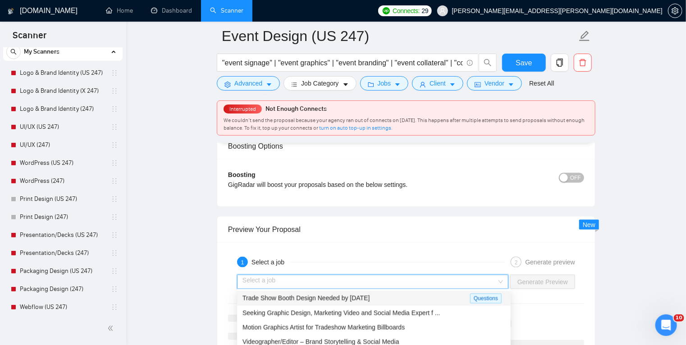
click at [429, 281] on input "search" at bounding box center [369, 282] width 254 height 14
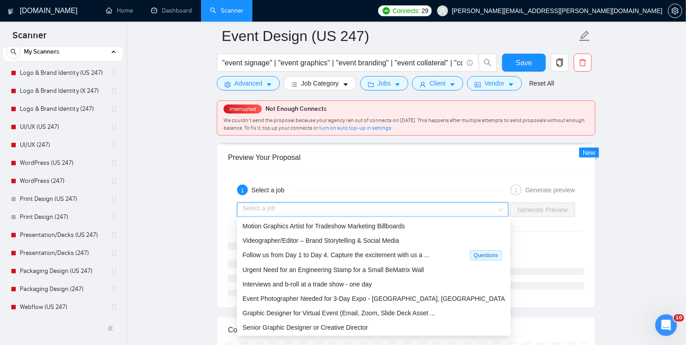
scroll to position [2359, 0]
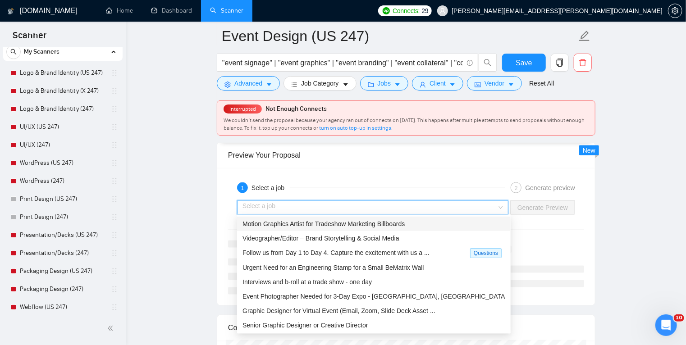
click at [368, 228] on div "Motion Graphics Artist for Tradeshow Marketing Billboards" at bounding box center [373, 224] width 263 height 10
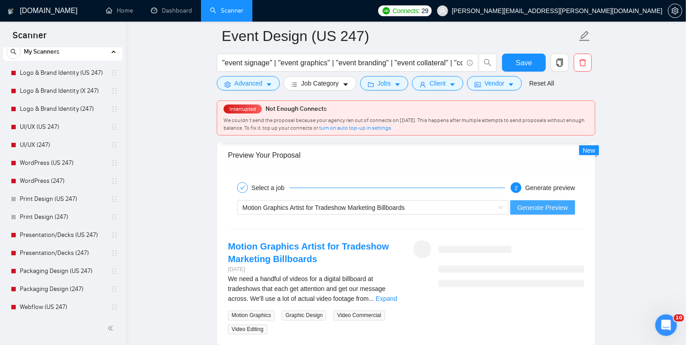
click at [543, 206] on span "Generate Preview" at bounding box center [542, 208] width 50 height 10
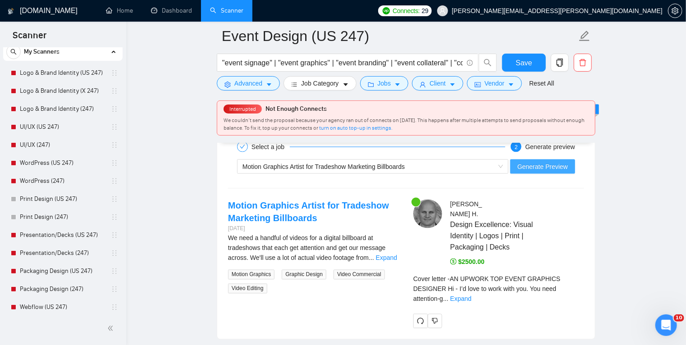
scroll to position [2401, 0]
click at [387, 255] on link "Expand" at bounding box center [386, 257] width 21 height 7
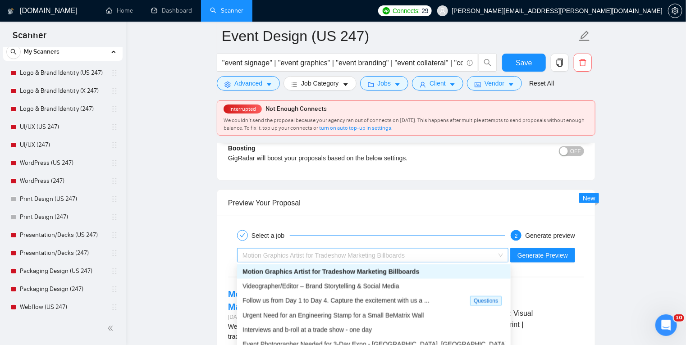
scroll to position [29, 0]
click at [391, 255] on span "Motion Graphics Artist for Tradeshow Marketing Billboards" at bounding box center [323, 255] width 162 height 7
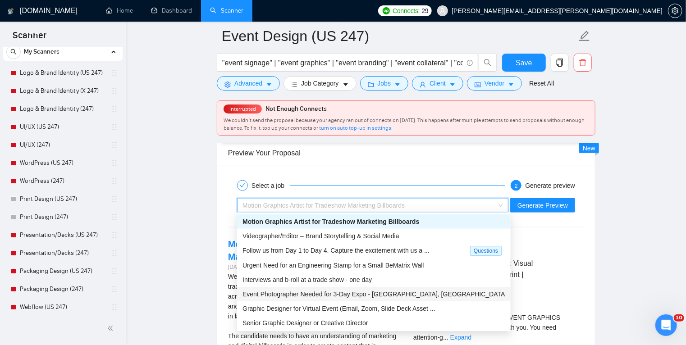
scroll to position [0, 0]
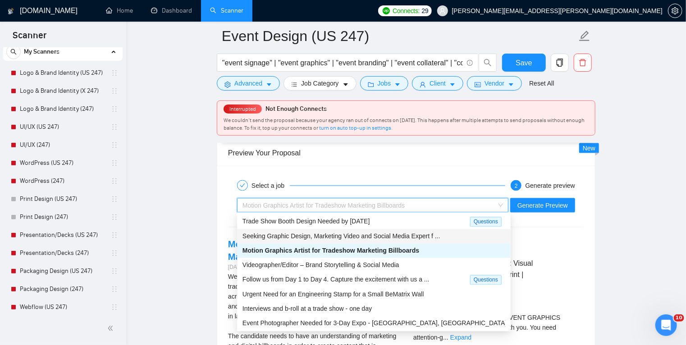
click at [364, 236] on span "Seeking Graphic Design, Marketing Video and Social Media Expert f ..." at bounding box center [341, 236] width 198 height 7
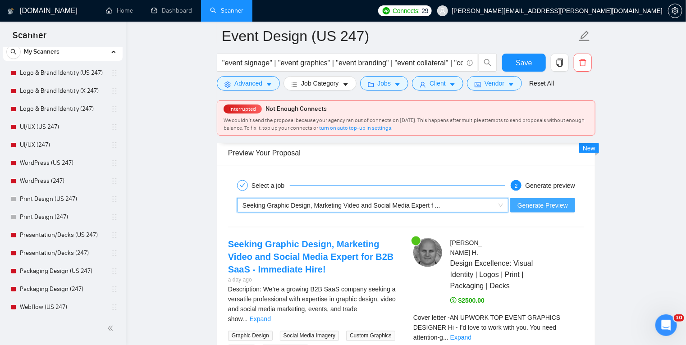
click at [532, 205] on span "Generate Preview" at bounding box center [542, 205] width 50 height 10
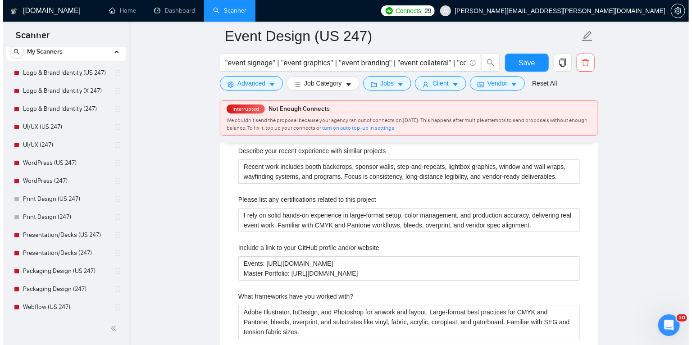
scroll to position [1458, 0]
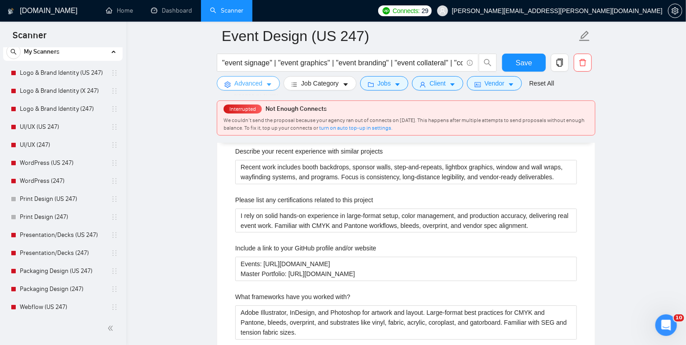
click at [269, 86] on icon "caret-down" at bounding box center [269, 85] width 6 height 6
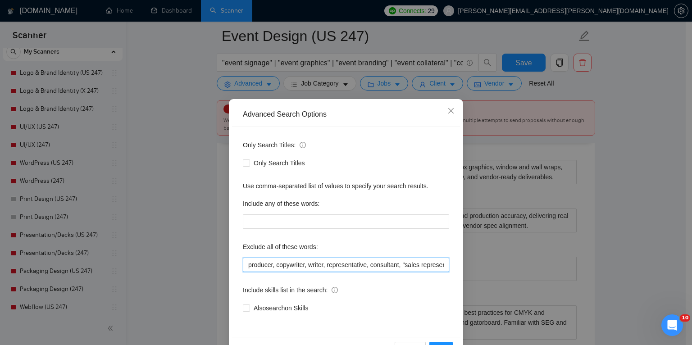
click at [246, 266] on input "producer, copywriter, writer, representative, consultant, "sales representative…" at bounding box center [346, 265] width 206 height 14
click at [340, 268] on input "photographer, videographer, producer, copywriter, writer, representative, consu…" at bounding box center [346, 265] width 206 height 14
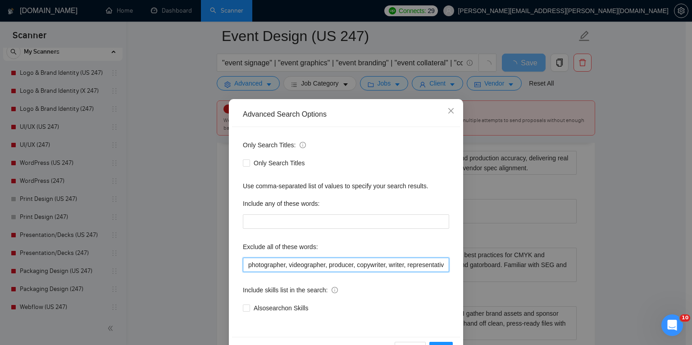
scroll to position [25, 0]
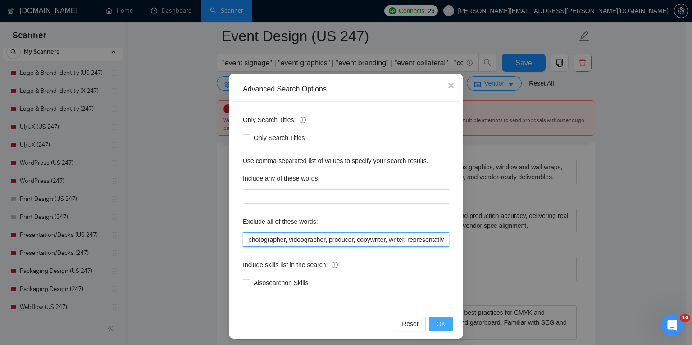
type input "photographer, videographer, producer, copywriter, writer, representative, consu…"
click at [438, 325] on span "OK" at bounding box center [441, 324] width 9 height 10
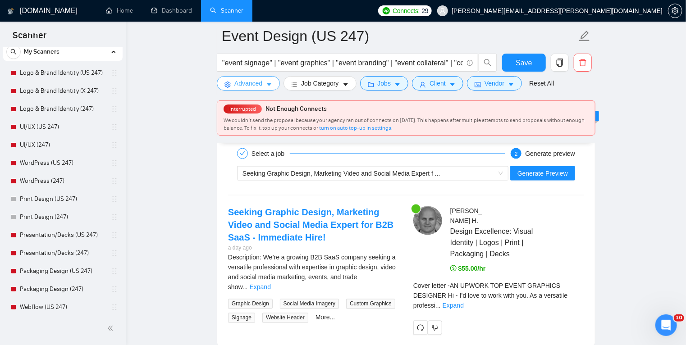
scroll to position [2394, 0]
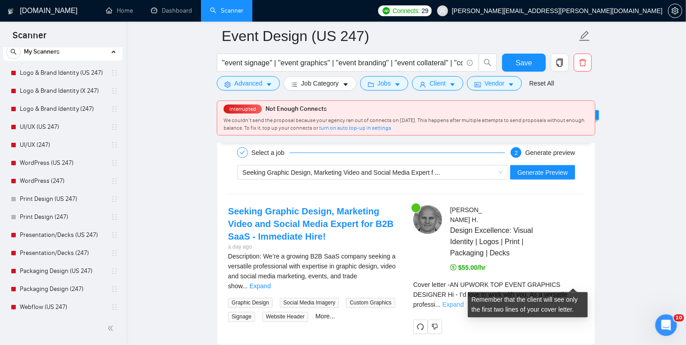
click at [464, 301] on link "Expand" at bounding box center [452, 304] width 21 height 7
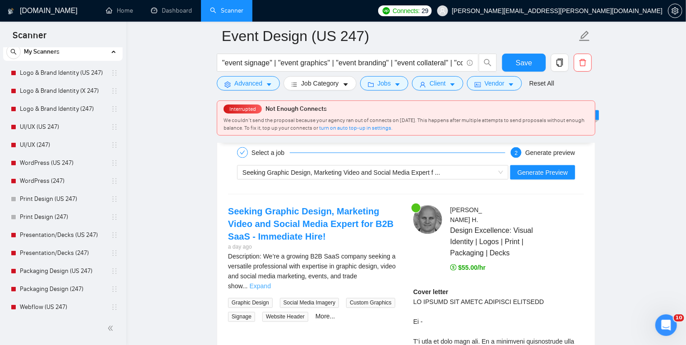
click at [271, 283] on link "Expand" at bounding box center [260, 286] width 21 height 7
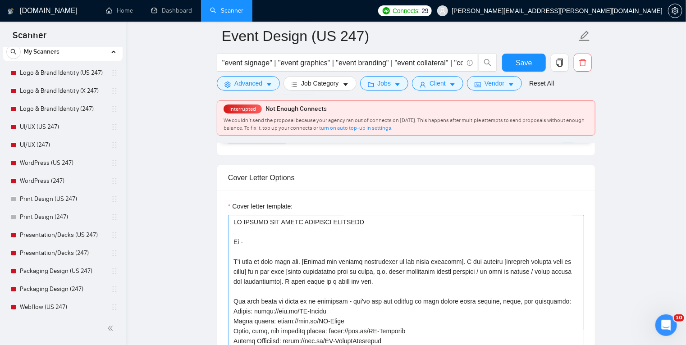
scroll to position [1033, 0]
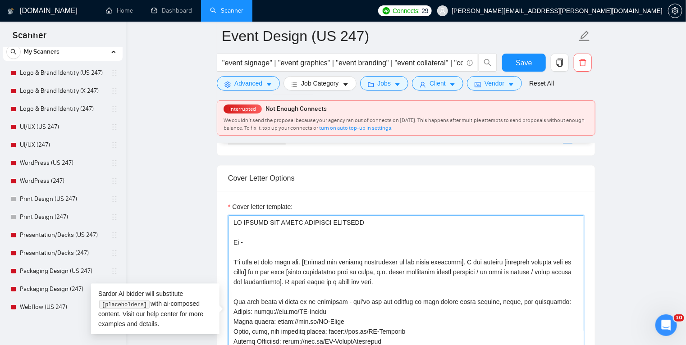
click at [288, 220] on textarea "Cover letter template:" at bounding box center [406, 316] width 356 height 203
click at [359, 221] on textarea "Cover letter template:" at bounding box center [406, 316] width 356 height 203
click at [295, 222] on textarea "Cover letter template:" at bounding box center [406, 316] width 356 height 203
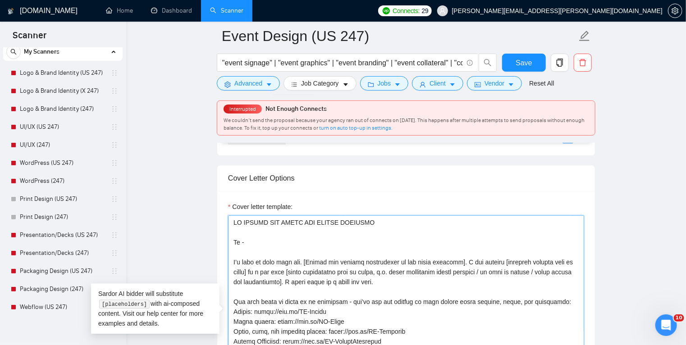
click at [378, 240] on textarea "Cover letter template:" at bounding box center [406, 316] width 356 height 203
type textarea "AN UPWORK TOP BRAND AND EVENTS DESIGNER Hi - I’d love to work with you. [Mirror…"
click at [527, 60] on span "Save" at bounding box center [523, 62] width 16 height 11
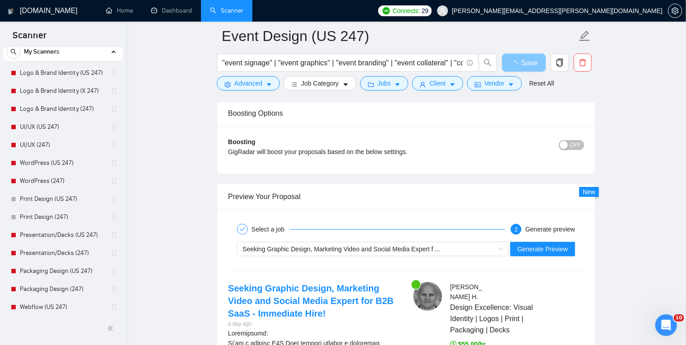
scroll to position [1714, 0]
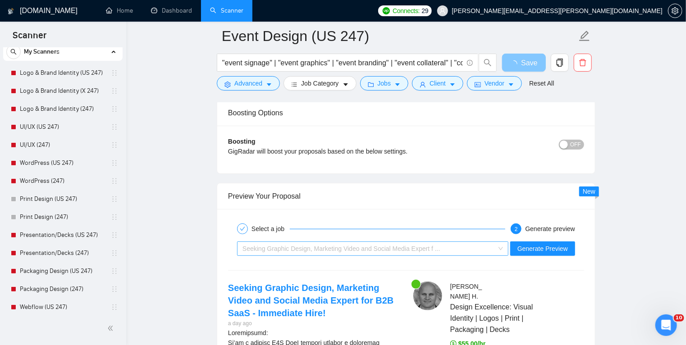
click at [323, 245] on span "Seeking Graphic Design, Marketing Video and Social Media Expert f ..." at bounding box center [341, 248] width 198 height 7
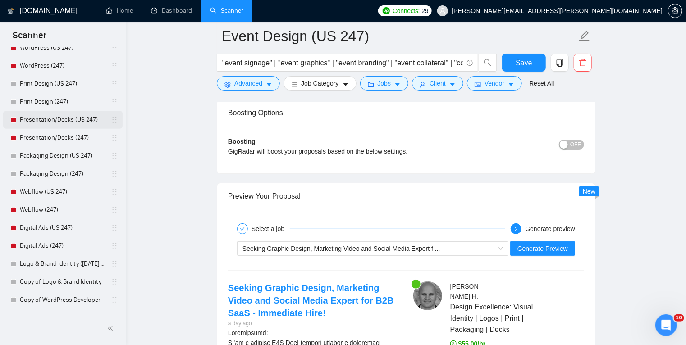
scroll to position [146, 0]
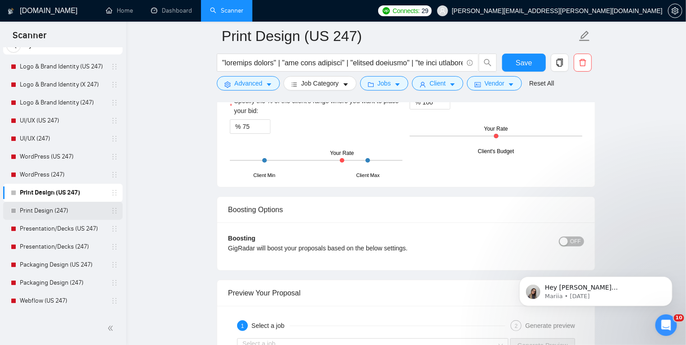
scroll to position [100, 0]
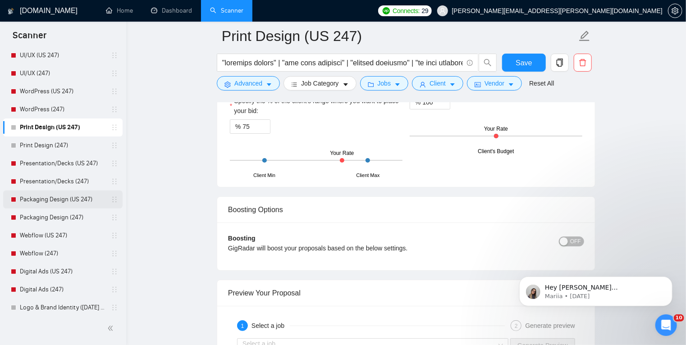
click at [59, 198] on link "Packaging Design (US 247)" at bounding box center [63, 200] width 86 height 18
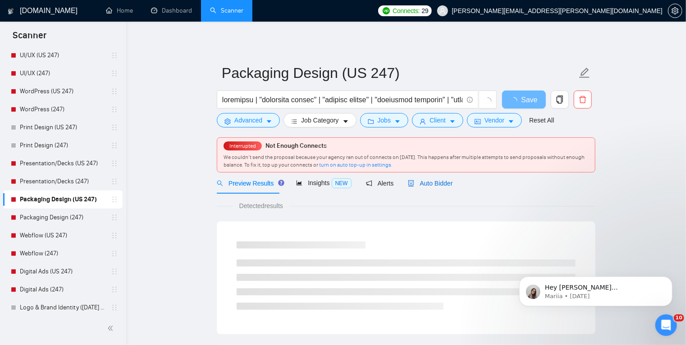
click at [427, 184] on span "Auto Bidder" at bounding box center [430, 183] width 45 height 7
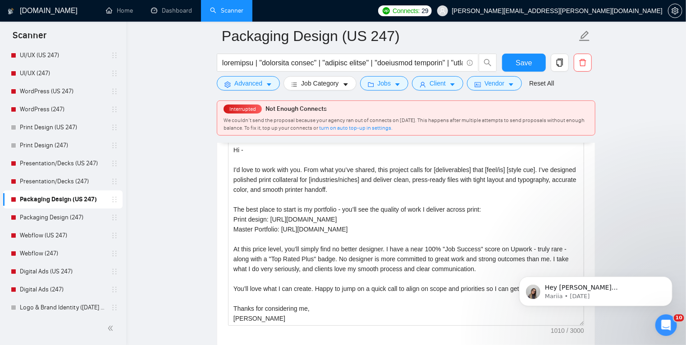
scroll to position [1111, 0]
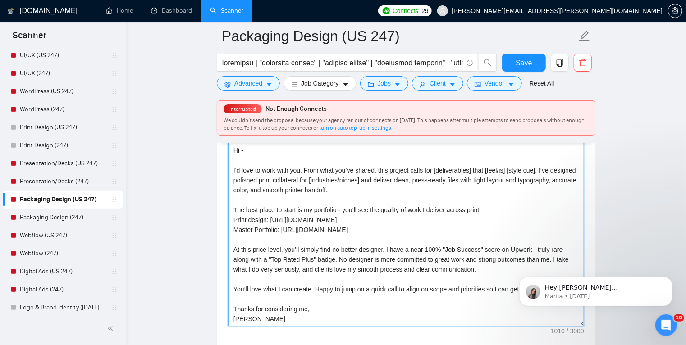
click at [246, 218] on textarea "AN UPWORK TOP PRINT DESIGNER Hi - I'd love to work with you. From what you’ve s…" at bounding box center [406, 224] width 356 height 203
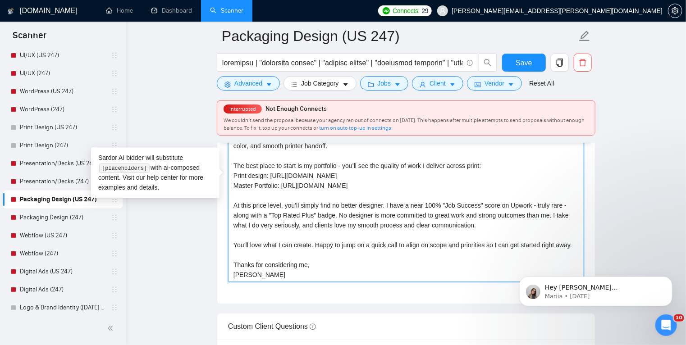
scroll to position [1156, 0]
drag, startPoint x: 337, startPoint y: 172, endPoint x: 205, endPoint y: 177, distance: 133.0
paste textarea "ackaging design: [URL][DOMAIN_NAME]"
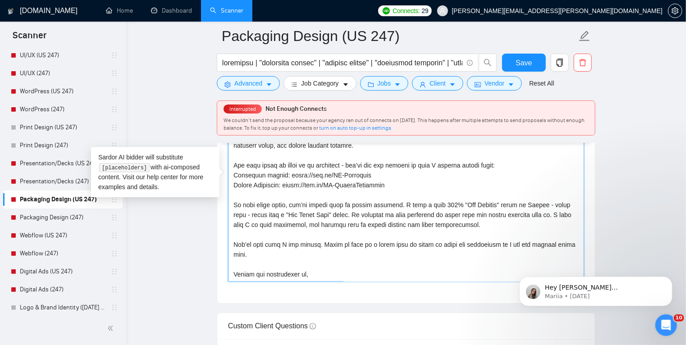
drag, startPoint x: 384, startPoint y: 184, endPoint x: 215, endPoint y: 175, distance: 168.7
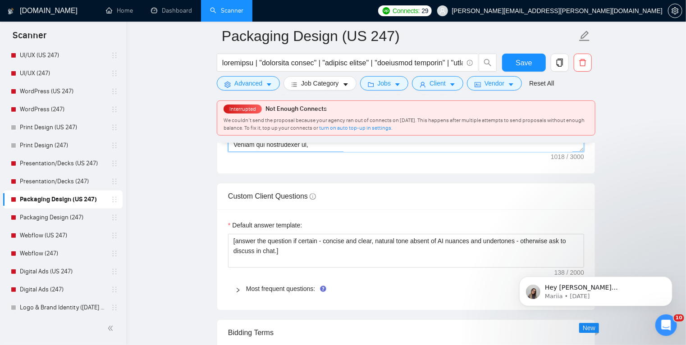
scroll to position [1294, 0]
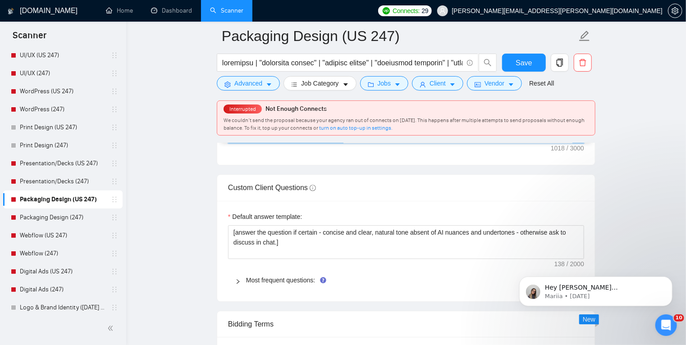
type textarea "AN UPWORK TOP PRINT DESIGNER Hi - I'd love to work with you. From what you’ve s…"
click at [239, 279] on icon "right" at bounding box center [237, 281] width 5 height 5
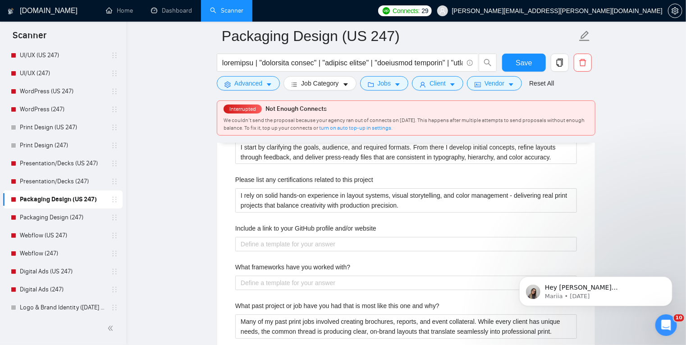
scroll to position [1526, 0]
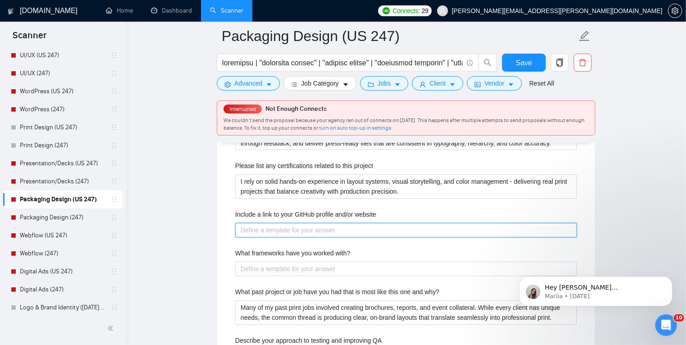
click at [278, 229] on website "Include a link to your GitHub profile and/or website" at bounding box center [405, 230] width 341 height 14
paste website "Packaging design: https://bit.ly/TH-Packaging Master Portfolio: https://bit.ly/…"
type website "Packaging design: https://bit.ly/TH-Packaging Master Portfolio: https://bit.ly/…"
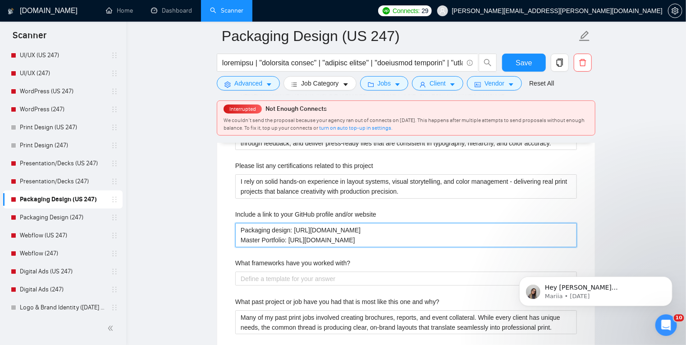
type website "Packaging design: https://bit.ly/TH-Packaging Master Portfolio: https://bit.ly/…"
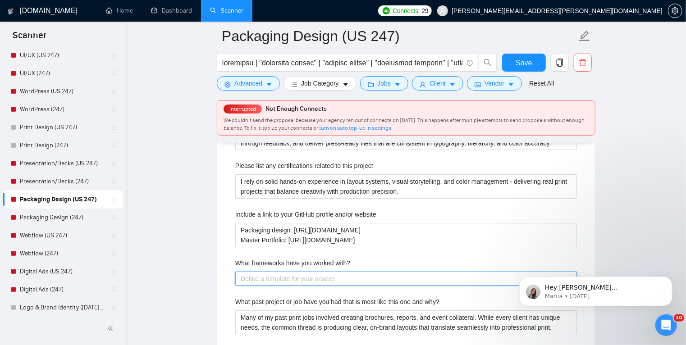
click at [360, 277] on with\? "What frameworks have you worked with?" at bounding box center [405, 279] width 341 height 14
paste with\? "Adobe Illustrator, InDesign, and Photoshop for artwork and layout, with product…"
type with\? "Adobe Illustrator, InDesign, and Photoshop for artwork and layout, with product…"
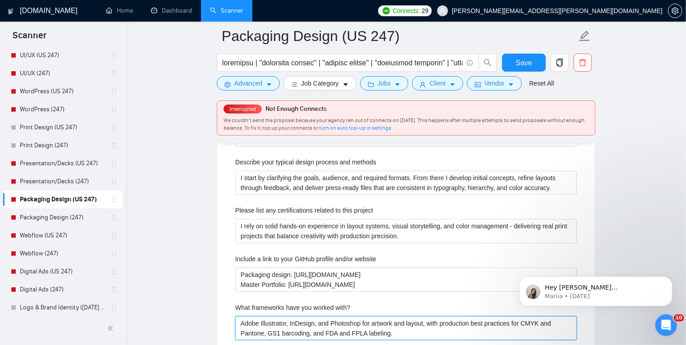
scroll to position [1481, 0]
type with\? "Adobe Illustrator, InDesign, and Photoshop for artwork and layout, with product…"
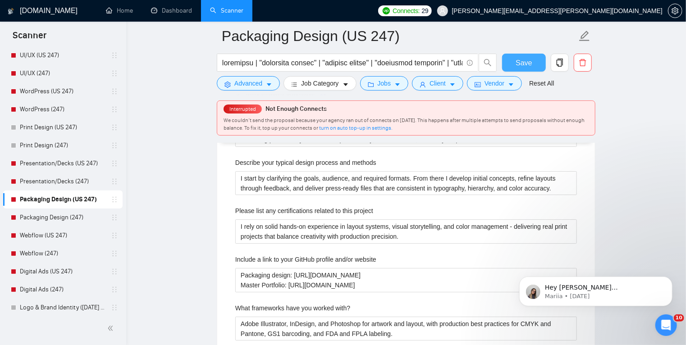
click at [519, 68] on span "Save" at bounding box center [523, 62] width 16 height 11
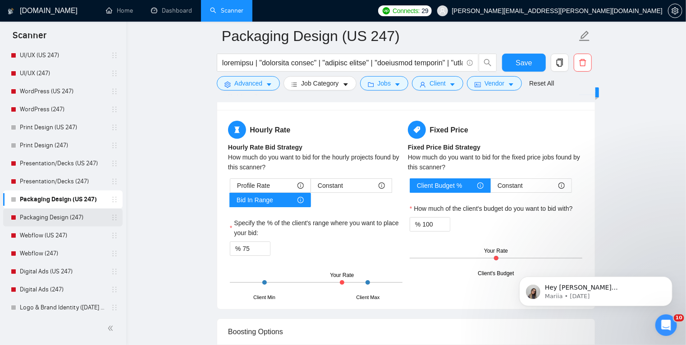
click at [61, 214] on link "Packaging Design (247)" at bounding box center [63, 218] width 86 height 18
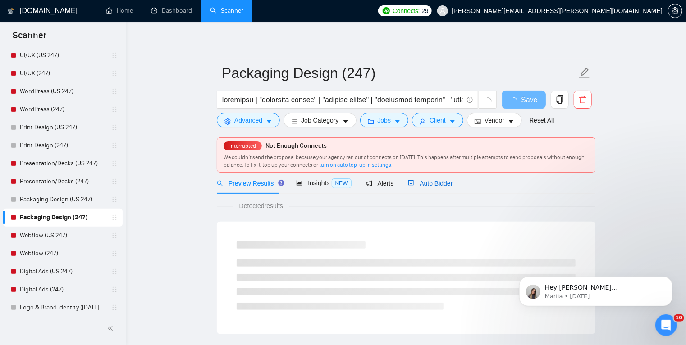
click at [419, 182] on span "Auto Bidder" at bounding box center [430, 183] width 45 height 7
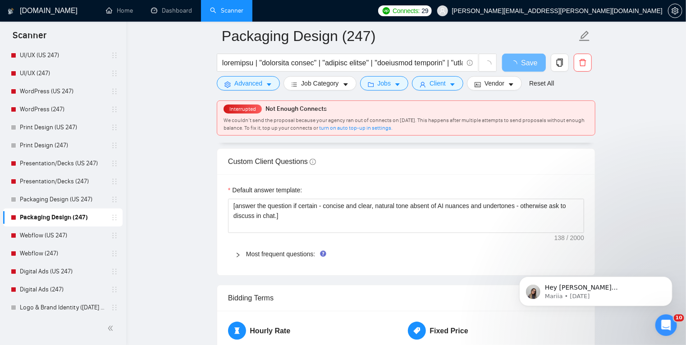
scroll to position [1198, 0]
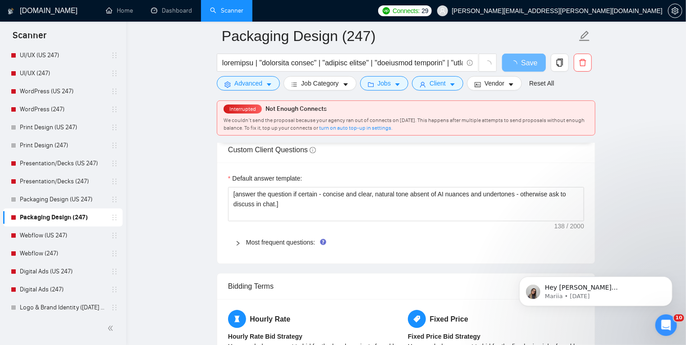
click at [238, 241] on icon "right" at bounding box center [237, 243] width 5 height 5
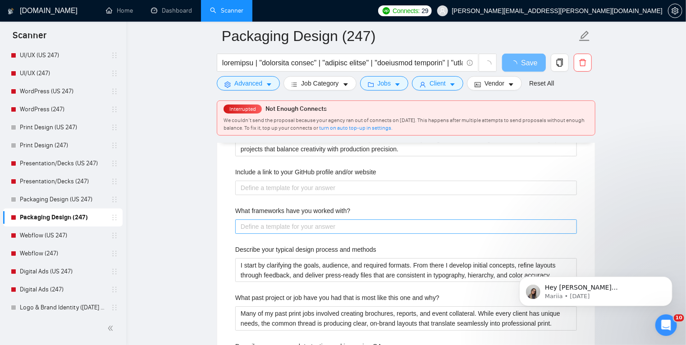
scroll to position [1386, 0]
click at [263, 228] on with\? "What frameworks have you worked with?" at bounding box center [405, 226] width 341 height 14
paste with\? "Adobe Illustrator, InDesign, and Photoshop for artwork and layout, with product…"
type with\? "Adobe Illustrator, InDesign, and Photoshop for artwork and layout, with product…"
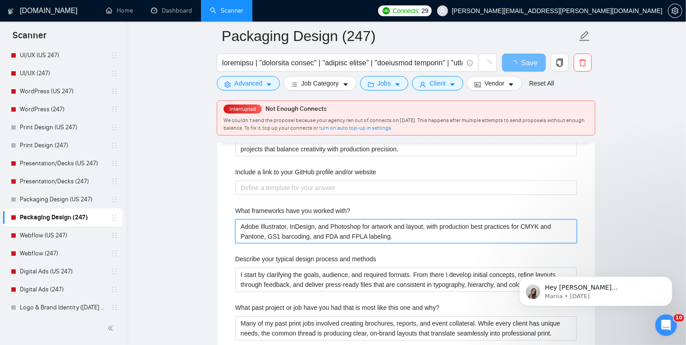
type with\? "Adobe Illustrator, InDesign, and Photoshop for artwork and layout, with product…"
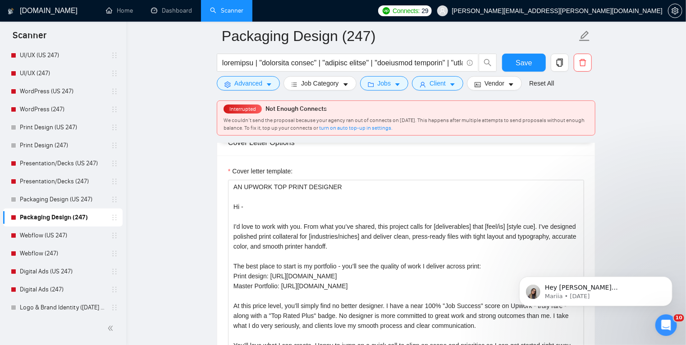
scroll to position [1053, 0]
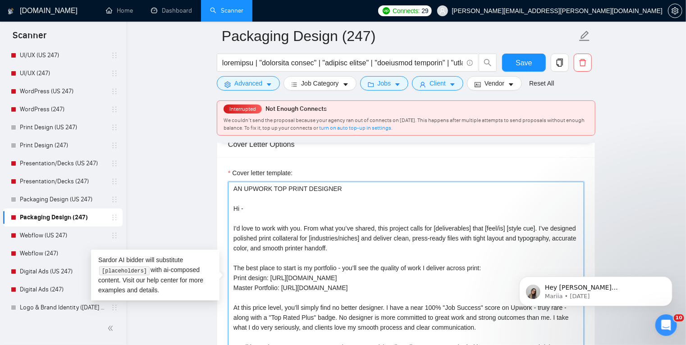
drag, startPoint x: 382, startPoint y: 286, endPoint x: 232, endPoint y: 278, distance: 150.7
click at [232, 278] on textarea "AN UPWORK TOP PRINT DESIGNER Hi - I'd love to work with you. From what you’ve s…" at bounding box center [406, 283] width 356 height 203
paste textarea "ackaging design: https://bit.ly/TH-Packaging"
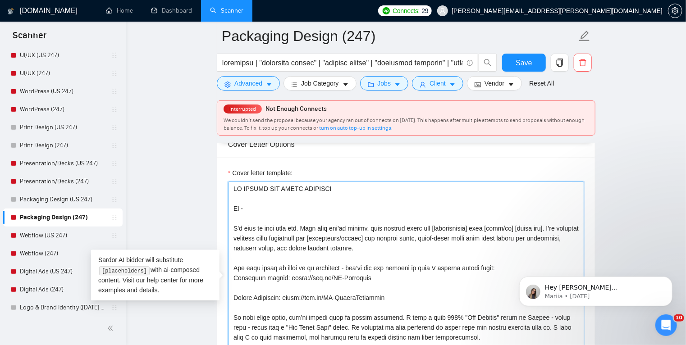
click at [369, 276] on textarea "Cover letter template:" at bounding box center [406, 283] width 356 height 203
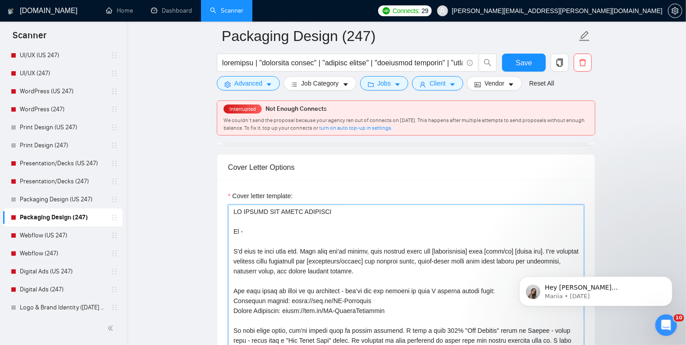
scroll to position [1029, 0]
drag, startPoint x: 301, startPoint y: 212, endPoint x: 288, endPoint y: 209, distance: 13.4
click at [288, 209] on textarea "Cover letter template:" at bounding box center [406, 306] width 356 height 203
drag, startPoint x: 360, startPoint y: 210, endPoint x: 205, endPoint y: 210, distance: 155.0
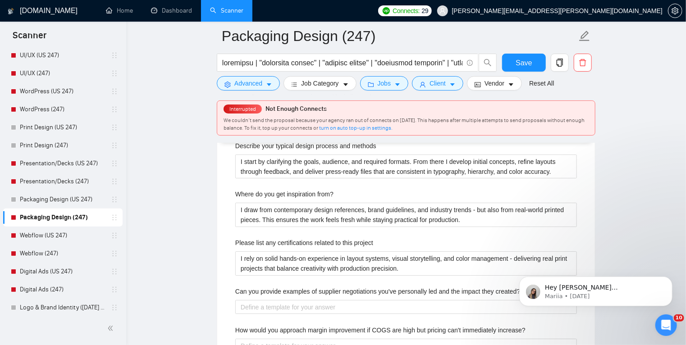
scroll to position [1498, 0]
type textarea "AN UPWORK TOP PACKAGING DESIGNER Hi - I'd love to work with you. From what you’…"
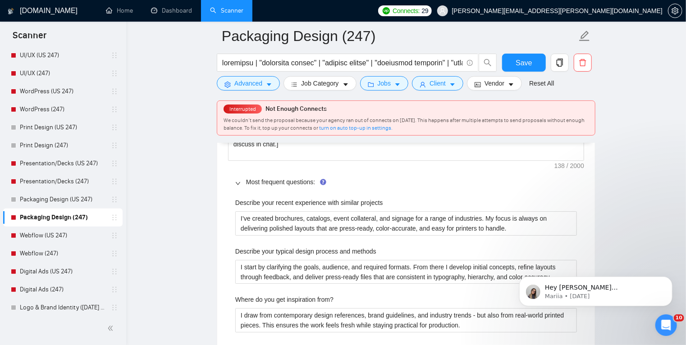
scroll to position [1392, 0]
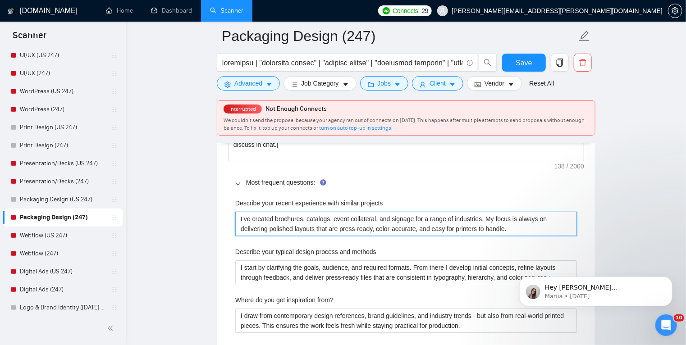
click at [305, 225] on projects "I’ve created brochures, catalogs, event collateral, and signage for a range of …" at bounding box center [405, 224] width 341 height 24
paste projects "delivered packaging across food, beverage, supplements, and cosmetics. The comm…"
type projects "I’ve delivered packaging across food, beverage, supplements, and cosmetics. The…"
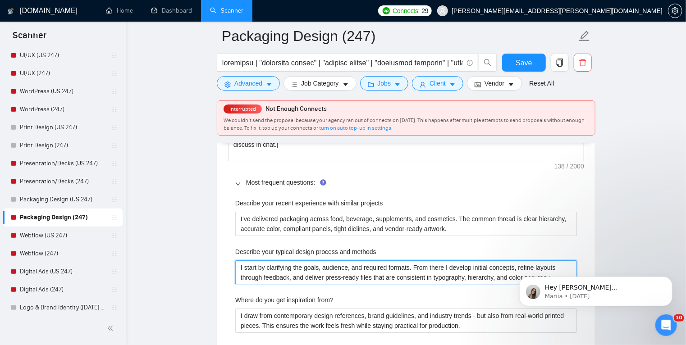
click at [296, 267] on methods "I start by clarifying the goals, audience, and required formats. From there I d…" at bounding box center [405, 272] width 341 height 24
paste methods "Clarify goals, SKUs, and constraints, gather brand assets and regulatory needs,…"
type methods "Clarify goals, SKUs, and constraints, gather brand assets and regulatory needs,…"
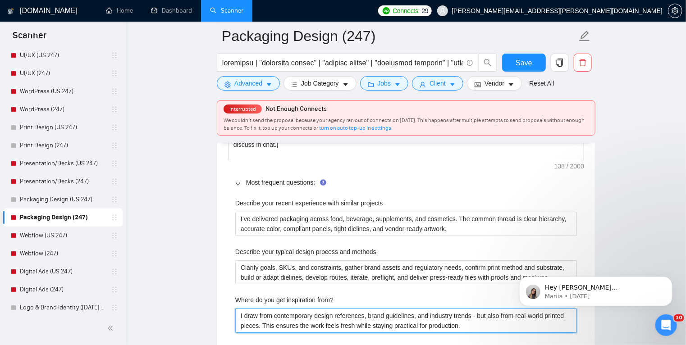
click at [297, 317] on from\? "I draw from contemporary design references, brand guidelines, and industry tren…" at bounding box center [405, 321] width 341 height 24
paste from\? "Category audits, shelf studies, materials and finishes, and best-in-class brand…"
type from\? "Category audits, shelf studies, materials and finishes, and best-in-class brand…"
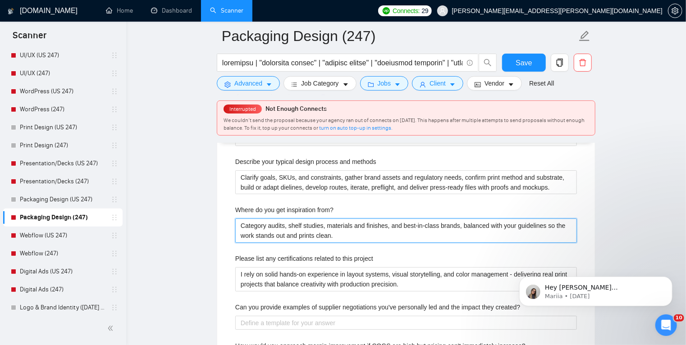
scroll to position [1483, 0]
type from\? "I draw from contemporary design references, brand guidelines, and industry tren…"
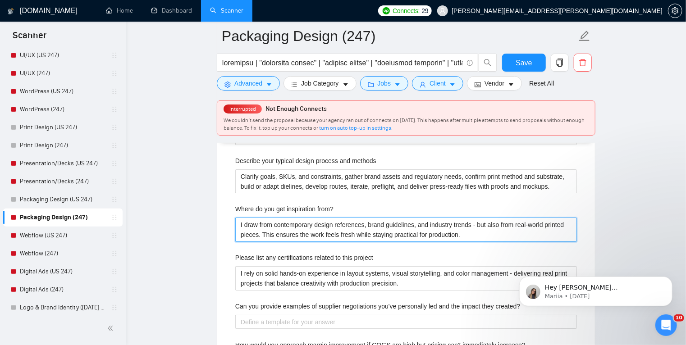
click at [268, 228] on from\? "I draw from contemporary design references, brand guidelines, and industry tren…" at bounding box center [405, 230] width 341 height 24
drag, startPoint x: 275, startPoint y: 223, endPoint x: 487, endPoint y: 233, distance: 212.4
click at [487, 233] on from\? "I draw from contemporary design references, brand guidelines, and industry tren…" at bounding box center [405, 230] width 341 height 24
paste from\? "Category audits, shelf studies, materials and finishes, and best-in-class brand…"
type from\? "I draw from Category audits, shelf studies, materials and finishes, and best-in…"
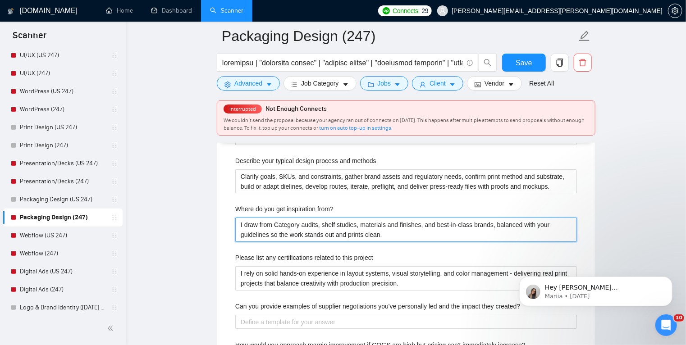
click at [279, 223] on from\? "I draw from Category audits, shelf studies, materials and finishes, and best-in…" at bounding box center [405, 230] width 341 height 24
type from\? "I draw from ategory audits, shelf studies, materials and finishes, and best-in-…"
type from\? "I draw from category audits, shelf studies, materials and finishes, and best-in…"
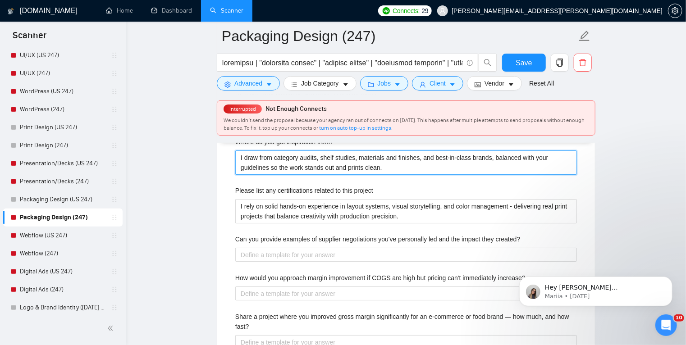
scroll to position [1551, 0]
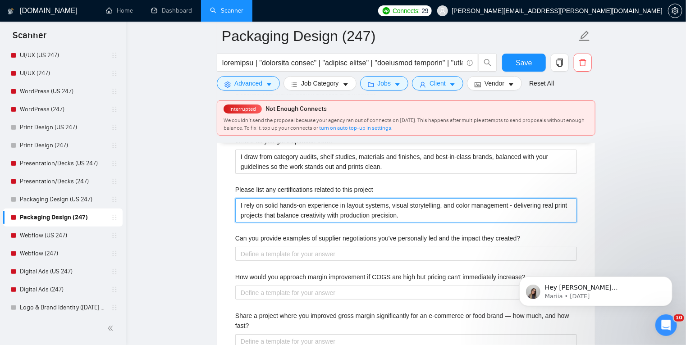
click at [305, 212] on project "I rely on solid hands-on experience in layout systems, visual storytelling, and…" at bounding box center [405, 210] width 341 height 24
paste project "hands-on experience in packaging layout systems, color management, and complian…"
type project "I rely on hands-on experience in packaging layout systems, color management, an…"
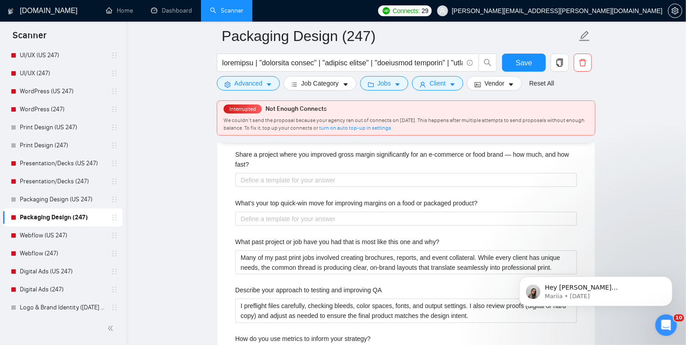
scroll to position [1713, 0]
click at [300, 264] on why\? "Many of my past print jobs involved creating brochures, reports, and event coll…" at bounding box center [405, 262] width 341 height 24
paste why\? "I’ve delivered packaging across food, beverage, supplements, and cosmetics. The…"
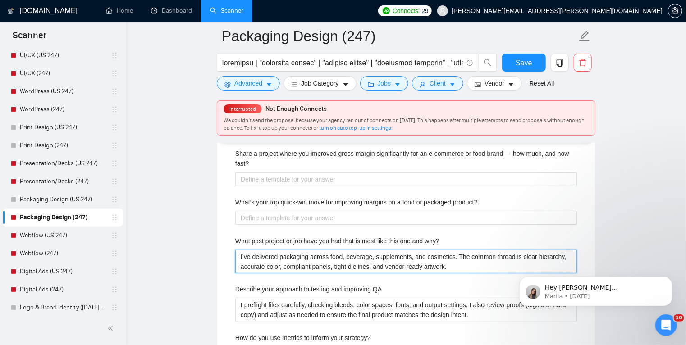
type why\? "I’ve delivered packaging across food, beverage, supplements, and cosmetics. The…"
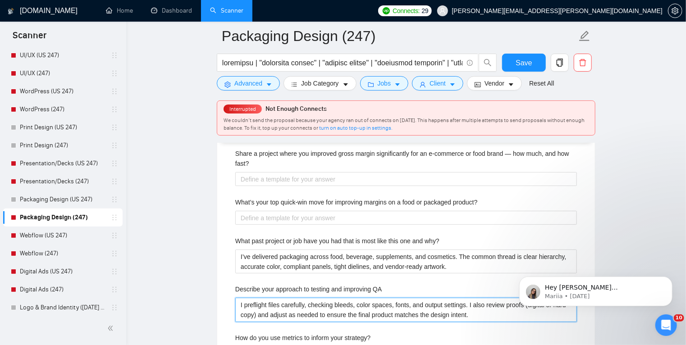
click at [273, 308] on QA "I preflight files carefully, checking bleeds, color spaces, fonts, and output s…" at bounding box center [405, 310] width 341 height 24
paste QA "Use a preflight checklist for bleeds, trims, overprint and knockouts, ink limit…"
type QA "Use a preflight checklist for bleeds, trims, overprint and knockouts, ink limit…"
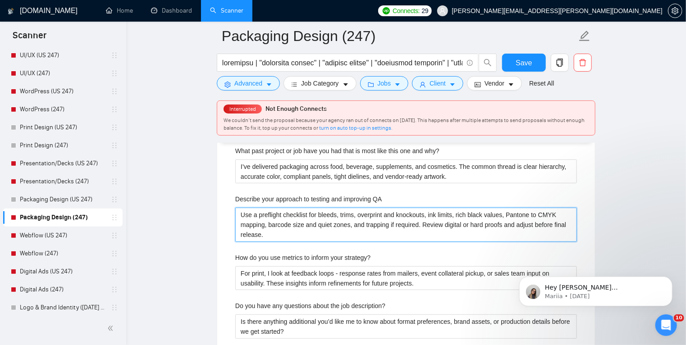
scroll to position [1803, 0]
type QA "Use a preflight checklist for bleeds, trims, overprint and knockouts, ink limit…"
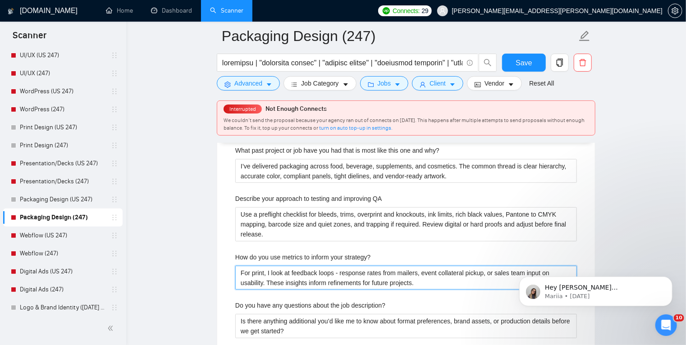
click at [300, 278] on strategy\? "For print, I look at feedback loops - response rates from mailers, event collat…" at bounding box center [405, 278] width 341 height 24
paste strategy\? "I look at retailer acceptance and feedback, reprint error rates, proof revision…"
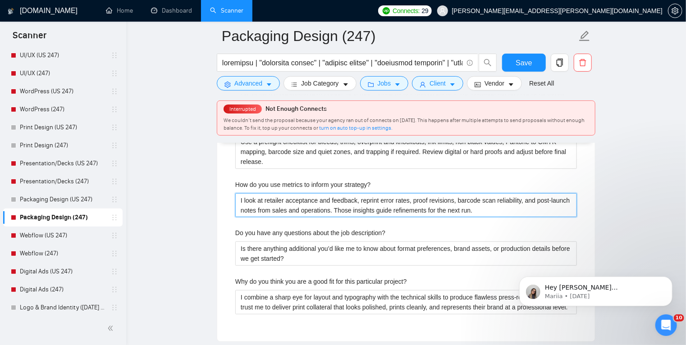
scroll to position [1876, 0]
type strategy\? "I look at retailer acceptance and feedback, reprint error rates, proof revision…"
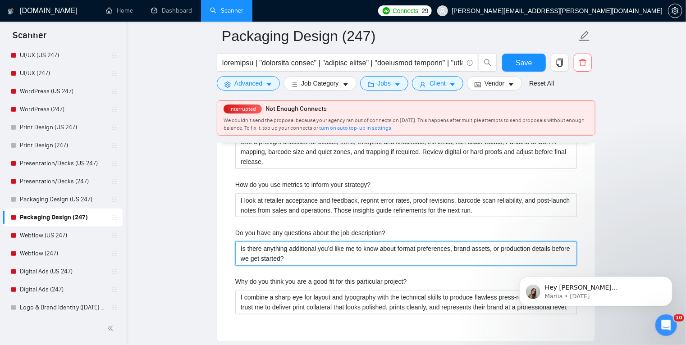
click at [308, 249] on description\? "Is there anything additional you’d like me to know about format preferences, br…" at bounding box center [405, 253] width 341 height 24
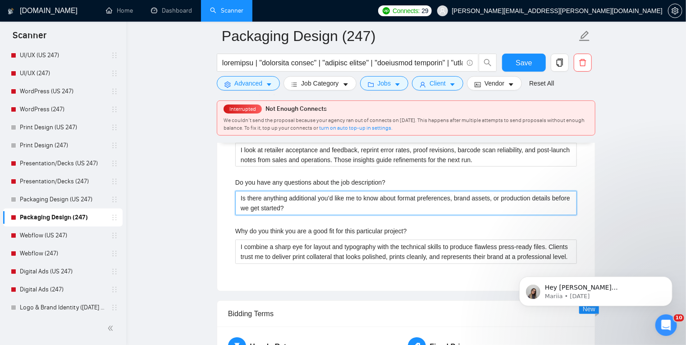
scroll to position [1927, 0]
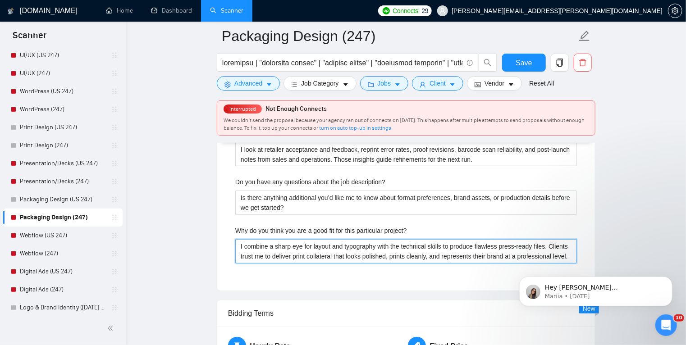
click at [302, 253] on project\? "I combine a sharp eye for layout and typography with the technical skills to pr…" at bounding box center [405, 251] width 341 height 24
paste project\? "strong visual systems with precise production setup, so the result looks excell…"
type project\? "I combine strong visual systems with precise production setup, so the result lo…"
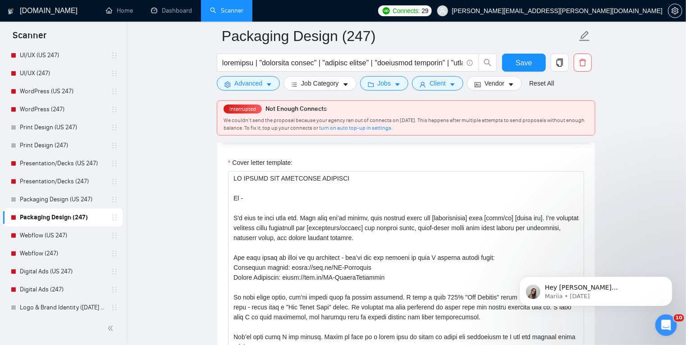
scroll to position [1063, 0]
type project\? "I combine strong visual systems with precise production setup, so the result lo…"
click at [519, 61] on span "Save" at bounding box center [523, 62] width 16 height 11
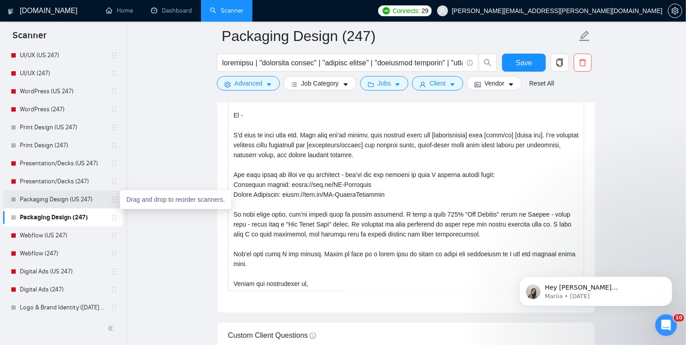
click at [111, 199] on icon "holder" at bounding box center [114, 199] width 7 height 7
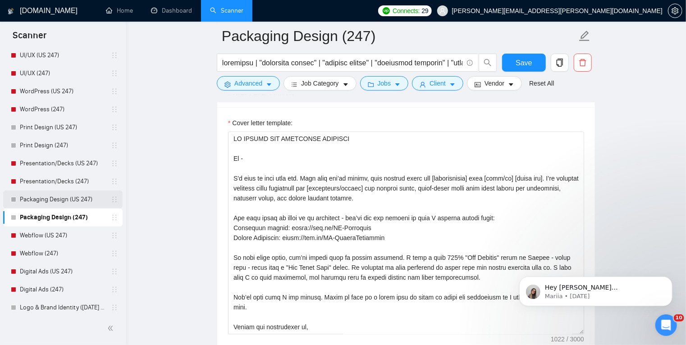
click at [80, 196] on link "Packaging Design (US 247)" at bounding box center [63, 200] width 86 height 18
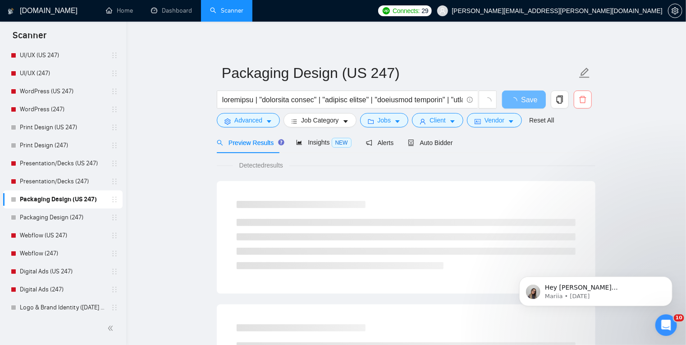
click at [587, 100] on span "delete" at bounding box center [582, 100] width 17 height 8
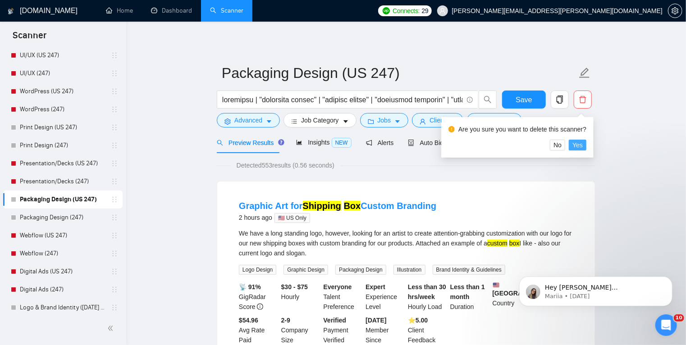
click at [573, 145] on span "Yes" at bounding box center [577, 145] width 10 height 10
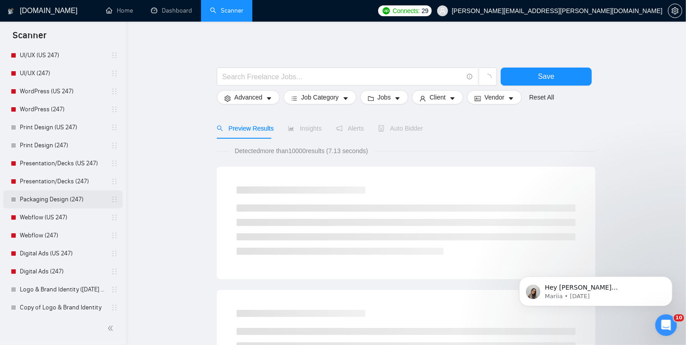
click at [74, 196] on link "Packaging Design (247)" at bounding box center [63, 200] width 86 height 18
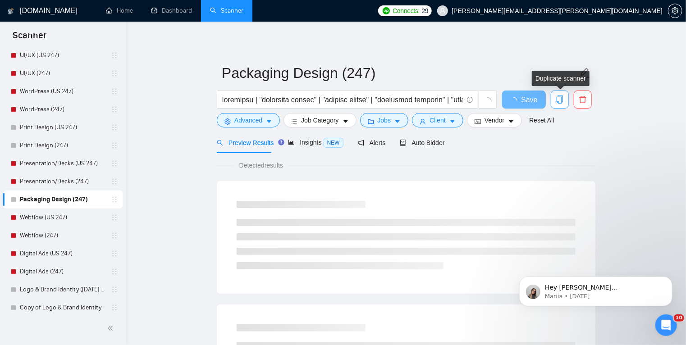
click at [557, 104] on button "button" at bounding box center [560, 100] width 18 height 18
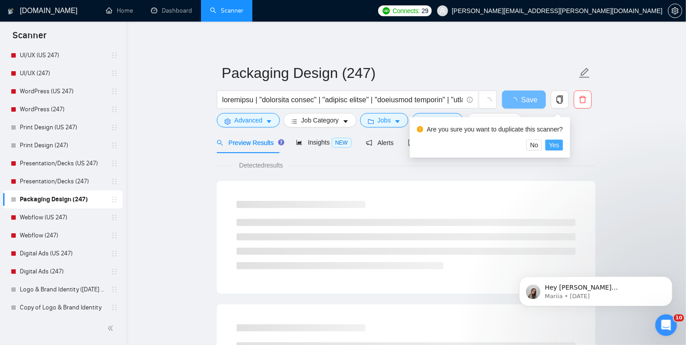
click at [554, 147] on span "Yes" at bounding box center [554, 145] width 10 height 10
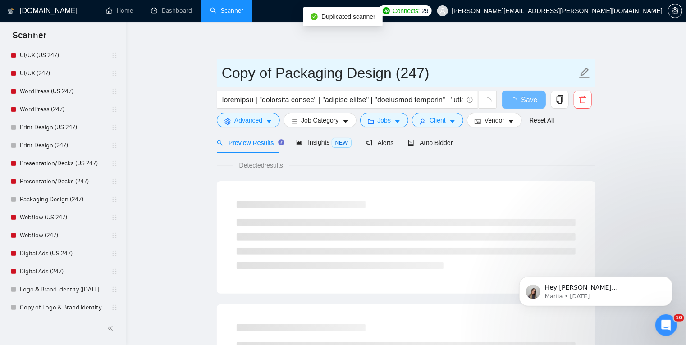
drag, startPoint x: 281, startPoint y: 72, endPoint x: 212, endPoint y: 70, distance: 68.9
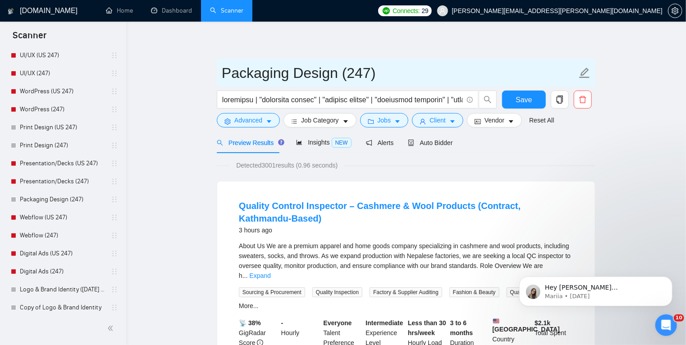
click at [349, 74] on input "Packaging Design (247)" at bounding box center [399, 73] width 355 height 23
type input "Packaging Design (US 247)"
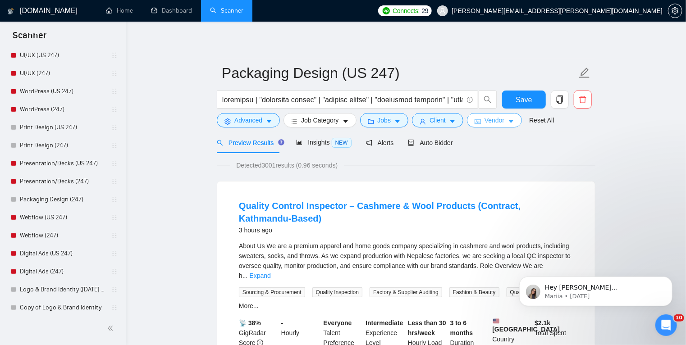
click at [500, 125] on button "Vendor" at bounding box center [494, 120] width 55 height 14
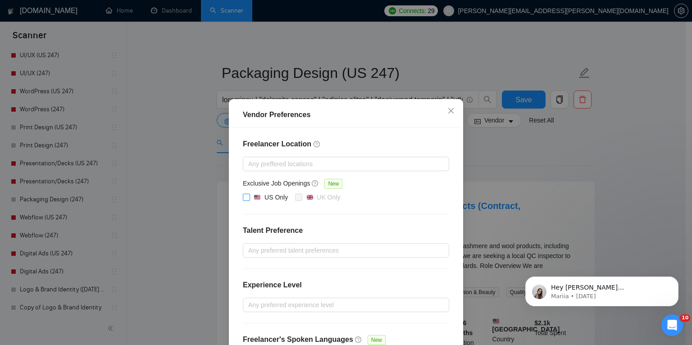
click at [243, 196] on input "US Only" at bounding box center [246, 197] width 6 height 6
checkbox input "true"
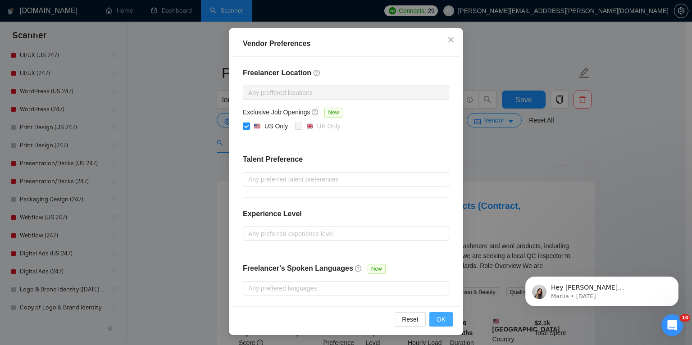
click at [442, 319] on button "OK" at bounding box center [440, 319] width 23 height 14
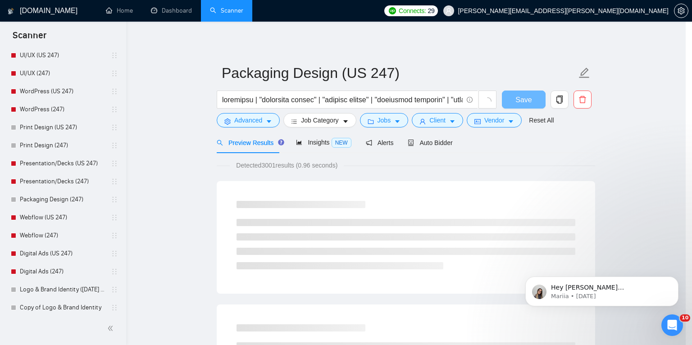
scroll to position [26, 0]
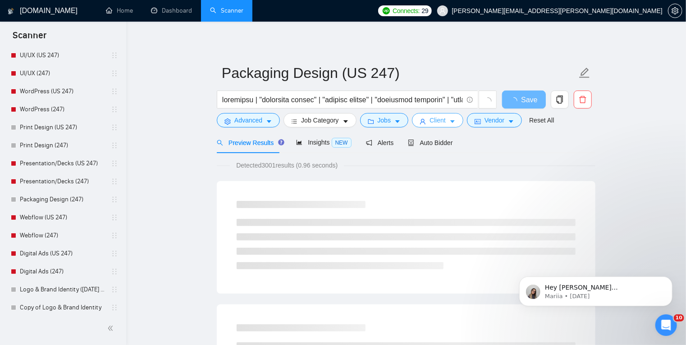
click at [444, 123] on button "Client" at bounding box center [437, 120] width 51 height 14
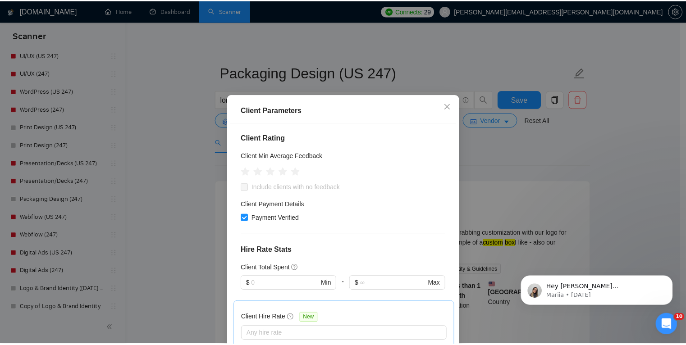
scroll to position [0, 0]
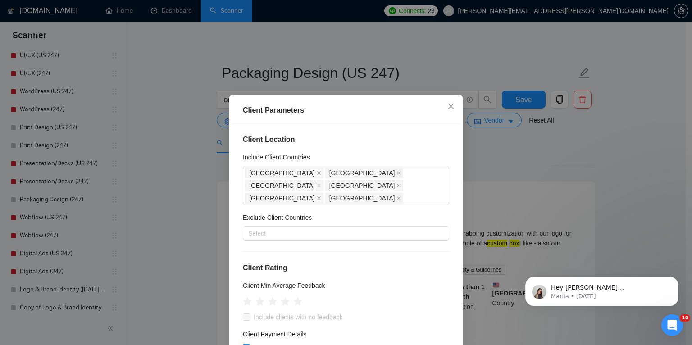
click at [491, 144] on div "Client Parameters Client Location Include Client Countries United States United…" at bounding box center [346, 172] width 692 height 345
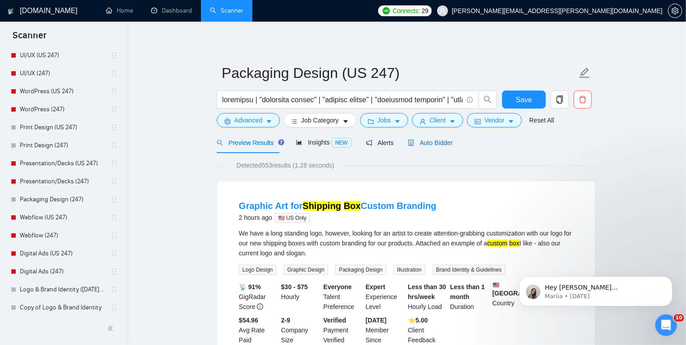
click at [432, 141] on span "Auto Bidder" at bounding box center [430, 142] width 45 height 7
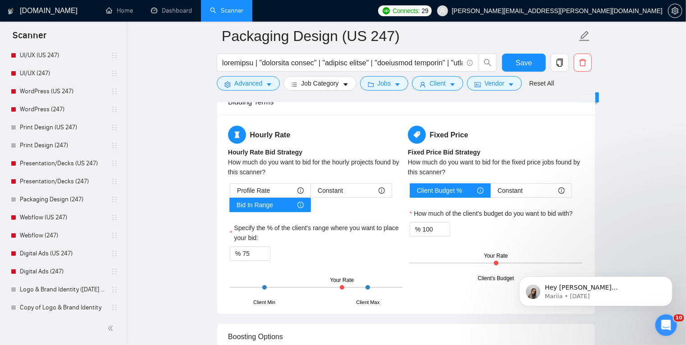
scroll to position [1477, 0]
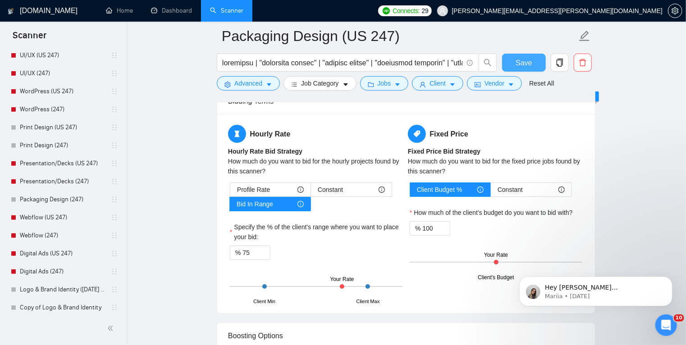
click at [528, 63] on span "Save" at bounding box center [523, 62] width 16 height 11
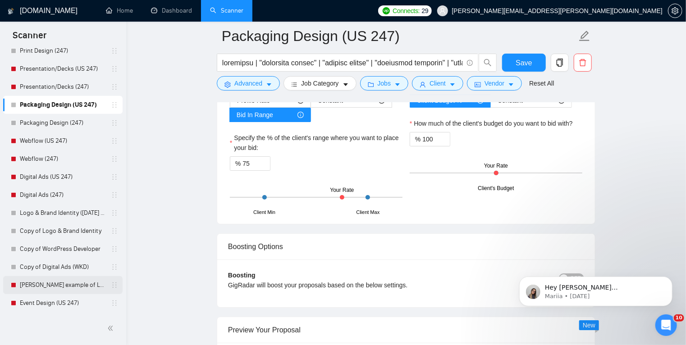
scroll to position [1566, 0]
click at [48, 301] on link "Event Design (US 247)" at bounding box center [63, 303] width 86 height 18
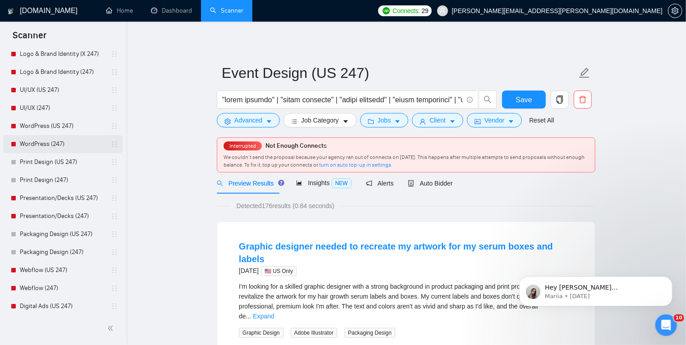
scroll to position [65, 0]
click at [54, 165] on link "Print Design (US 247)" at bounding box center [63, 163] width 86 height 18
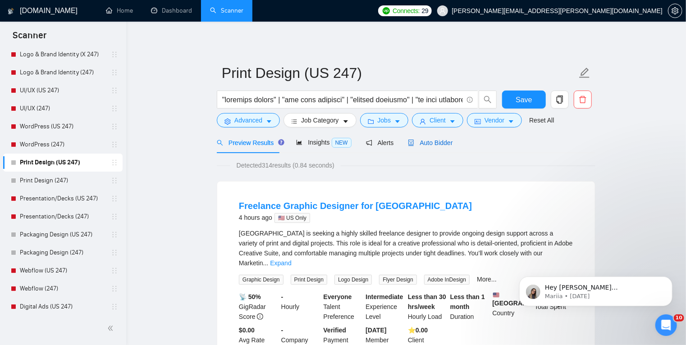
click at [431, 147] on div "Auto Bidder" at bounding box center [430, 143] width 45 height 10
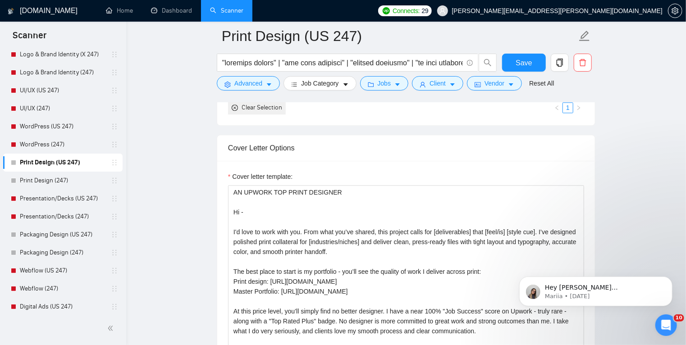
scroll to position [1010, 0]
click at [55, 304] on link "Digital Ads (US 247)" at bounding box center [63, 307] width 86 height 18
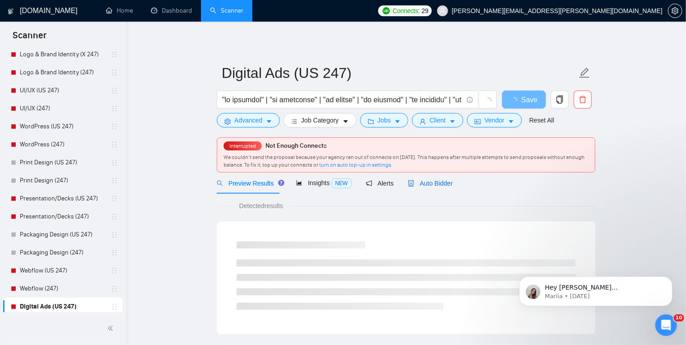
click at [423, 180] on span "Auto Bidder" at bounding box center [430, 183] width 45 height 7
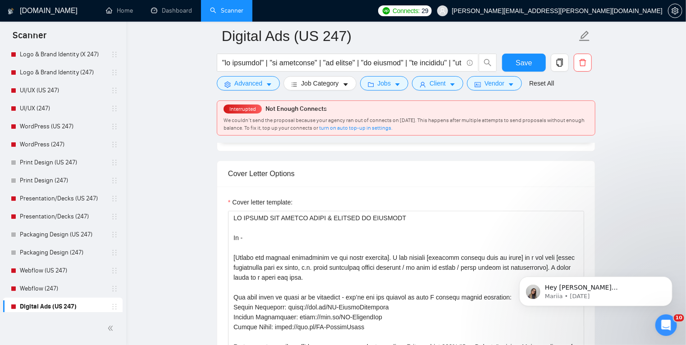
scroll to position [20, 0]
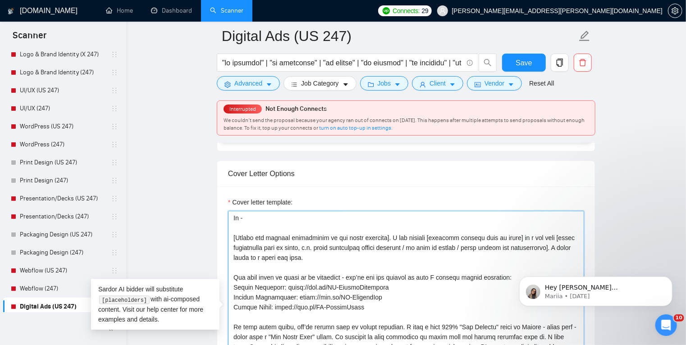
drag, startPoint x: 329, startPoint y: 254, endPoint x: 233, endPoint y: 239, distance: 97.6
click at [233, 239] on textarea "Cover letter template:" at bounding box center [406, 312] width 356 height 203
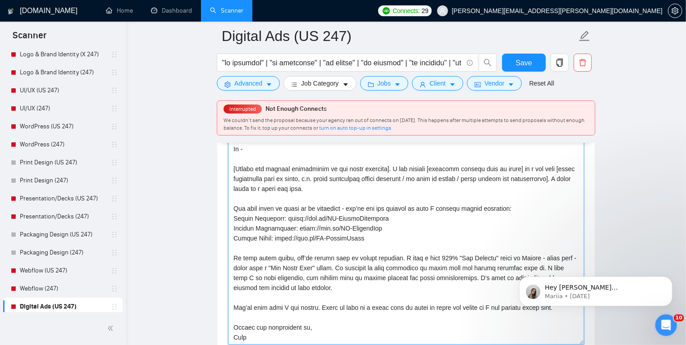
scroll to position [1093, 0]
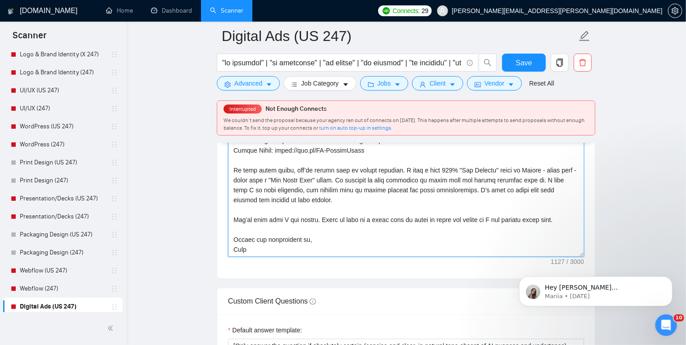
drag, startPoint x: 476, startPoint y: 276, endPoint x: 494, endPoint y: 339, distance: 65.6
click at [494, 339] on form "Auto Bidding Enabled Auto Bidding Enabled: OFF Auto Bidder Schedule Auto Biddin…" at bounding box center [406, 140] width 378 height 2220
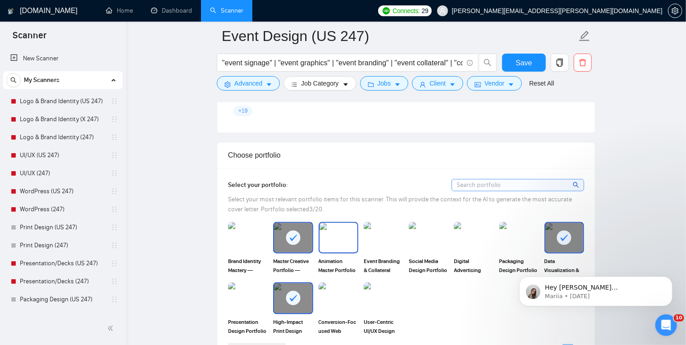
scroll to position [782, 0]
click at [569, 238] on rect at bounding box center [564, 237] width 14 height 14
click at [290, 231] on rect at bounding box center [293, 237] width 14 height 14
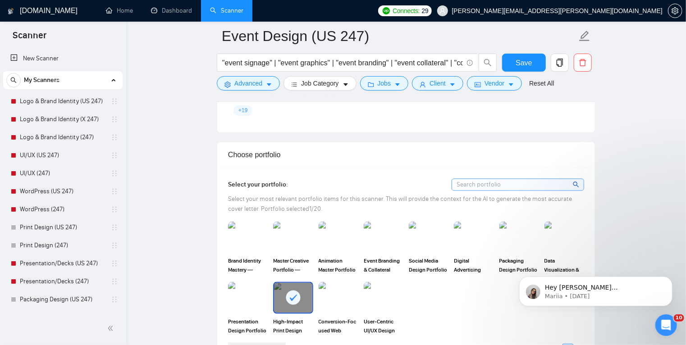
click at [295, 293] on rect at bounding box center [293, 298] width 14 height 14
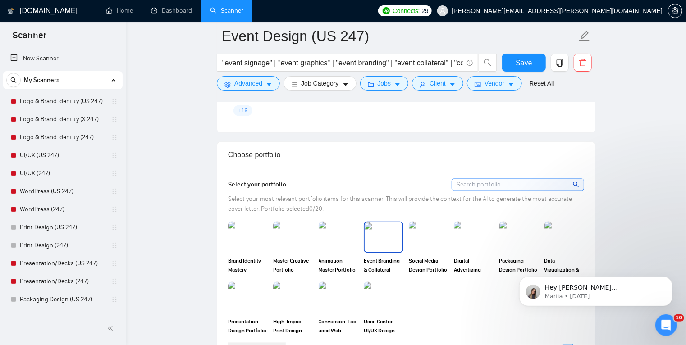
click at [384, 240] on img at bounding box center [383, 238] width 38 height 30
click at [293, 298] on img at bounding box center [293, 298] width 38 height 30
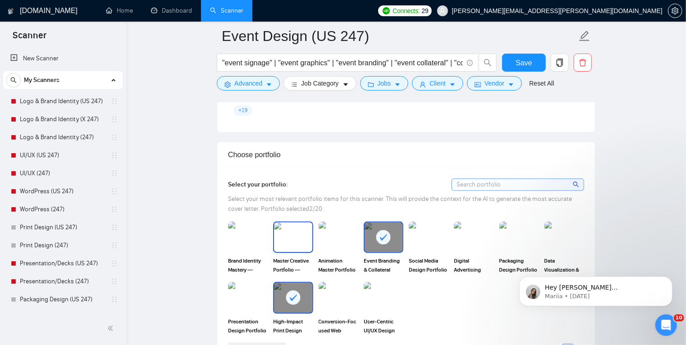
click at [290, 238] on img at bounding box center [293, 238] width 38 height 30
click at [519, 61] on span "Save" at bounding box center [523, 62] width 16 height 11
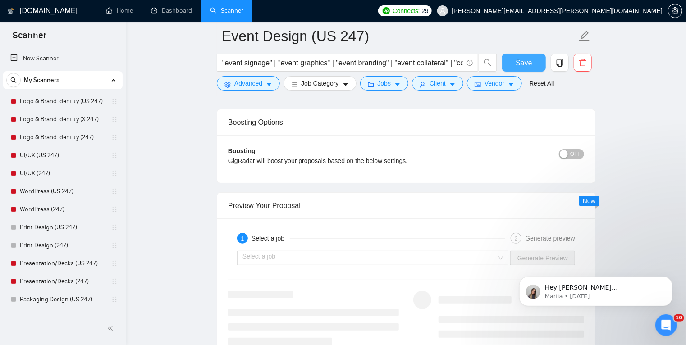
scroll to position [1706, 0]
click at [319, 253] on input "search" at bounding box center [369, 257] width 254 height 14
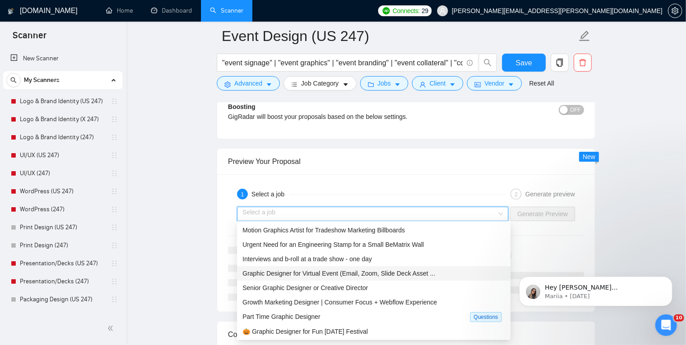
scroll to position [1750, 0]
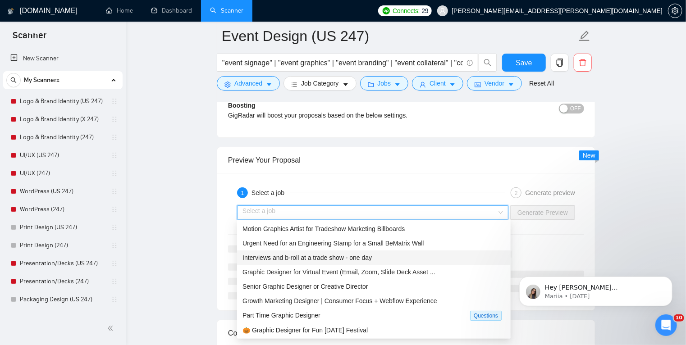
click at [255, 256] on span "Interviews and b-roll at a trade show - one day" at bounding box center [306, 257] width 129 height 7
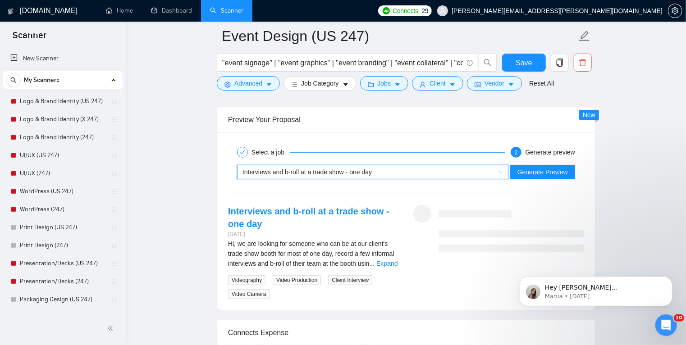
scroll to position [1791, 0]
click at [387, 262] on link "Expand" at bounding box center [386, 262] width 21 height 7
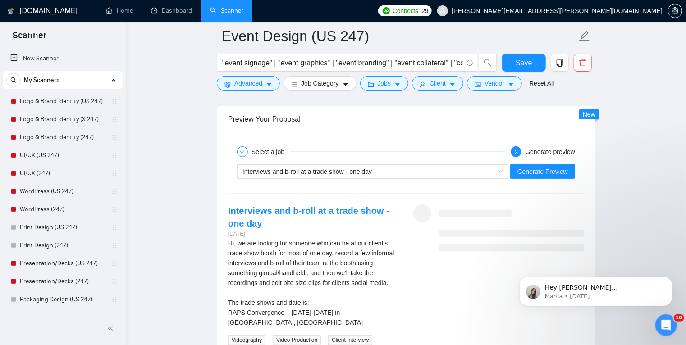
click at [268, 271] on div "Hi, we are looking for someone who can be at our client's trade show booth for …" at bounding box center [313, 282] width 171 height 89
copy div "gimbal"
click at [268, 83] on icon "caret-down" at bounding box center [269, 85] width 6 height 6
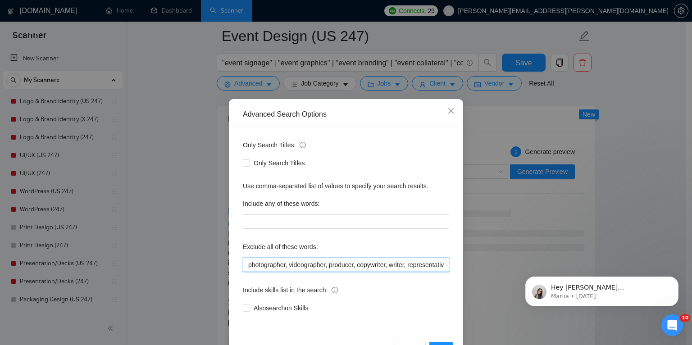
click at [246, 265] on input "photographer, videographer, producer, copywriter, writer, representative, consu…" at bounding box center [346, 265] width 206 height 14
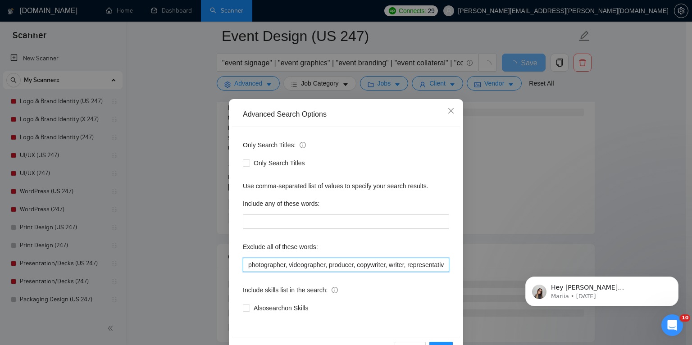
paste input "gimbal"
type input "gimbal, handheld, photographer, videographer, producer, copywriter, writer, rep…"
click at [442, 343] on button "OK" at bounding box center [440, 349] width 23 height 14
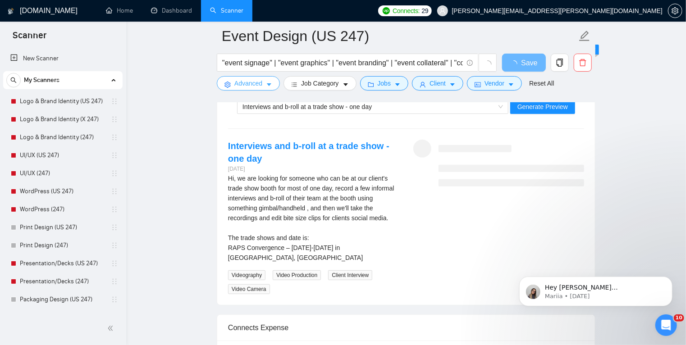
scroll to position [1800, 0]
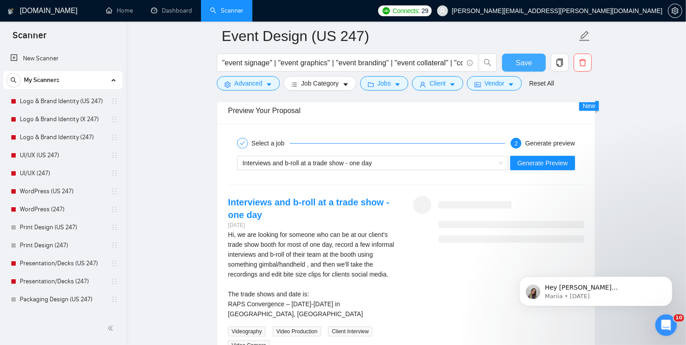
click at [516, 64] on span "Save" at bounding box center [523, 62] width 16 height 11
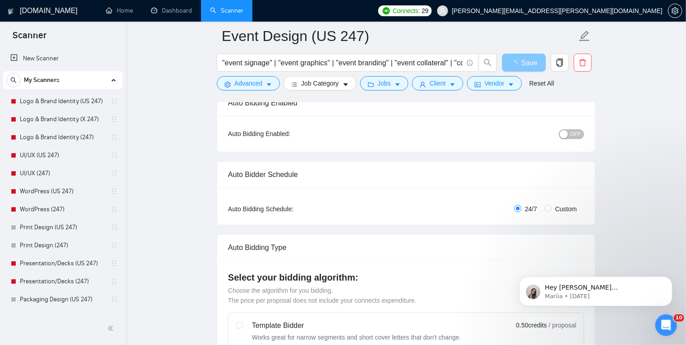
scroll to position [0, 0]
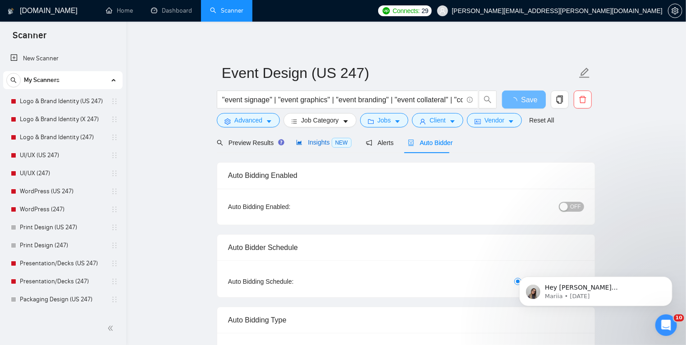
click at [310, 145] on span "Insights NEW" at bounding box center [323, 142] width 55 height 7
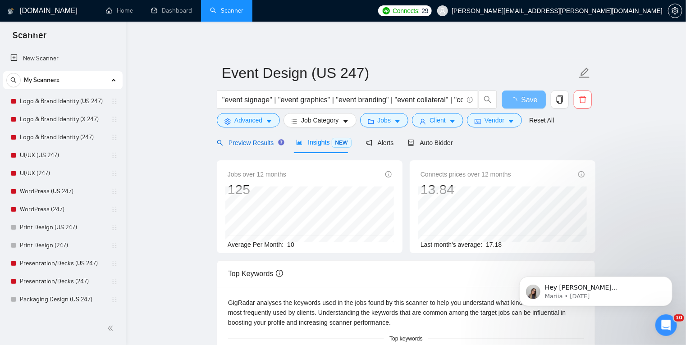
click at [236, 142] on span "Preview Results" at bounding box center [249, 142] width 65 height 7
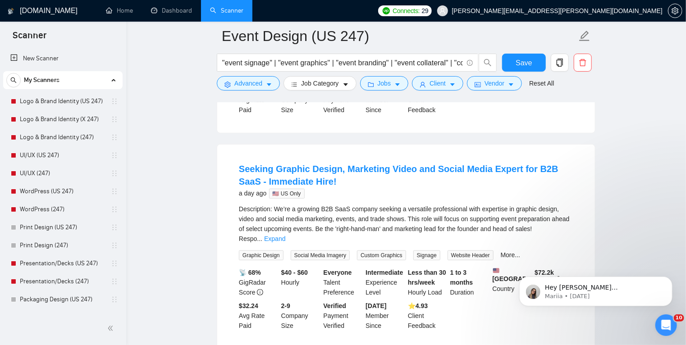
scroll to position [248, 0]
click at [285, 235] on link "Expand" at bounding box center [274, 238] width 21 height 7
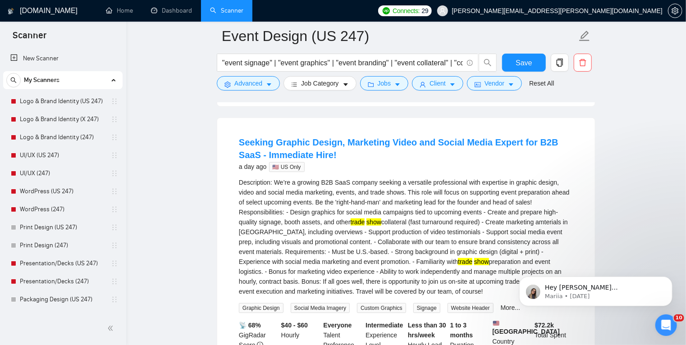
scroll to position [268, 0]
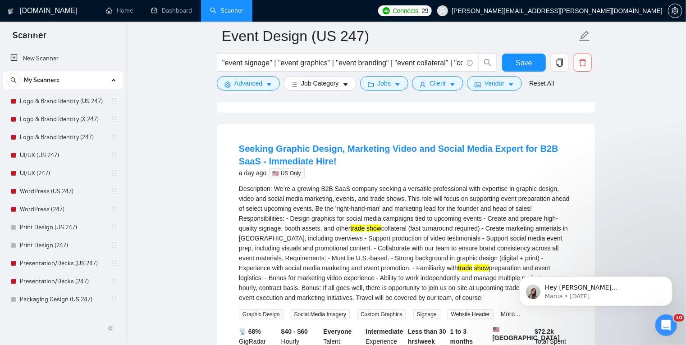
click at [377, 243] on div "Description: We’re a growing B2B SaaS company seeking a versatile professional …" at bounding box center [406, 243] width 334 height 119
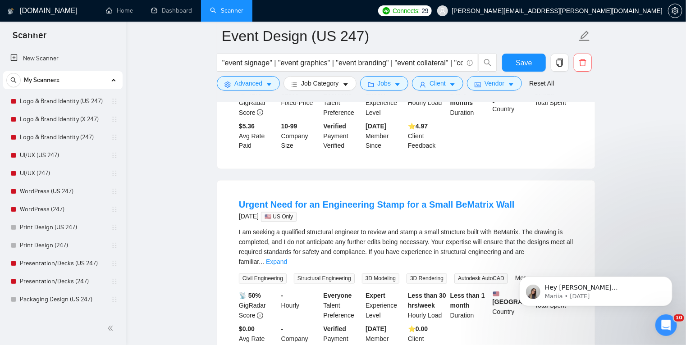
scroll to position [715, 0]
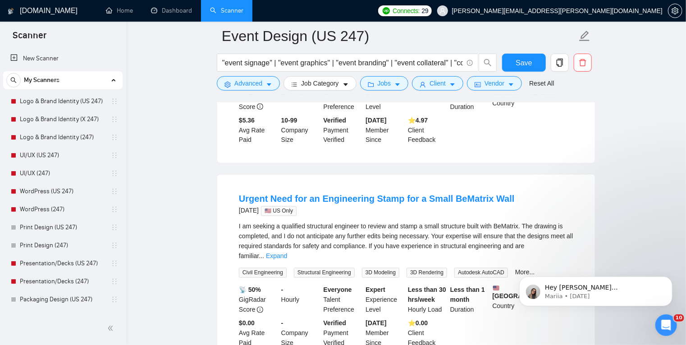
click at [341, 228] on div "I am seeking a qualified structural engineer to review and stamp a small struct…" at bounding box center [406, 242] width 334 height 40
drag, startPoint x: 306, startPoint y: 228, endPoint x: 352, endPoint y: 229, distance: 46.0
click at [352, 229] on div "I am seeking a qualified structural engineer to review and stamp a small struct…" at bounding box center [406, 242] width 334 height 40
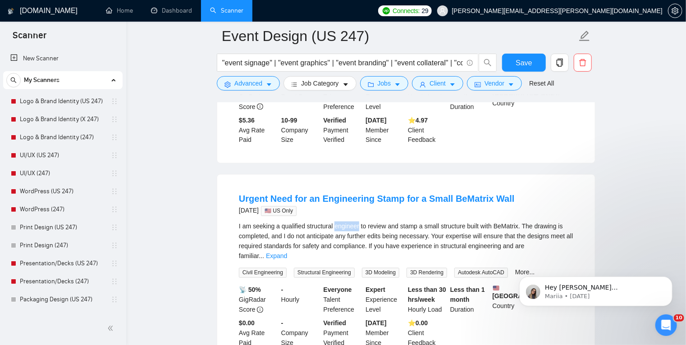
copy div "engineer"
click at [266, 85] on icon "caret-down" at bounding box center [269, 85] width 6 height 6
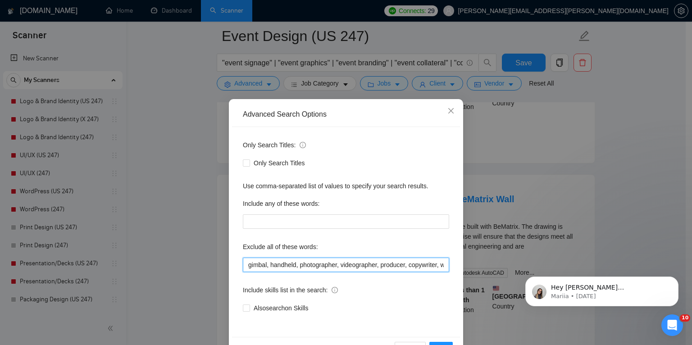
click at [246, 267] on input "gimbal, handheld, photographer, videographer, producer, copywriter, writer, rep…" at bounding box center [346, 265] width 206 height 14
paste input "engineer"
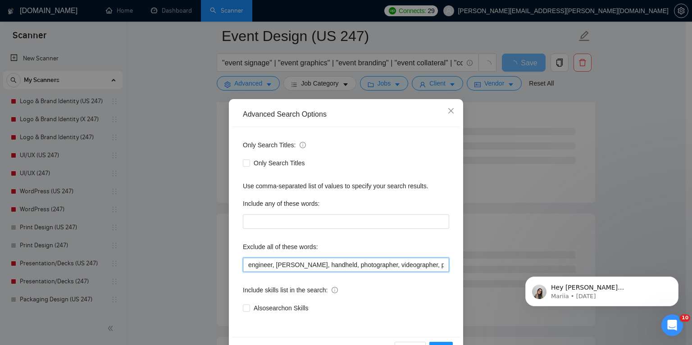
click at [247, 265] on input "engineer, gimbal, handheld, photographer, videographer, producer, copywriter, w…" at bounding box center [346, 265] width 206 height 14
paste input "engineer"
type input "engineering, engineer, gimbal, handheld, photographer, videographer, producer, …"
click at [437, 344] on span "OK" at bounding box center [441, 349] width 9 height 10
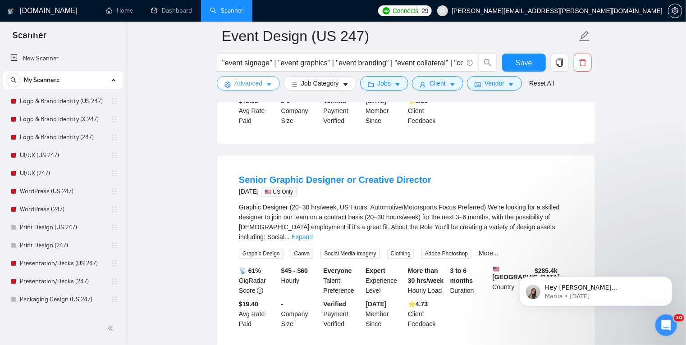
scroll to position [1062, 0]
click at [313, 233] on link "Expand" at bounding box center [301, 236] width 21 height 7
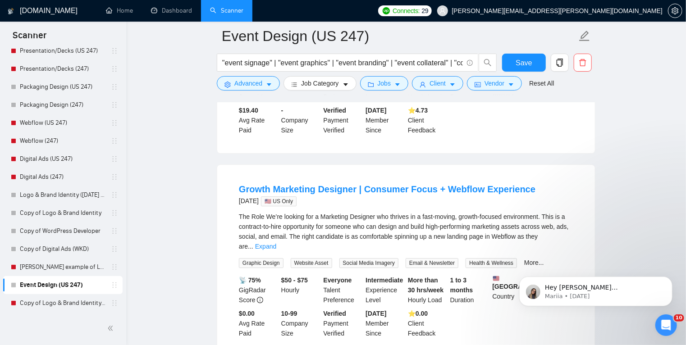
scroll to position [1335, 0]
click at [276, 242] on link "Expand" at bounding box center [265, 245] width 21 height 7
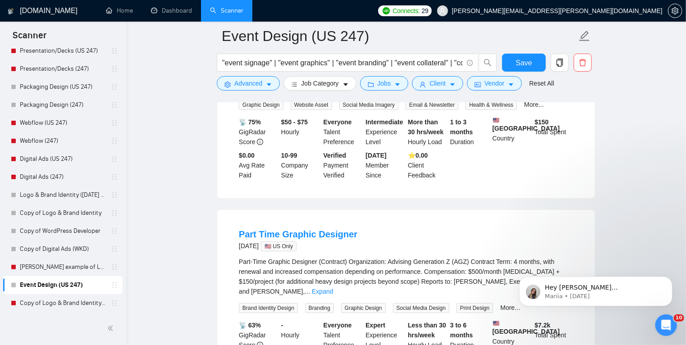
scroll to position [1710, 0]
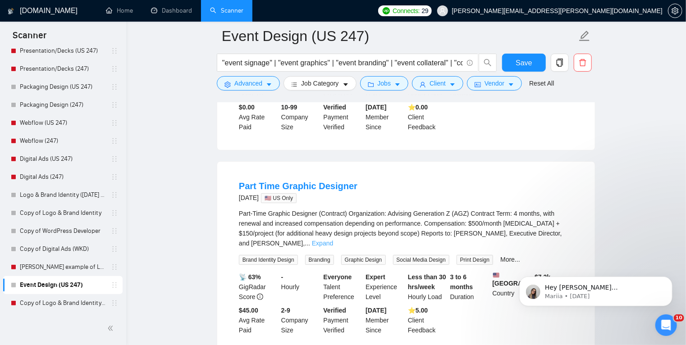
click at [333, 240] on link "Expand" at bounding box center [322, 243] width 21 height 7
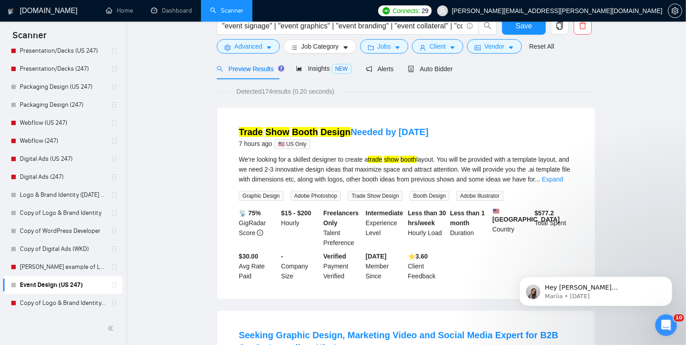
scroll to position [0, 0]
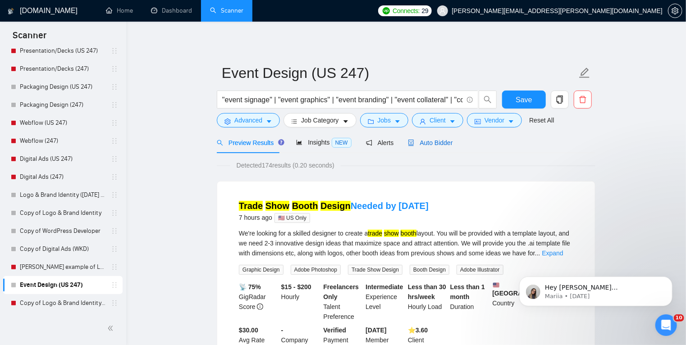
click at [438, 144] on span "Auto Bidder" at bounding box center [430, 142] width 45 height 7
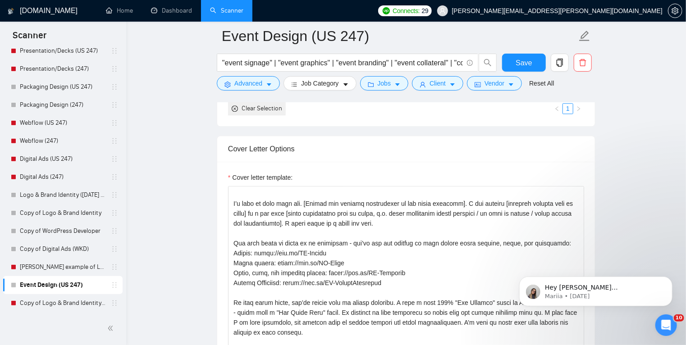
scroll to position [1023, 0]
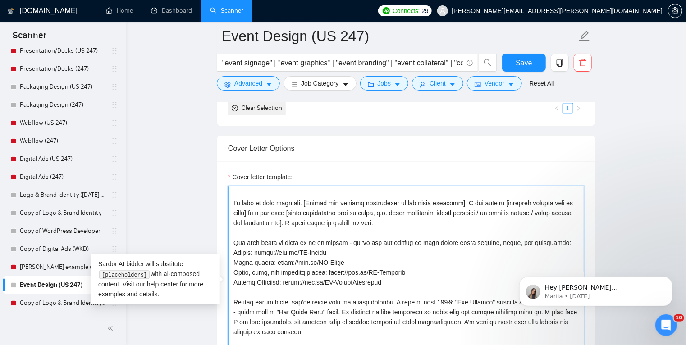
click at [410, 222] on textarea "Cover letter template:" at bounding box center [406, 287] width 356 height 203
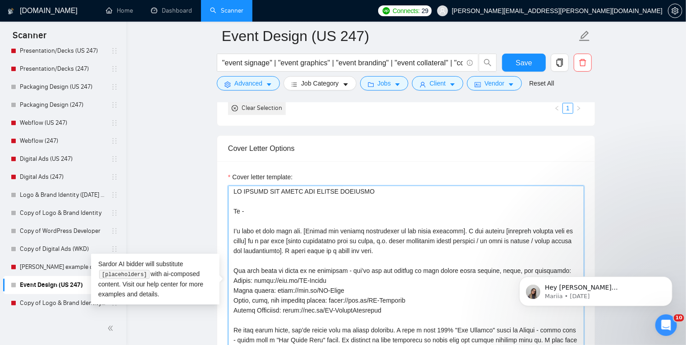
scroll to position [0, 0]
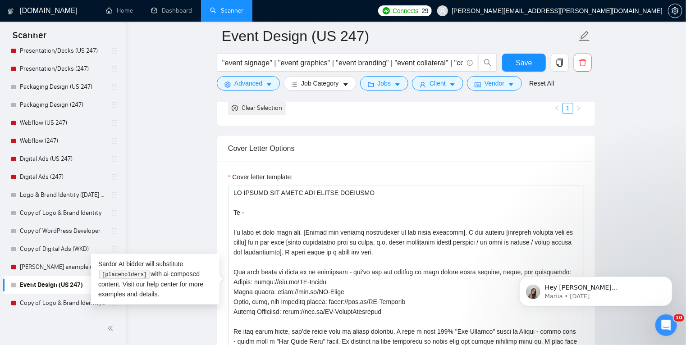
click at [223, 236] on div "Cover letter template:" at bounding box center [406, 285] width 378 height 249
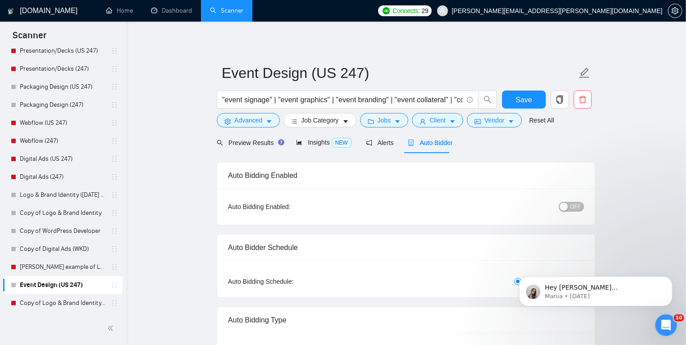
click at [575, 207] on span "OFF" at bounding box center [575, 207] width 11 height 10
click at [532, 99] on button "Save" at bounding box center [524, 100] width 44 height 18
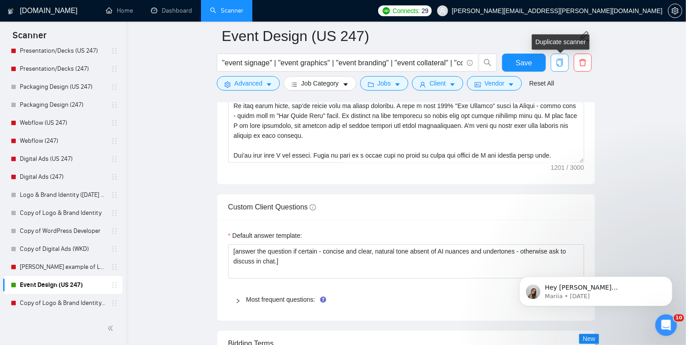
click at [560, 65] on icon "copy" at bounding box center [559, 63] width 8 height 8
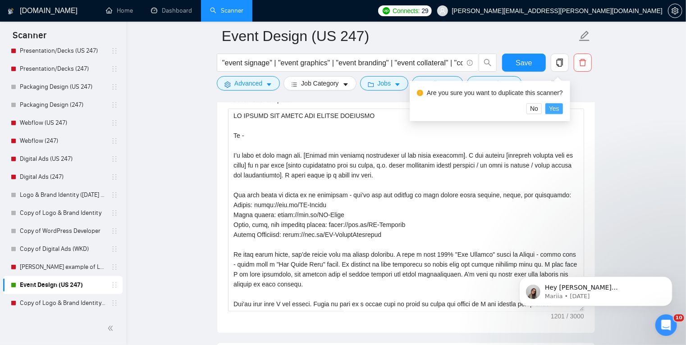
click at [552, 110] on span "Yes" at bounding box center [554, 109] width 10 height 10
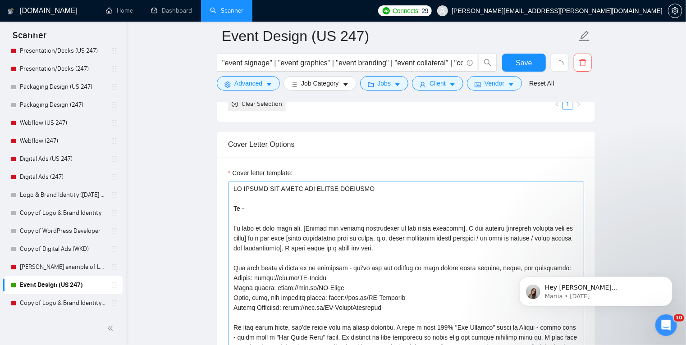
scroll to position [29, 0]
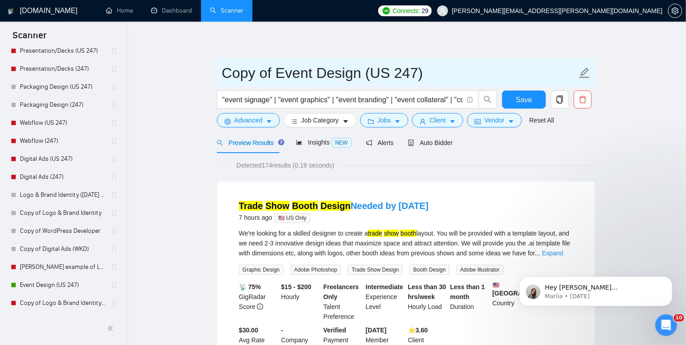
drag, startPoint x: 276, startPoint y: 73, endPoint x: 241, endPoint y: 73, distance: 35.1
click at [241, 73] on input "Copy of Event Design (US 247)" at bounding box center [399, 73] width 355 height 23
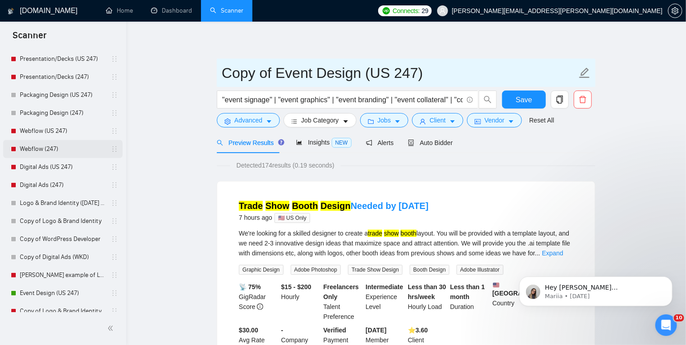
scroll to position [231, 0]
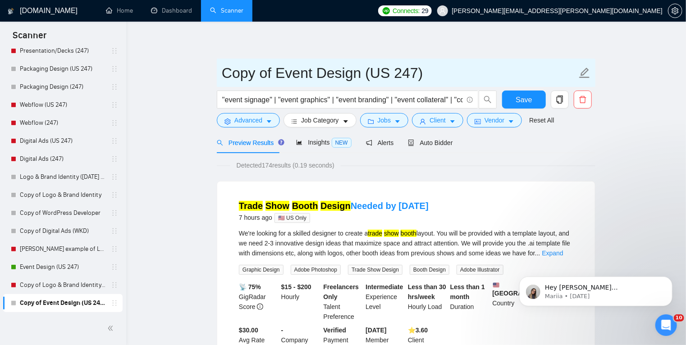
click at [278, 75] on input "Copy of Event Design (US 247)" at bounding box center [399, 73] width 355 height 23
click at [337, 74] on input "Event Design (US 247)" at bounding box center [399, 73] width 355 height 23
type input "Event Design (247)"
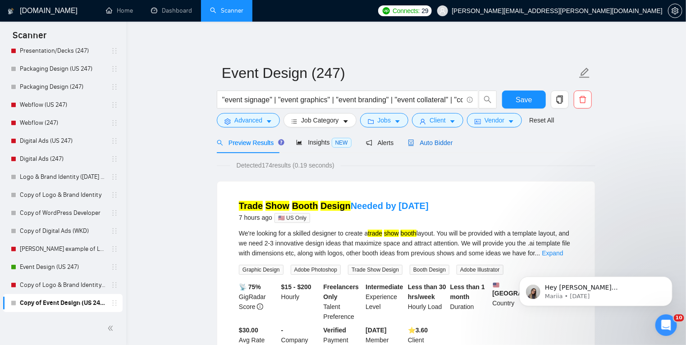
click at [423, 141] on span "Auto Bidder" at bounding box center [430, 142] width 45 height 7
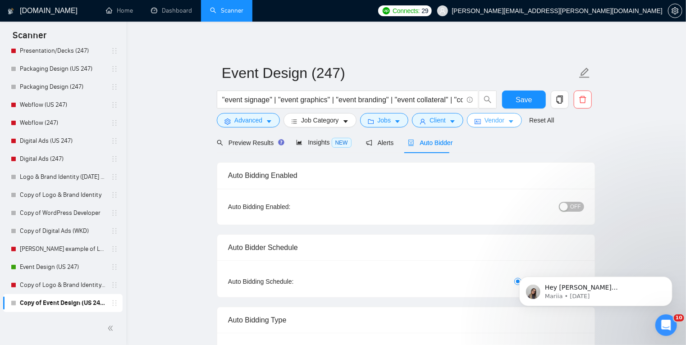
click at [494, 121] on span "Vendor" at bounding box center [494, 120] width 20 height 10
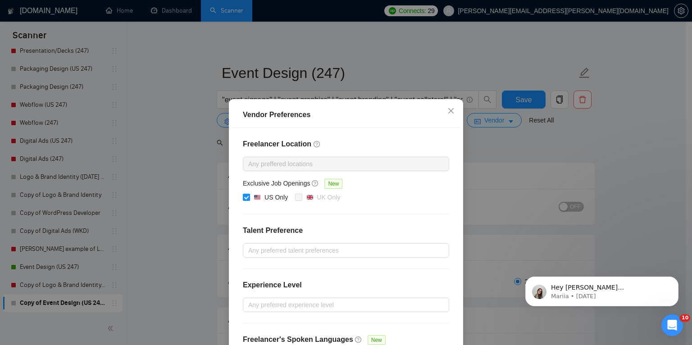
click at [243, 196] on input "US Only" at bounding box center [246, 197] width 6 height 6
checkbox input "false"
click at [499, 149] on div "Vendor Preferences Freelancer Location Any preffered locations Exclusive Job Op…" at bounding box center [346, 172] width 692 height 345
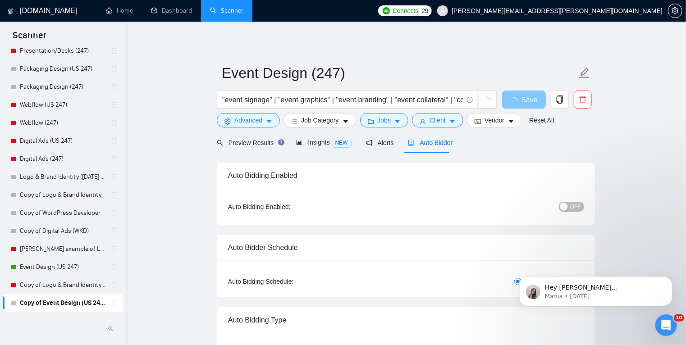
click at [525, 105] on button "Save" at bounding box center [524, 100] width 44 height 18
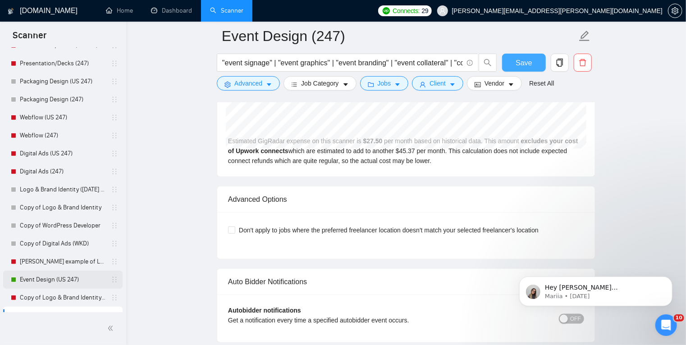
scroll to position [231, 0]
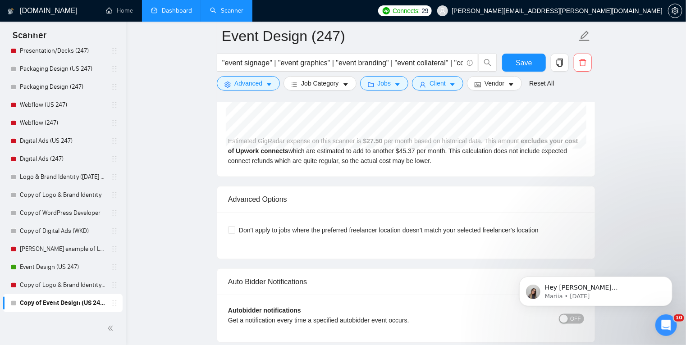
click at [182, 13] on link "Dashboard" at bounding box center [171, 11] width 41 height 8
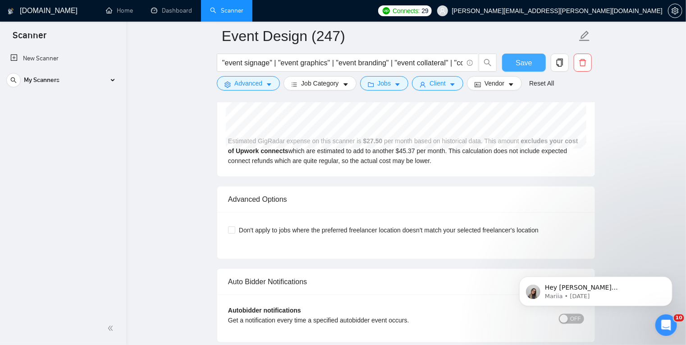
scroll to position [0, 0]
click at [533, 62] on button "Save" at bounding box center [524, 63] width 44 height 18
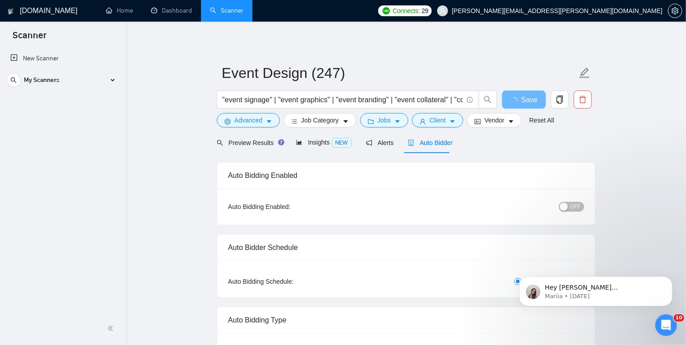
click at [571, 205] on span "OFF" at bounding box center [575, 207] width 11 height 10
click at [565, 206] on div "button" at bounding box center [564, 207] width 8 height 8
click at [524, 105] on span "Save" at bounding box center [523, 99] width 16 height 11
click at [113, 79] on div "My Scanners" at bounding box center [62, 80] width 113 height 18
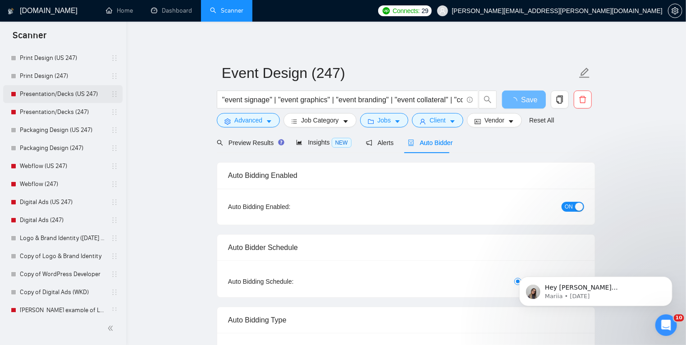
scroll to position [231, 0]
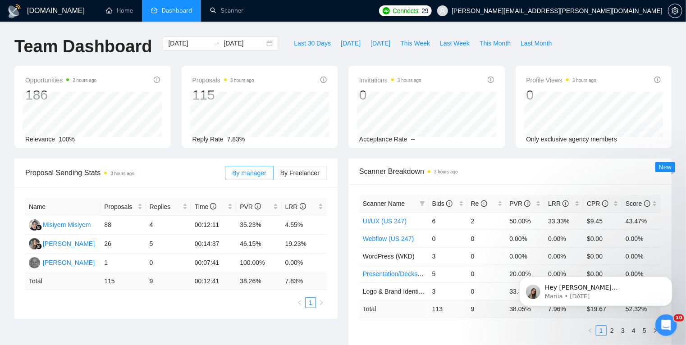
click at [168, 10] on span "Dashboard" at bounding box center [177, 11] width 30 height 8
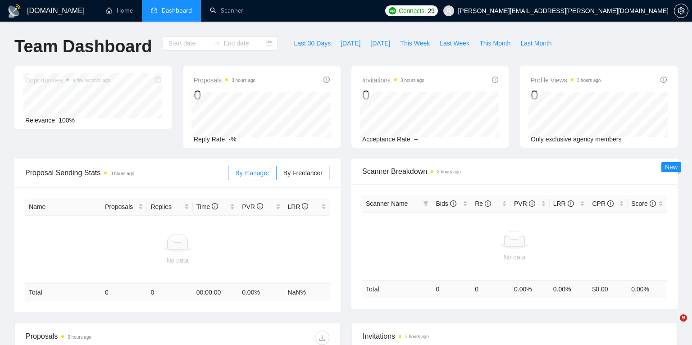
type input "[DATE]"
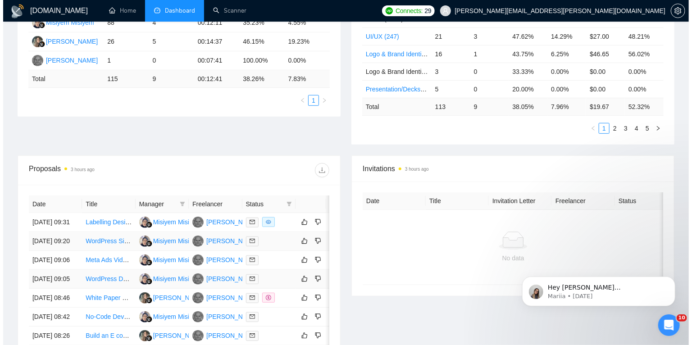
scroll to position [203, 0]
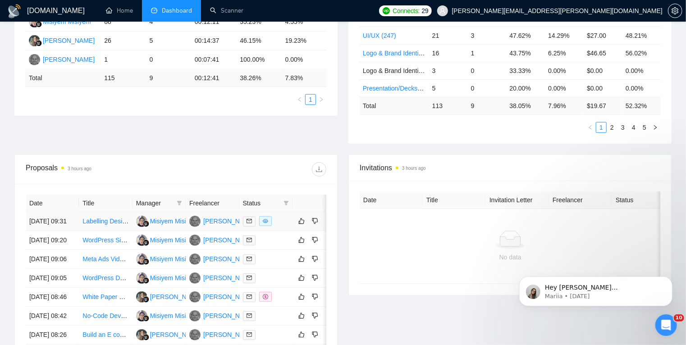
click at [286, 227] on div at bounding box center [266, 221] width 46 height 10
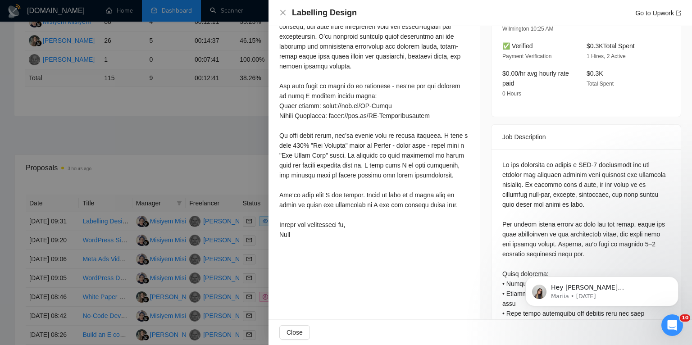
scroll to position [303, 0]
click at [244, 155] on div at bounding box center [346, 172] width 692 height 345
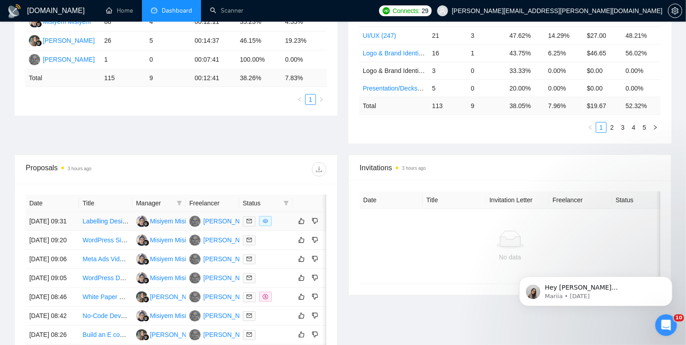
click at [285, 231] on td at bounding box center [265, 221] width 53 height 19
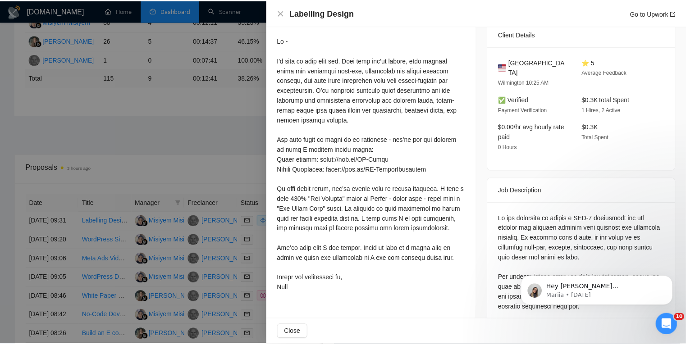
scroll to position [250, 0]
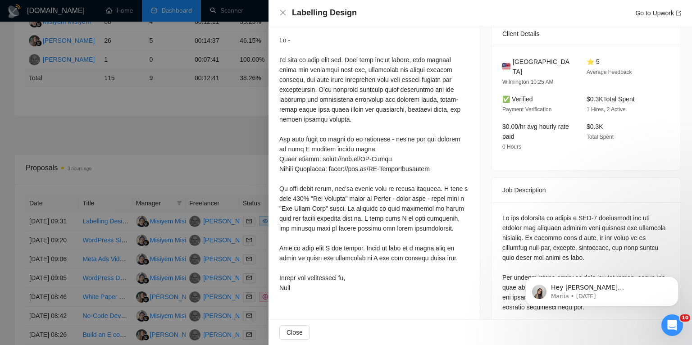
click at [226, 166] on div at bounding box center [346, 172] width 692 height 345
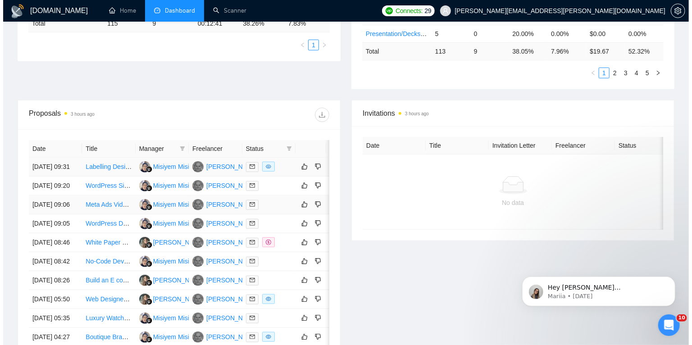
scroll to position [258, 0]
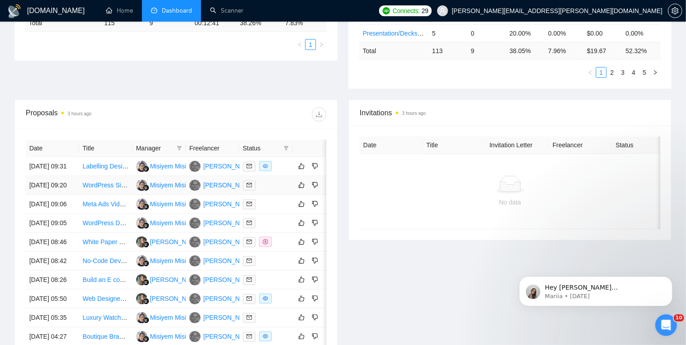
click at [275, 191] on div at bounding box center [266, 185] width 46 height 10
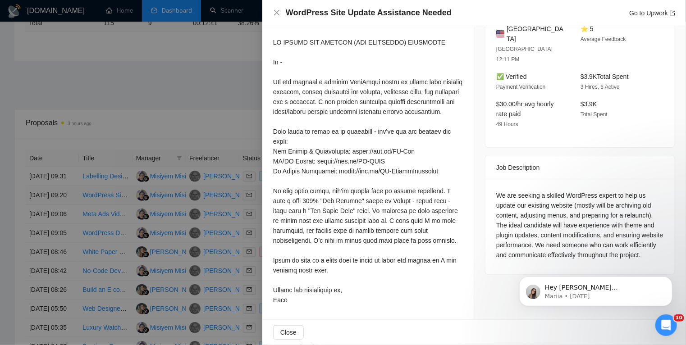
scroll to position [248, 0]
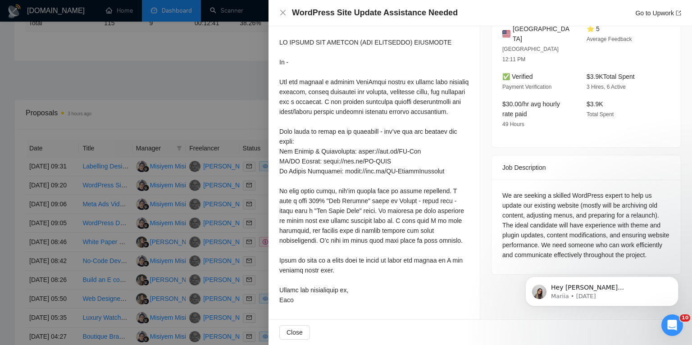
click at [263, 220] on div at bounding box center [346, 172] width 692 height 345
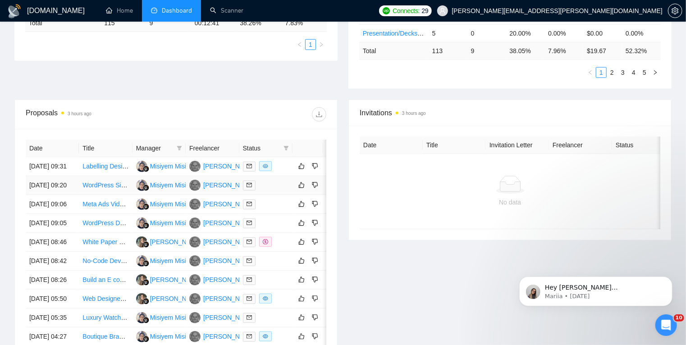
click at [274, 190] on td at bounding box center [265, 185] width 53 height 19
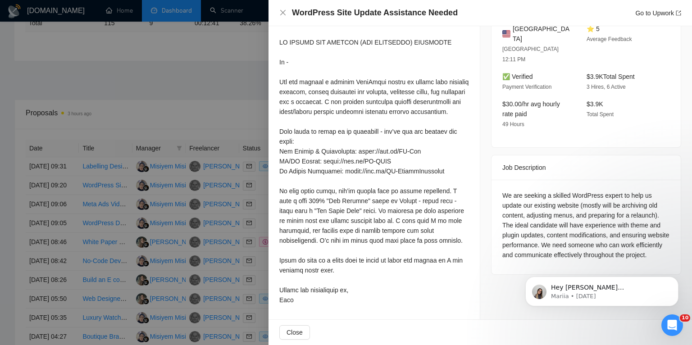
click at [263, 211] on div at bounding box center [346, 172] width 692 height 345
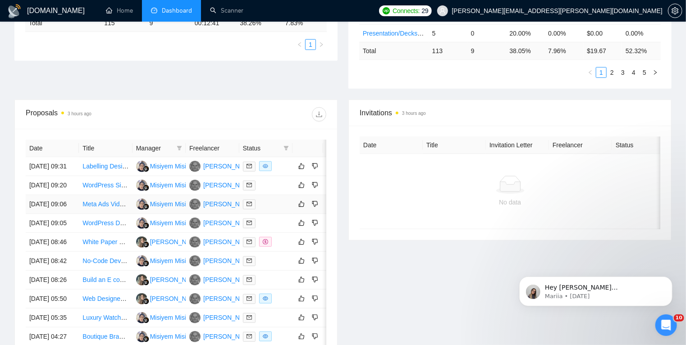
click at [266, 209] on div at bounding box center [266, 204] width 46 height 10
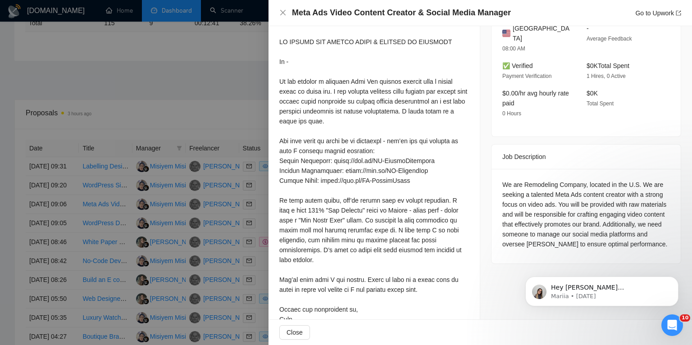
click at [263, 232] on div at bounding box center [346, 172] width 692 height 345
